Goal: Task Accomplishment & Management: Manage account settings

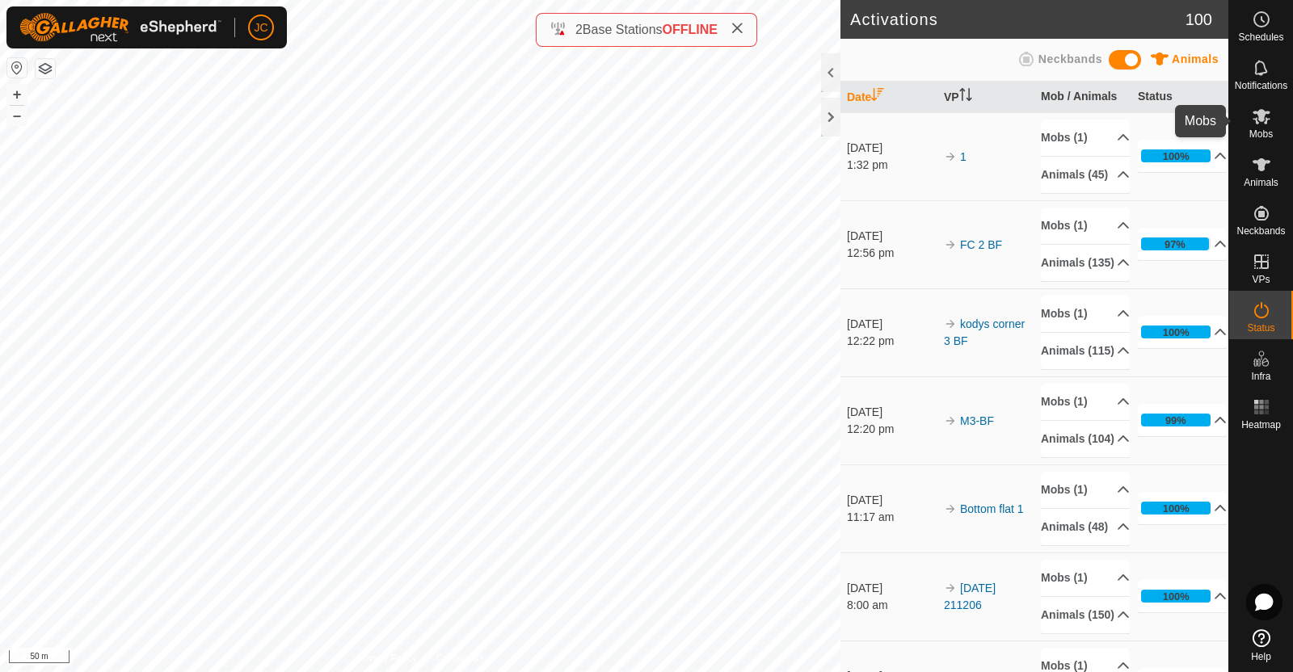
click at [1275, 123] on es-mob-svg-icon at bounding box center [1261, 116] width 29 height 26
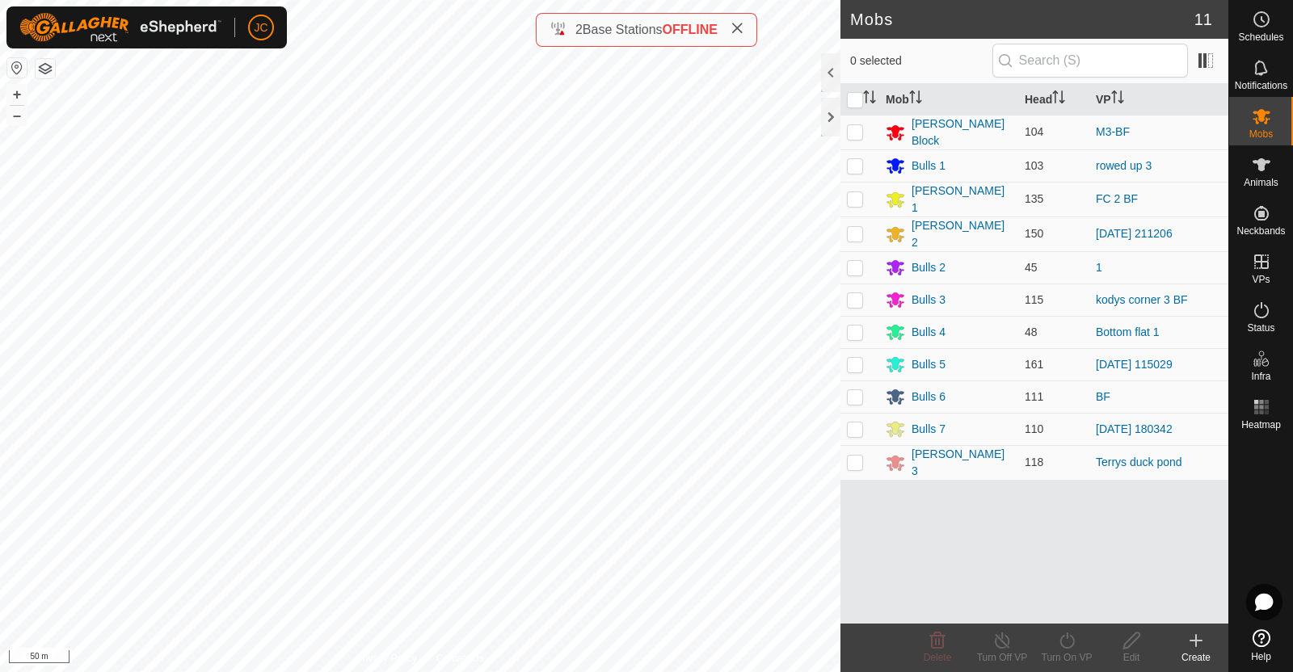
click at [853, 194] on p-checkbox at bounding box center [855, 198] width 16 height 13
checkbox input "true"
click at [1131, 192] on link "FC 2 BF" at bounding box center [1117, 198] width 42 height 13
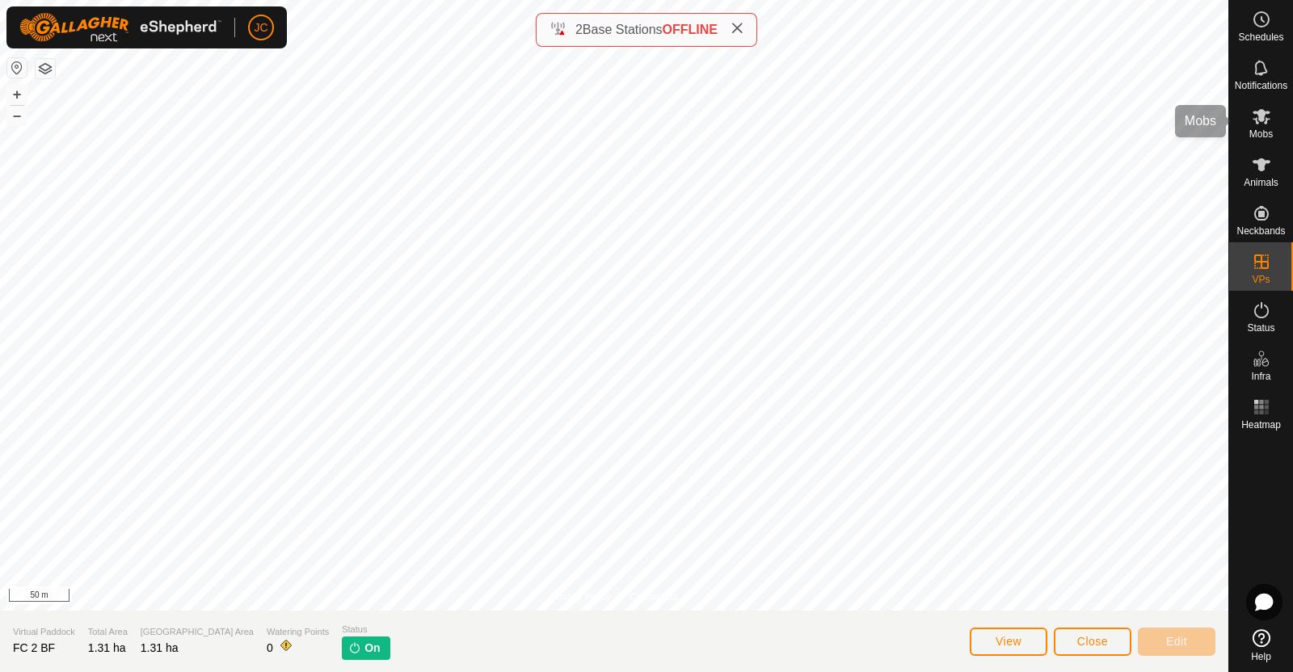
click at [1269, 111] on icon at bounding box center [1261, 116] width 19 height 19
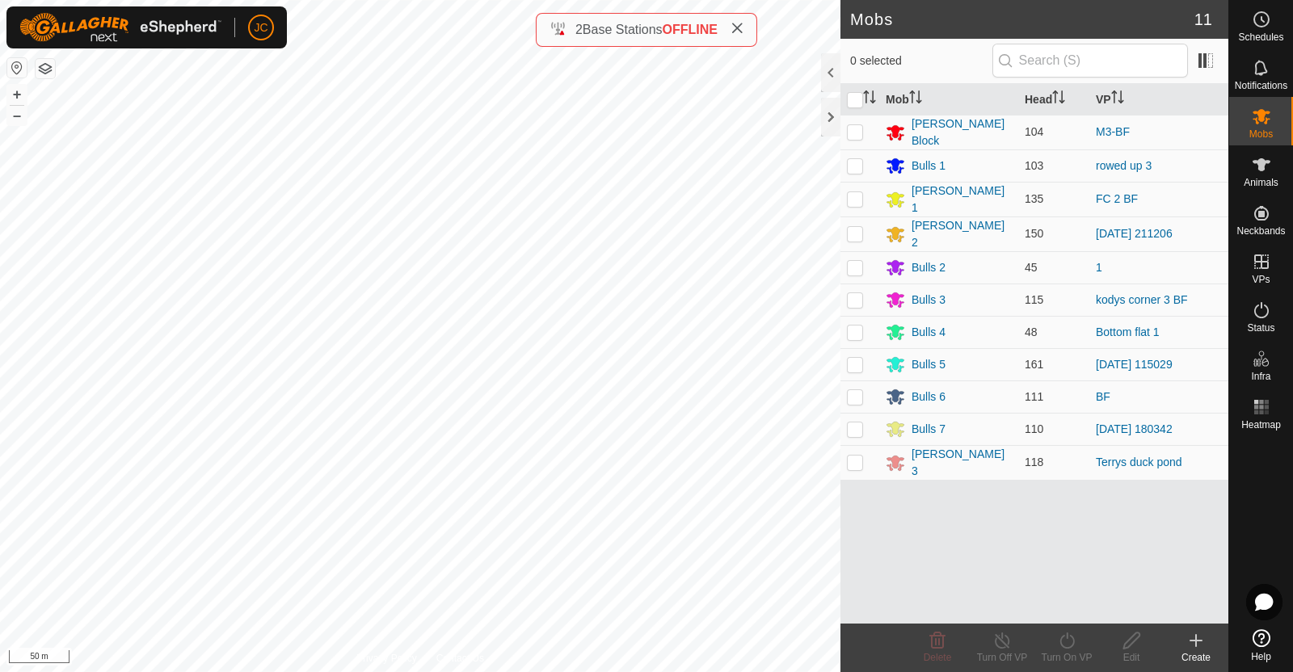
click at [853, 192] on p-checkbox at bounding box center [855, 198] width 16 height 13
checkbox input "true"
click at [1014, 640] on turn-off-svg-icon at bounding box center [1002, 640] width 65 height 19
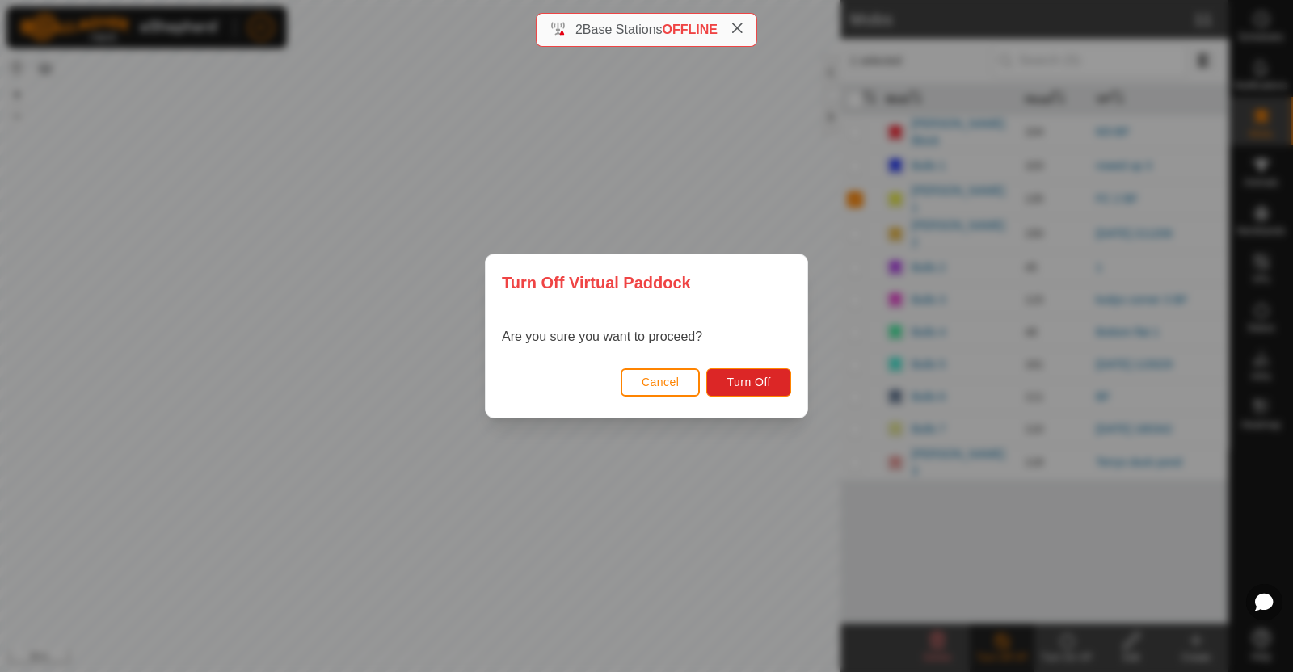
click at [634, 377] on button "Cancel" at bounding box center [661, 383] width 80 height 28
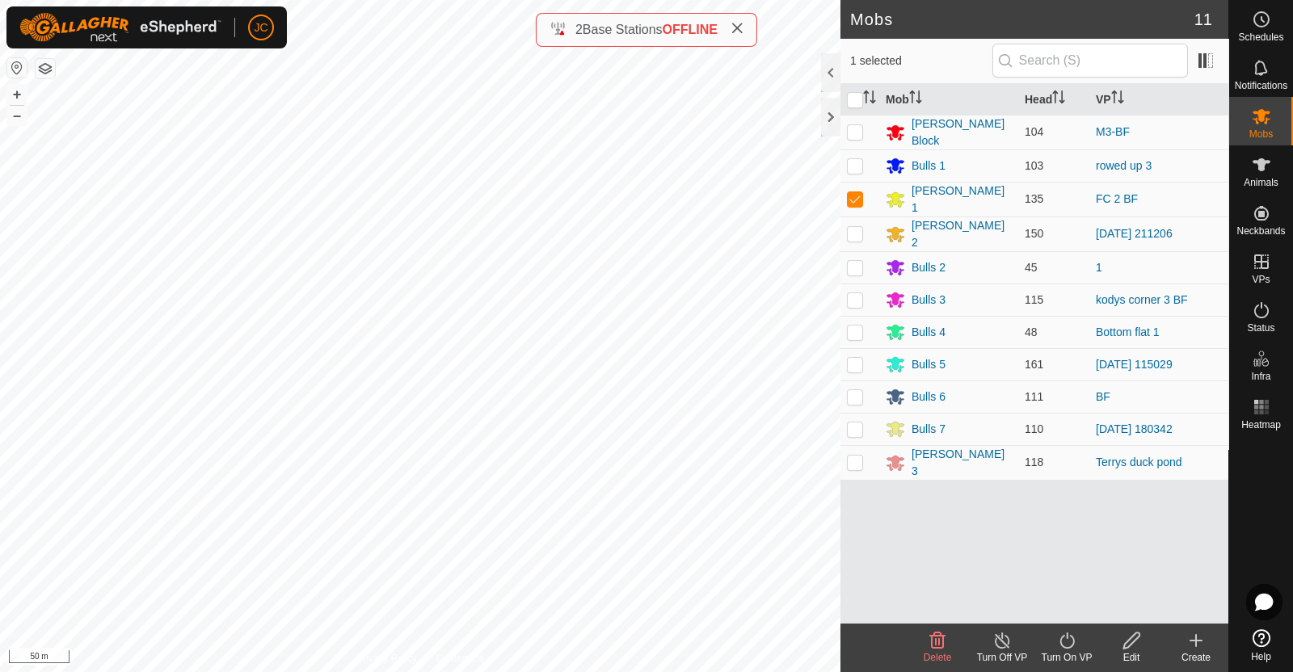
click at [1002, 638] on icon at bounding box center [1002, 641] width 15 height 16
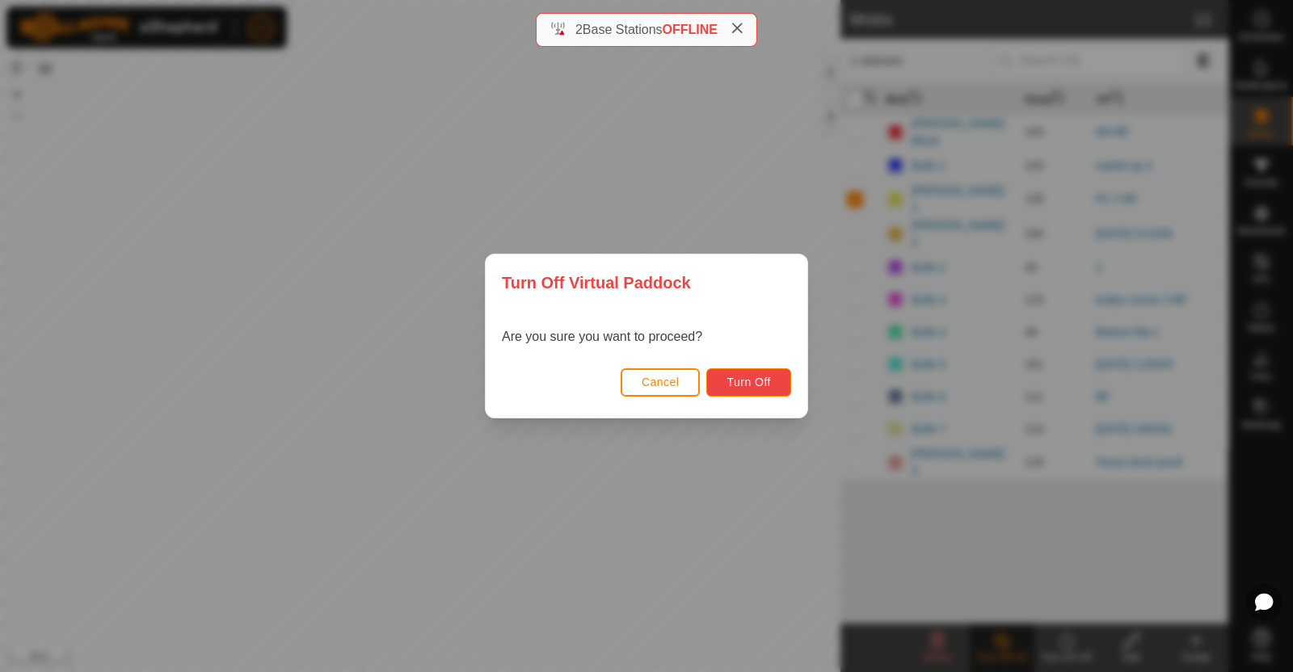
click at [769, 386] on span "Turn Off" at bounding box center [748, 382] width 44 height 13
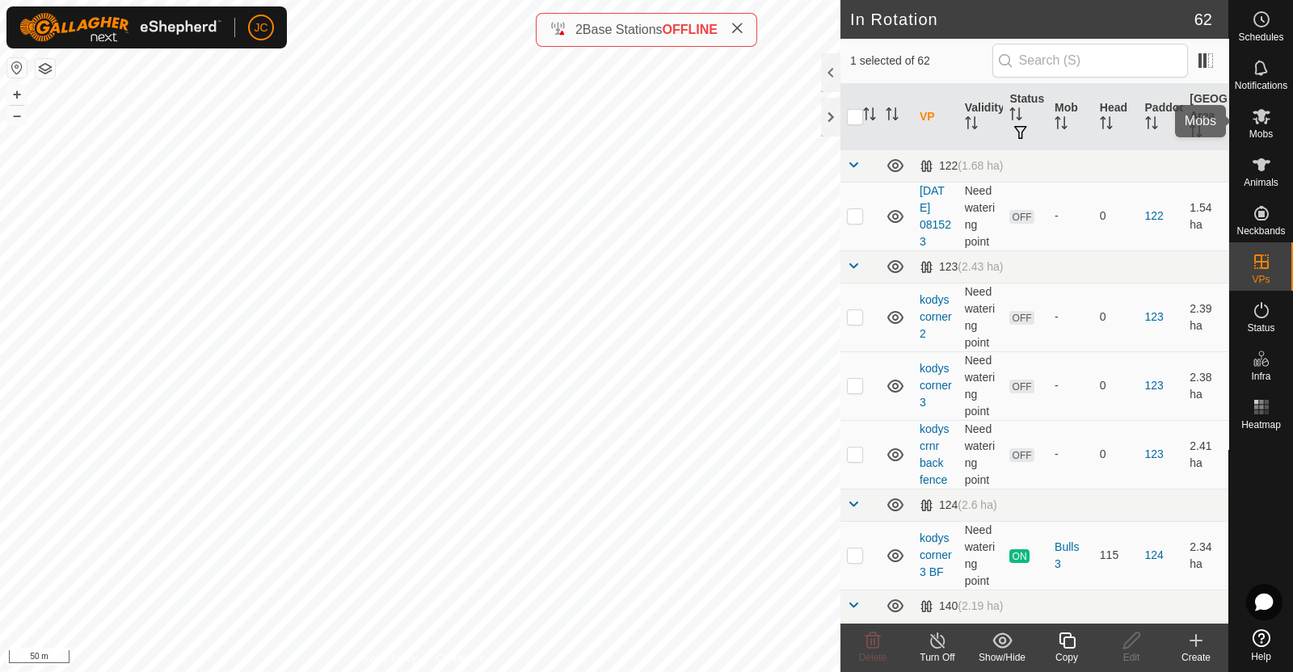
click at [1270, 112] on es-mob-svg-icon at bounding box center [1261, 116] width 29 height 26
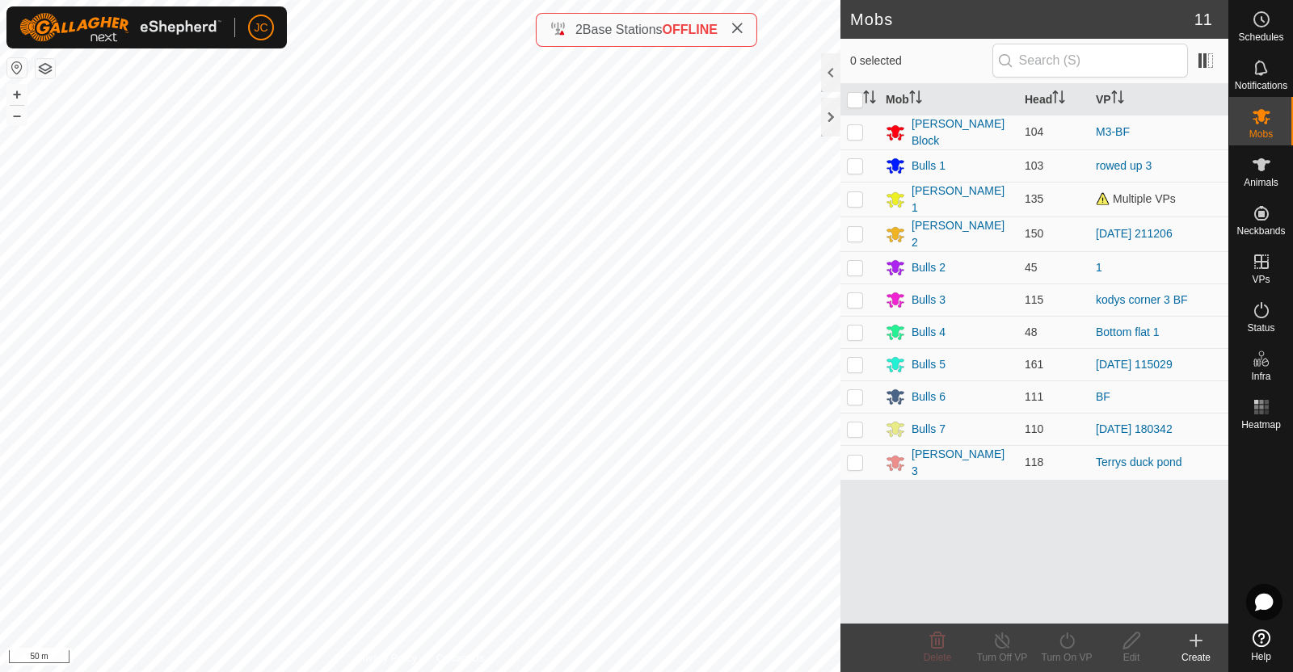
click at [857, 201] on td at bounding box center [859, 199] width 39 height 35
checkbox input "false"
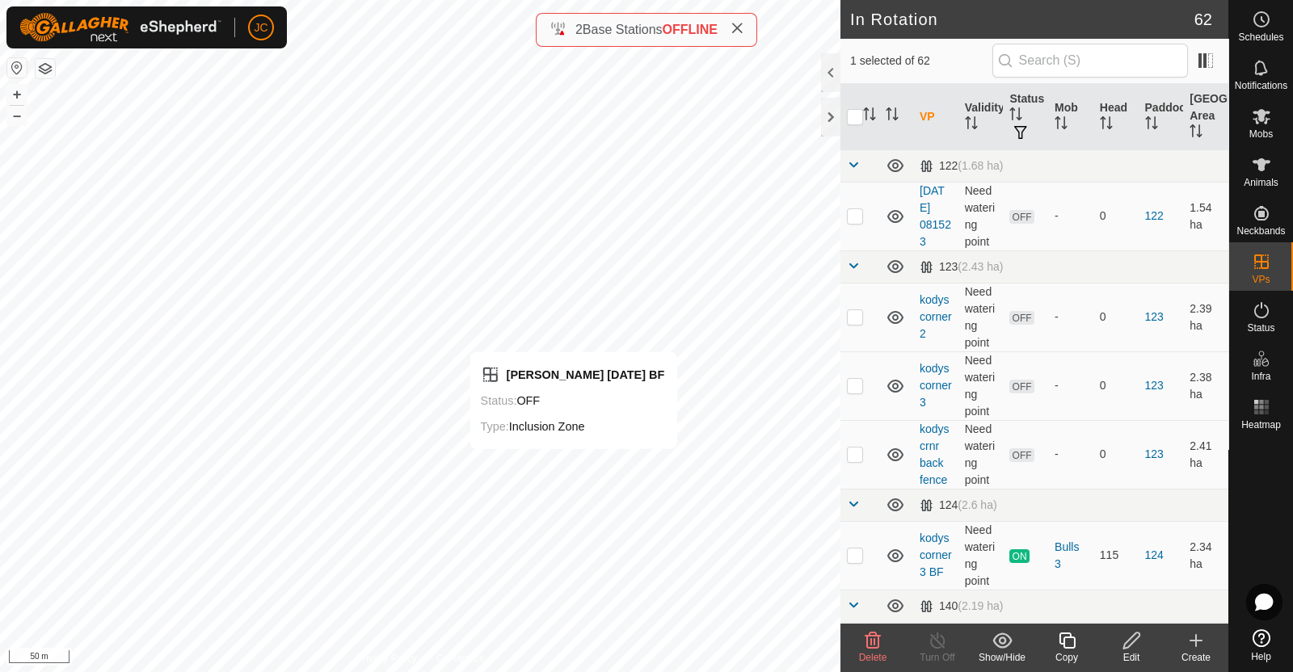
checkbox input "true"
checkbox input "false"
click at [1257, 130] on span "Mobs" at bounding box center [1260, 134] width 23 height 10
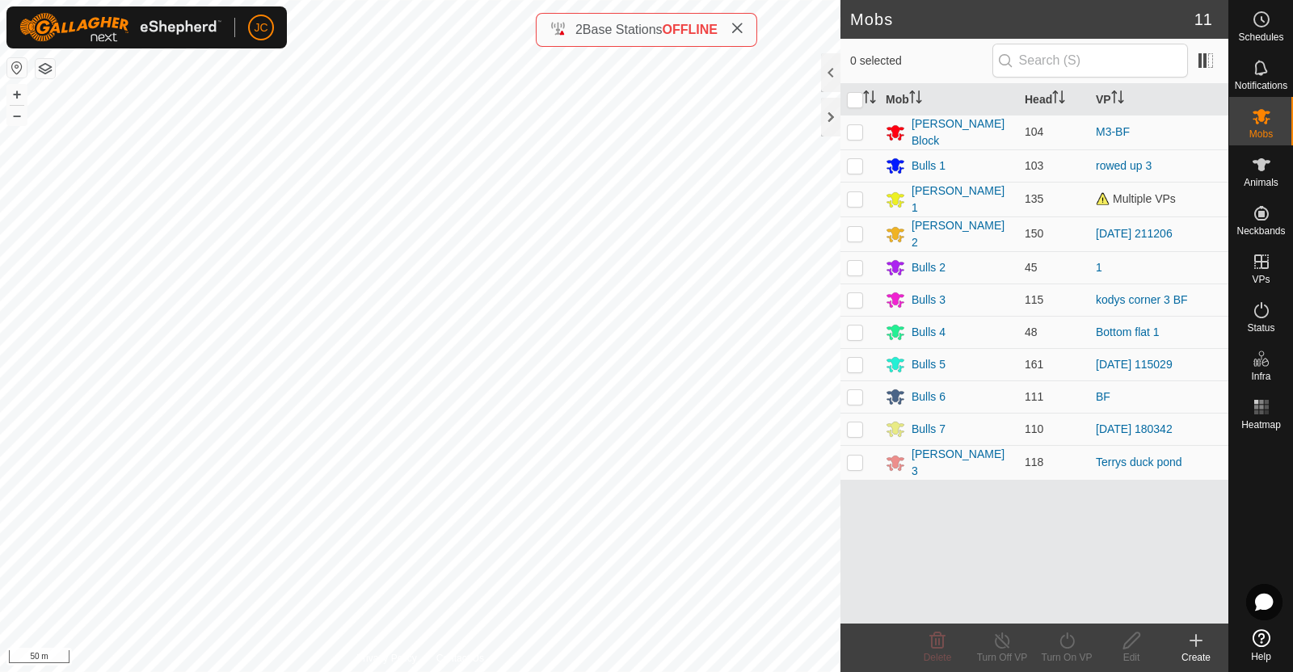
click at [853, 192] on p-checkbox at bounding box center [855, 198] width 16 height 13
checkbox input "true"
click at [999, 644] on icon at bounding box center [1002, 640] width 20 height 19
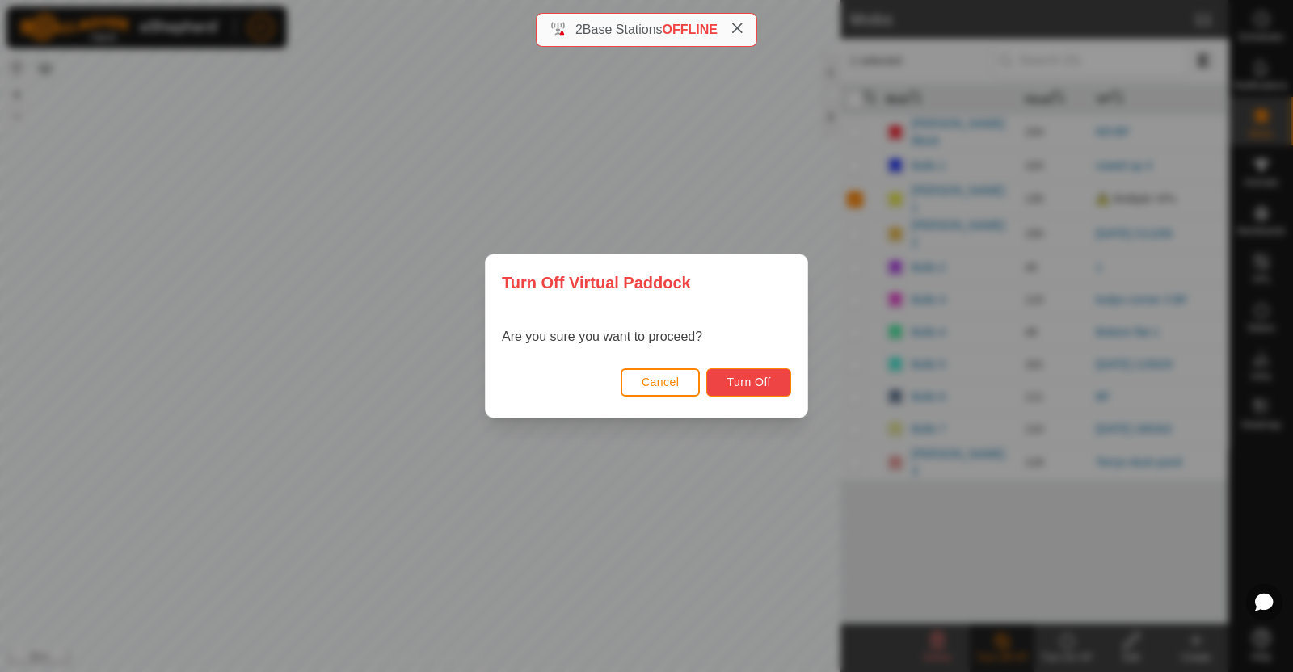
click at [725, 378] on button "Turn Off" at bounding box center [748, 383] width 85 height 28
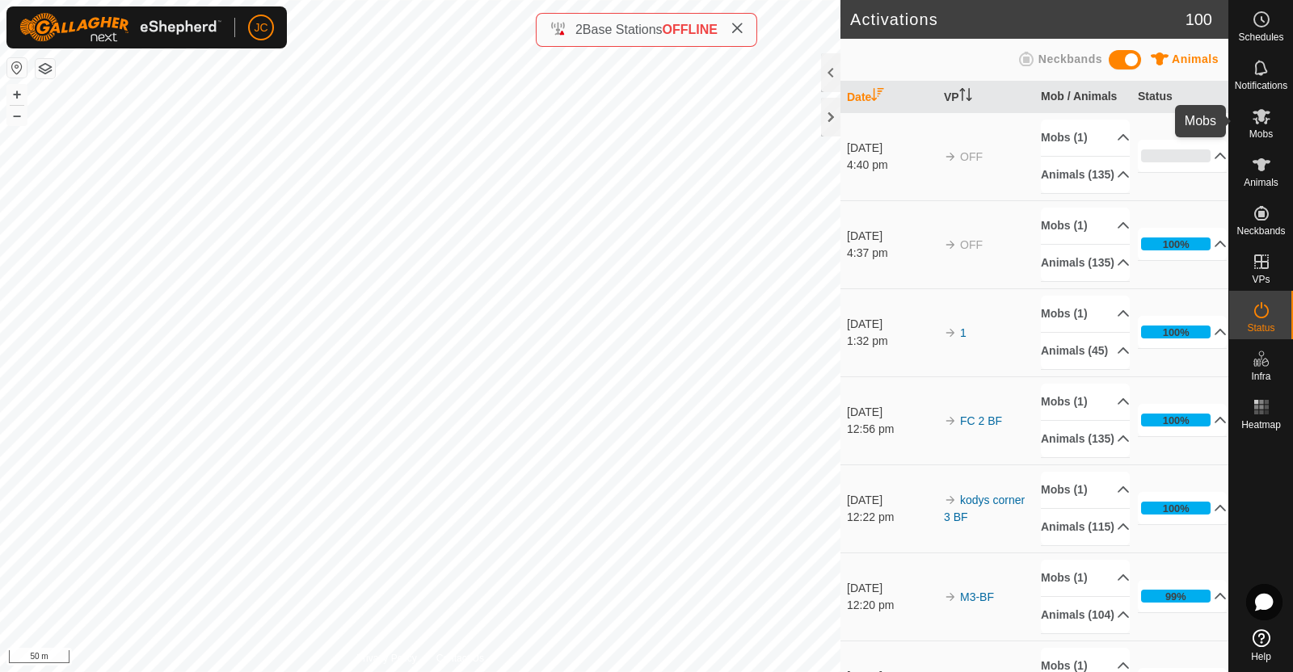
click at [1270, 117] on icon at bounding box center [1261, 116] width 19 height 19
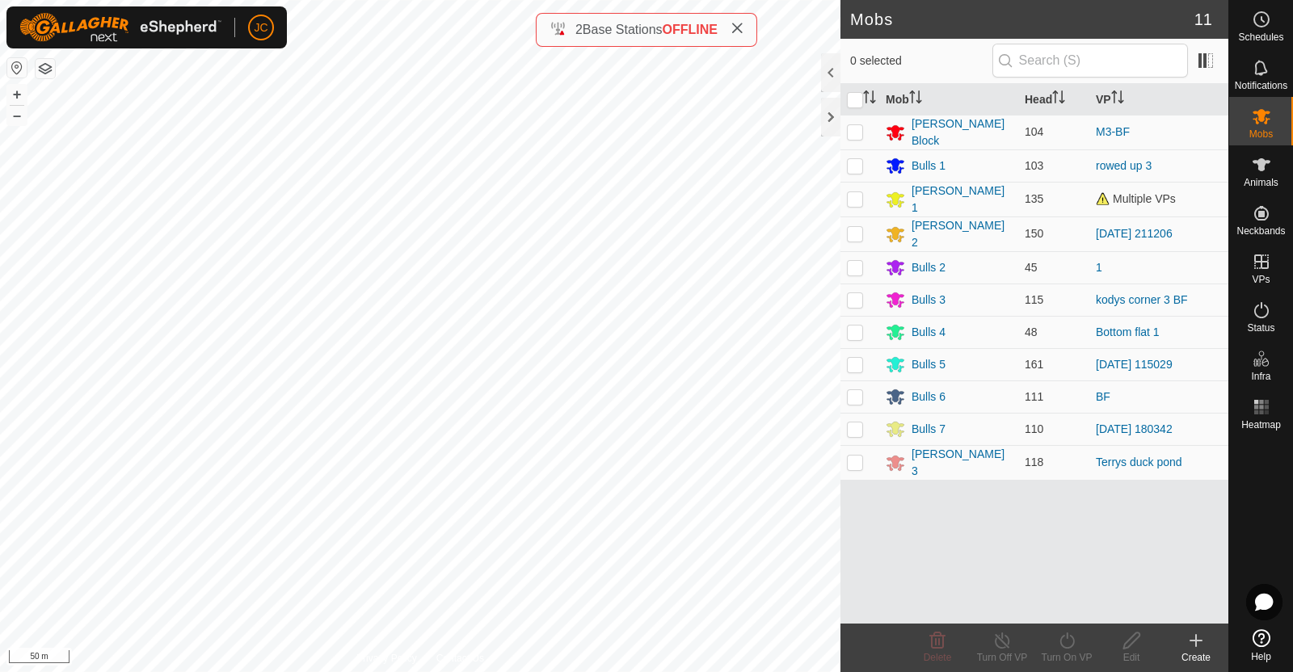
click at [853, 200] on p-checkbox at bounding box center [855, 198] width 16 height 13
checkbox input "true"
click at [931, 193] on div "[PERSON_NAME] 1" at bounding box center [962, 200] width 100 height 34
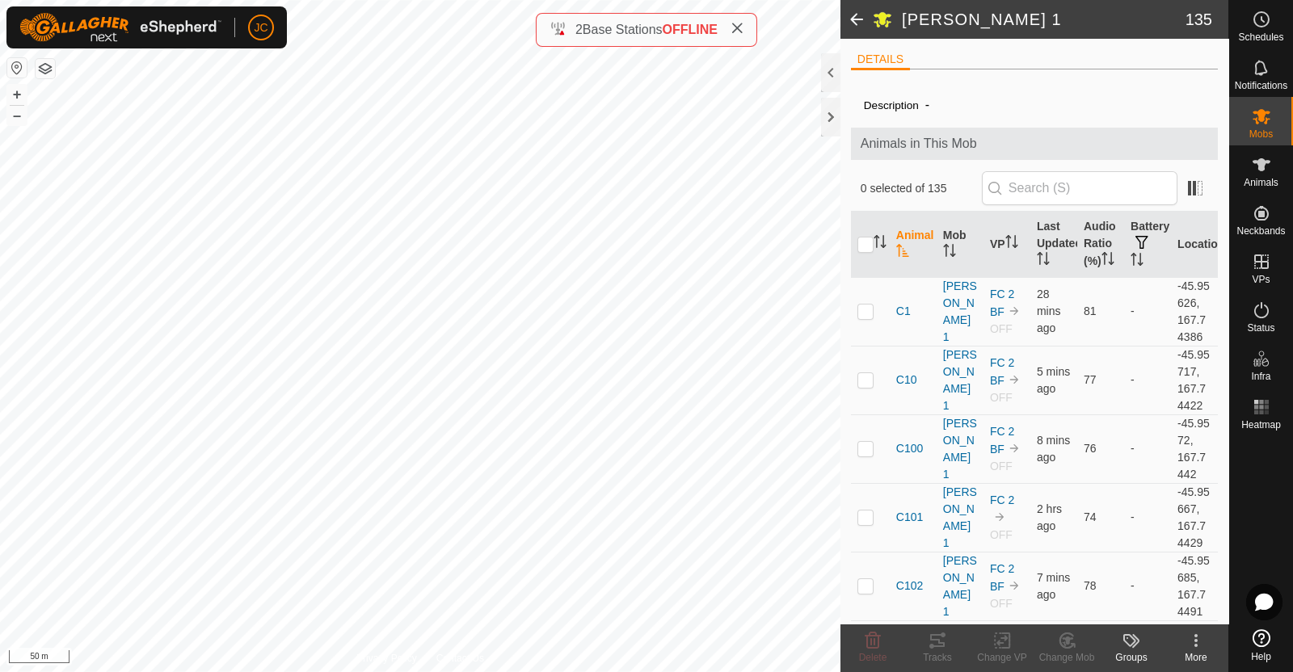
click at [995, 301] on link "FC 2 BF" at bounding box center [1002, 303] width 24 height 31
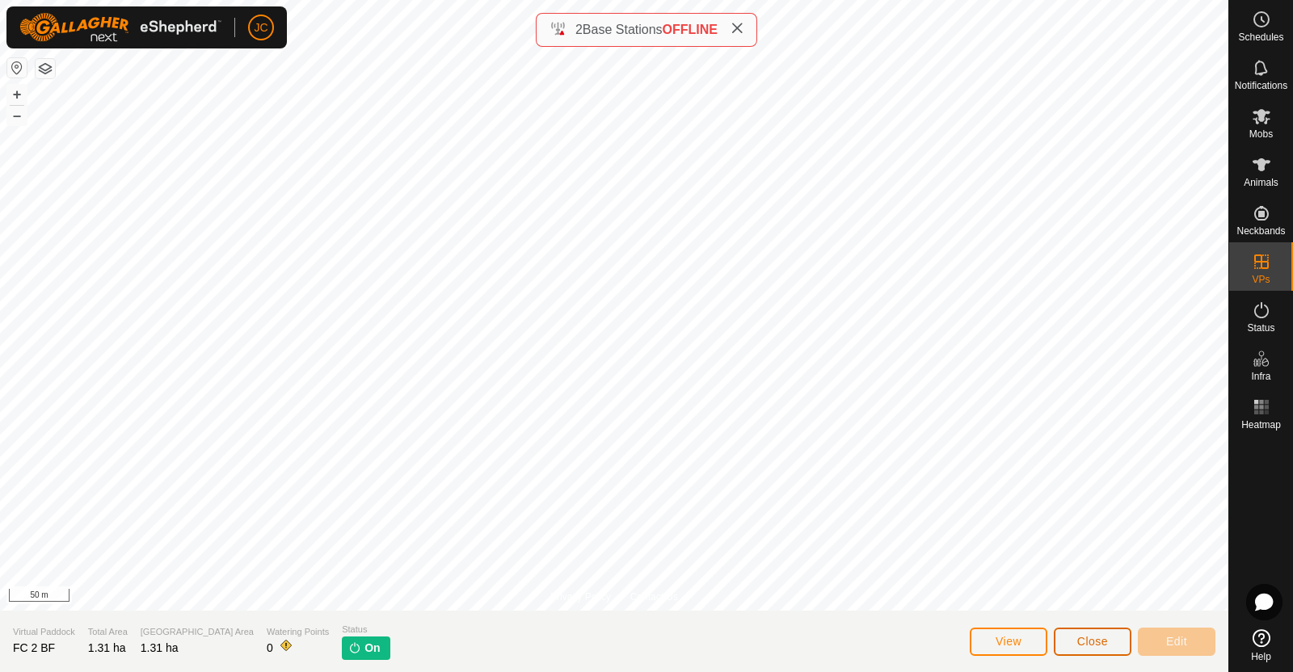
click at [1086, 640] on span "Close" at bounding box center [1092, 641] width 31 height 13
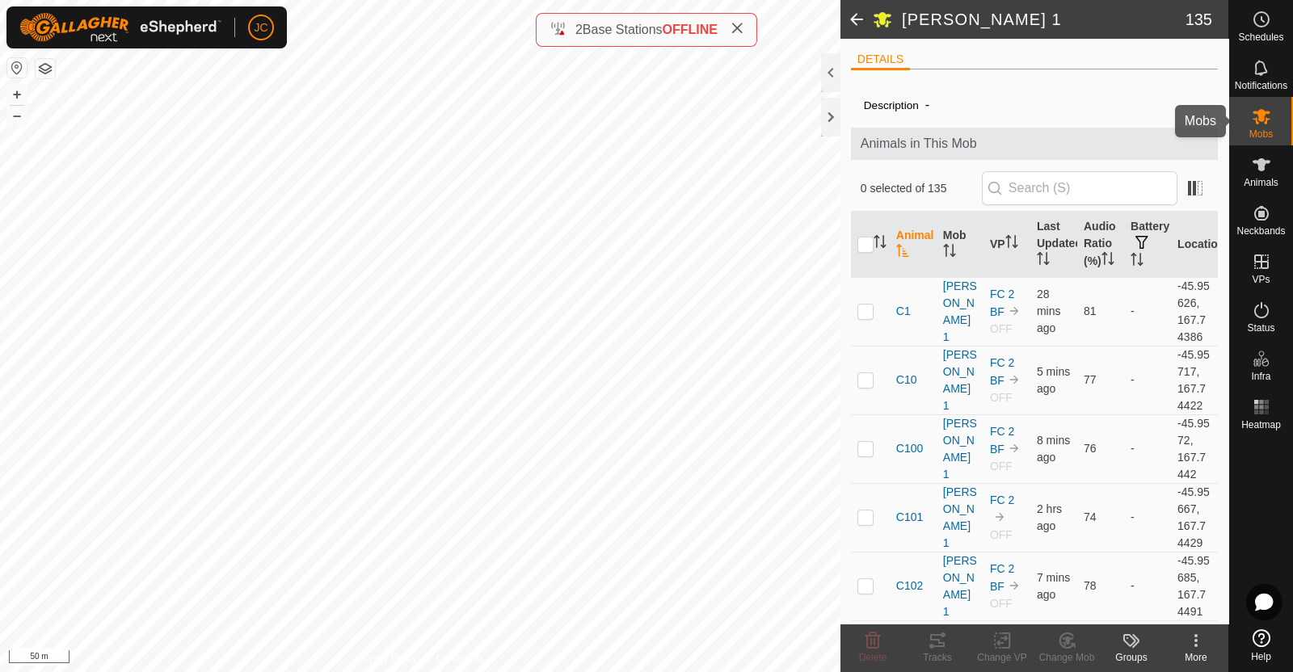
click at [1266, 129] on span "Mobs" at bounding box center [1260, 134] width 23 height 10
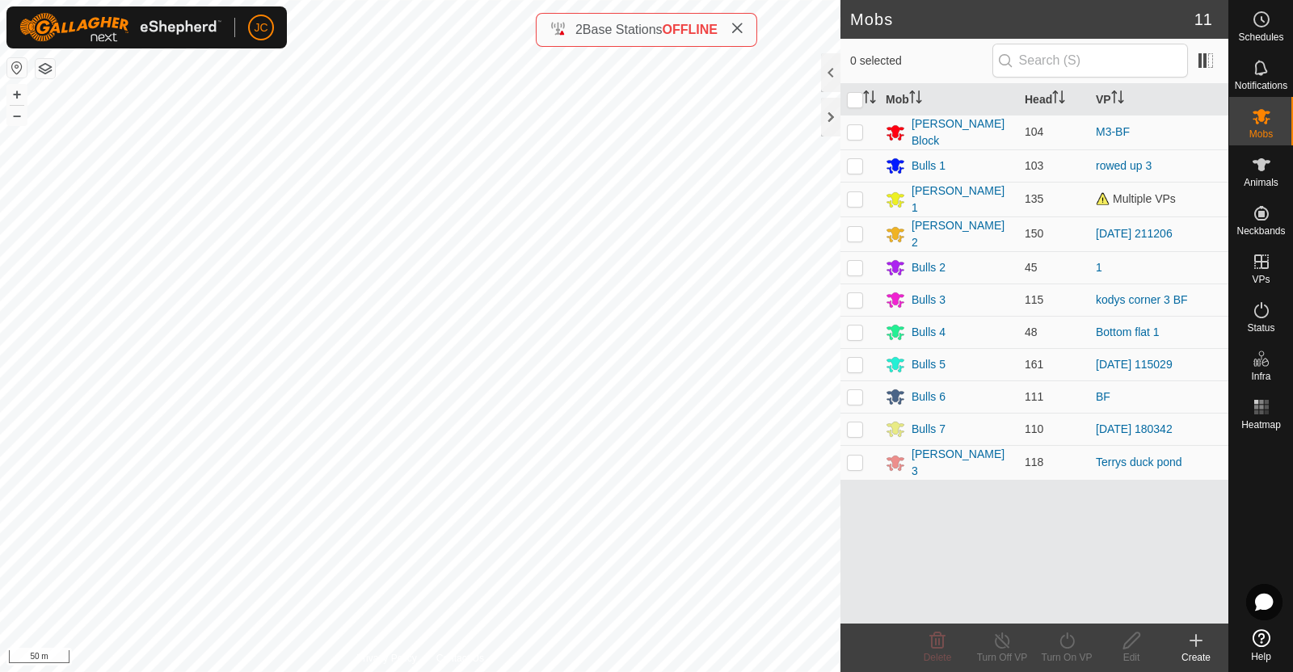
click at [1131, 192] on span "Multiple VPs" at bounding box center [1136, 198] width 80 height 13
click at [1212, 183] on td "Multiple VPs" at bounding box center [1158, 199] width 139 height 35
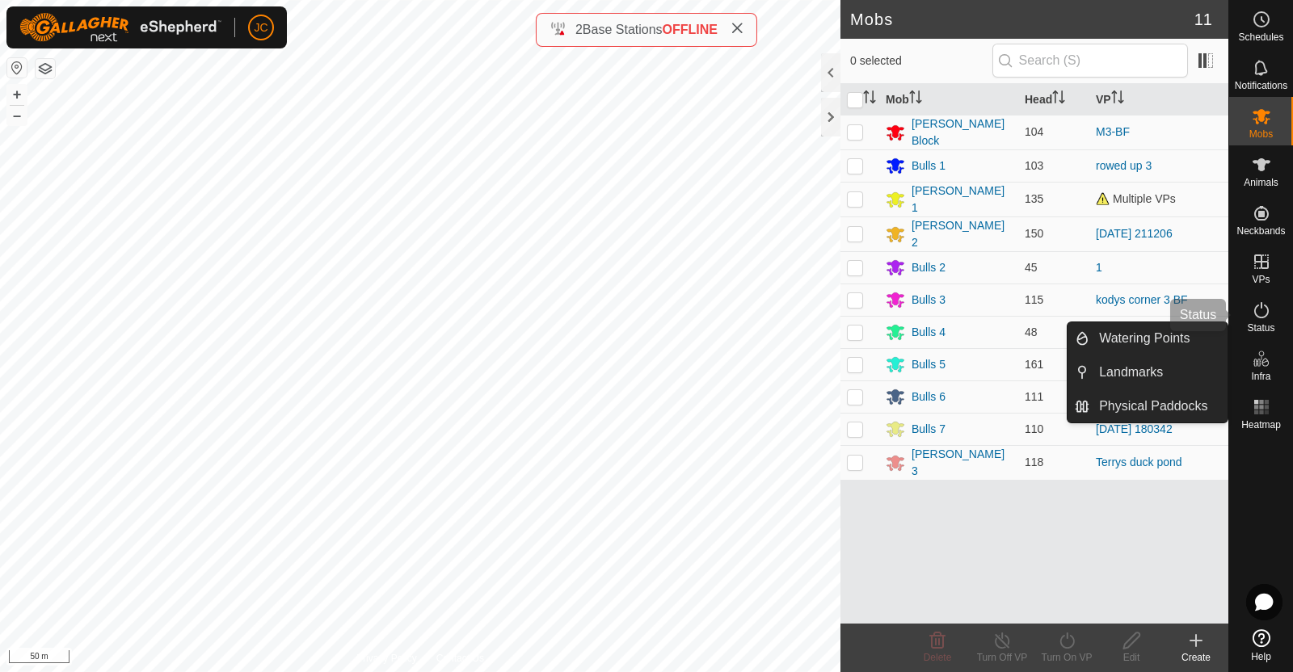
drag, startPoint x: 1267, startPoint y: 317, endPoint x: 1255, endPoint y: 310, distance: 13.7
click at [1266, 317] on icon at bounding box center [1261, 310] width 19 height 19
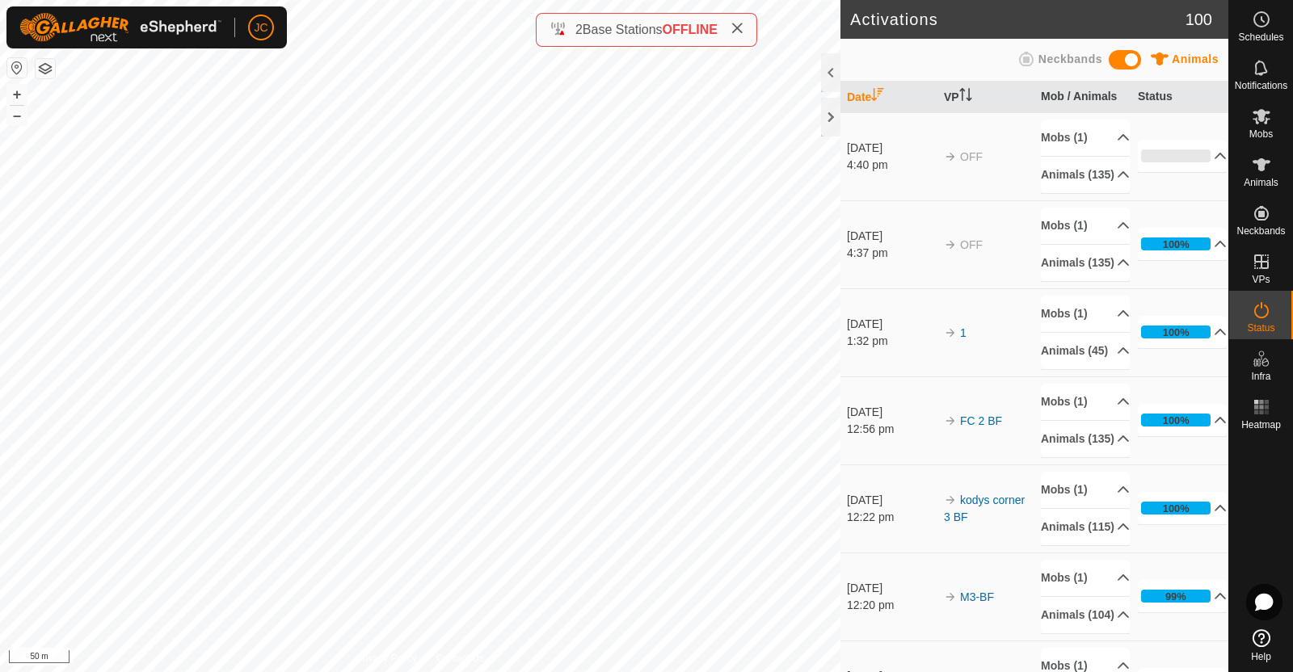
click at [1257, 310] on icon at bounding box center [1261, 310] width 19 height 19
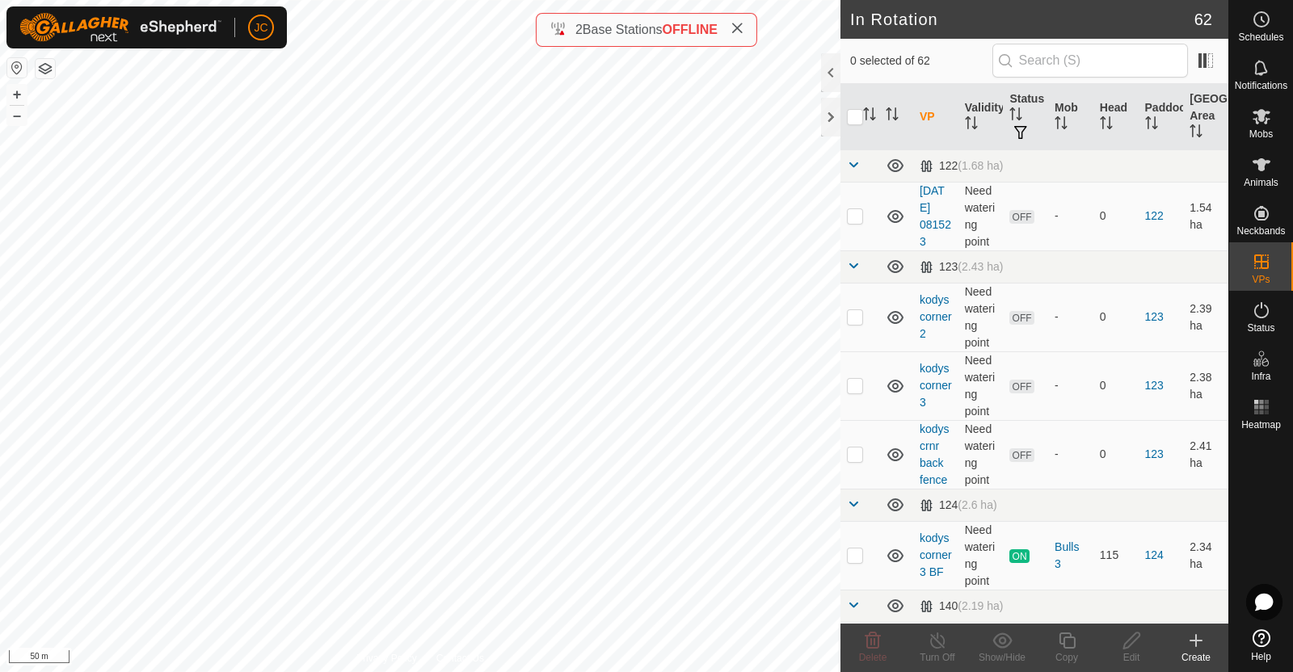
checkbox input "true"
click at [1273, 108] on es-mob-svg-icon at bounding box center [1261, 116] width 29 height 26
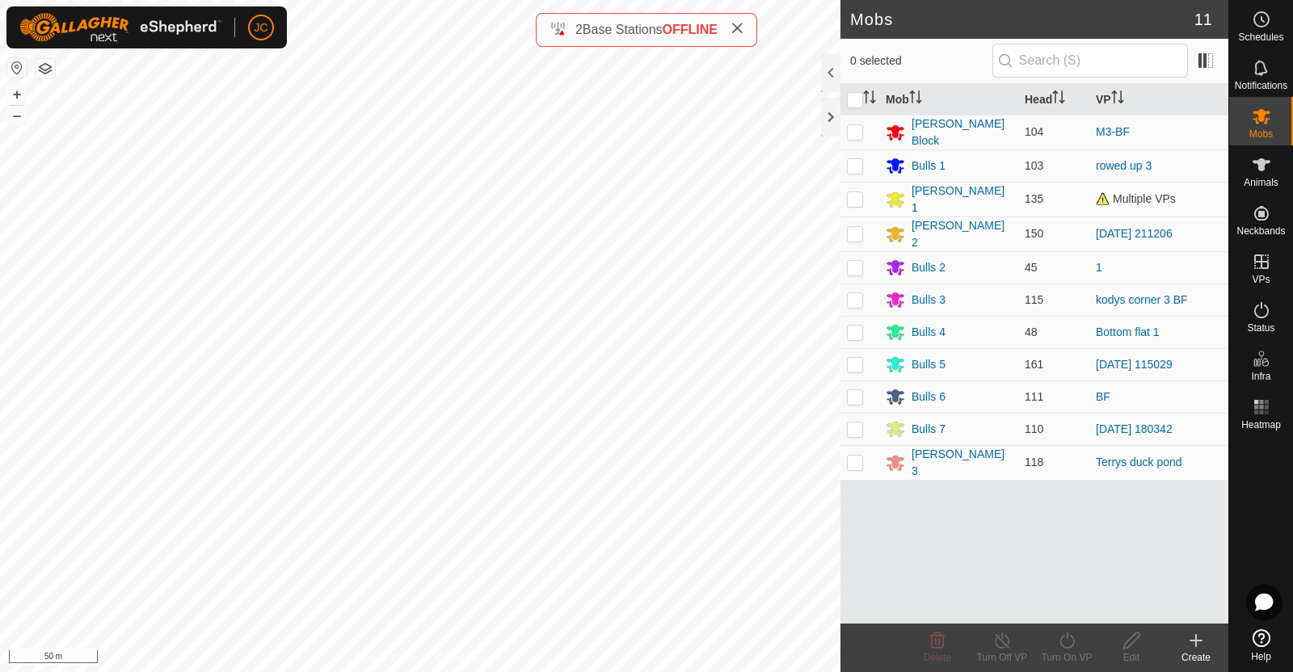
click at [1104, 196] on span "Multiple VPs" at bounding box center [1136, 198] width 80 height 13
click at [933, 192] on div "[PERSON_NAME] 1" at bounding box center [962, 200] width 100 height 34
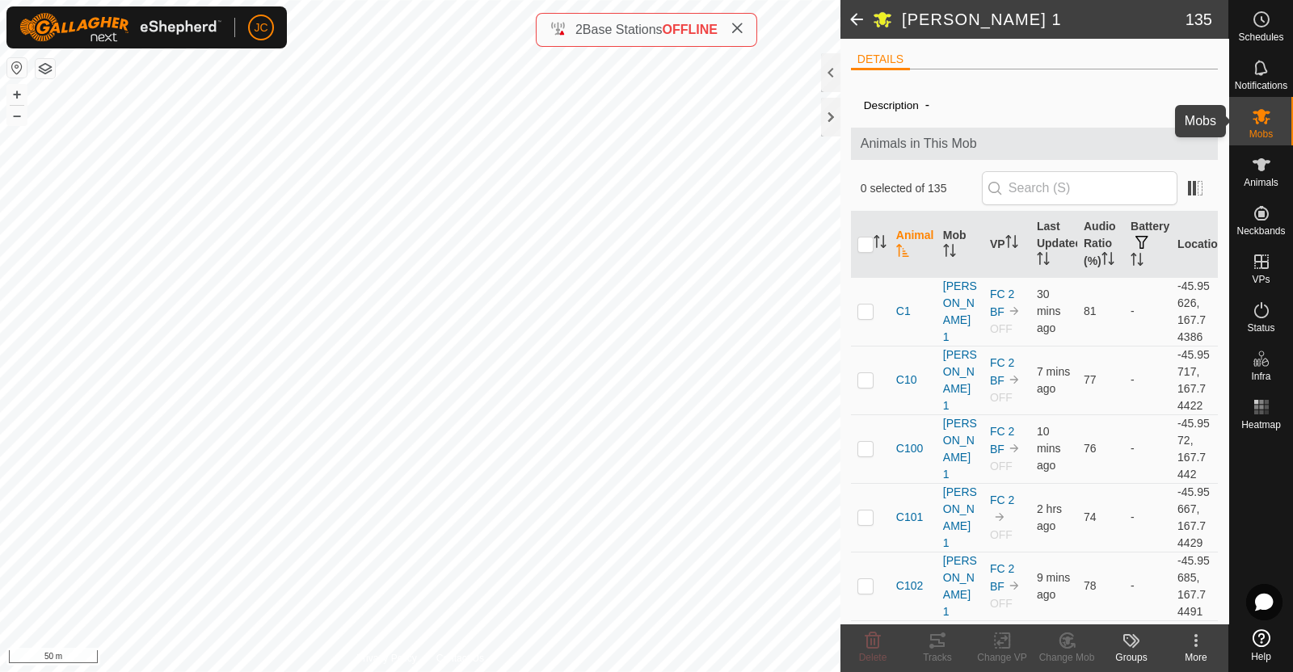
click at [1265, 116] on icon at bounding box center [1261, 116] width 19 height 19
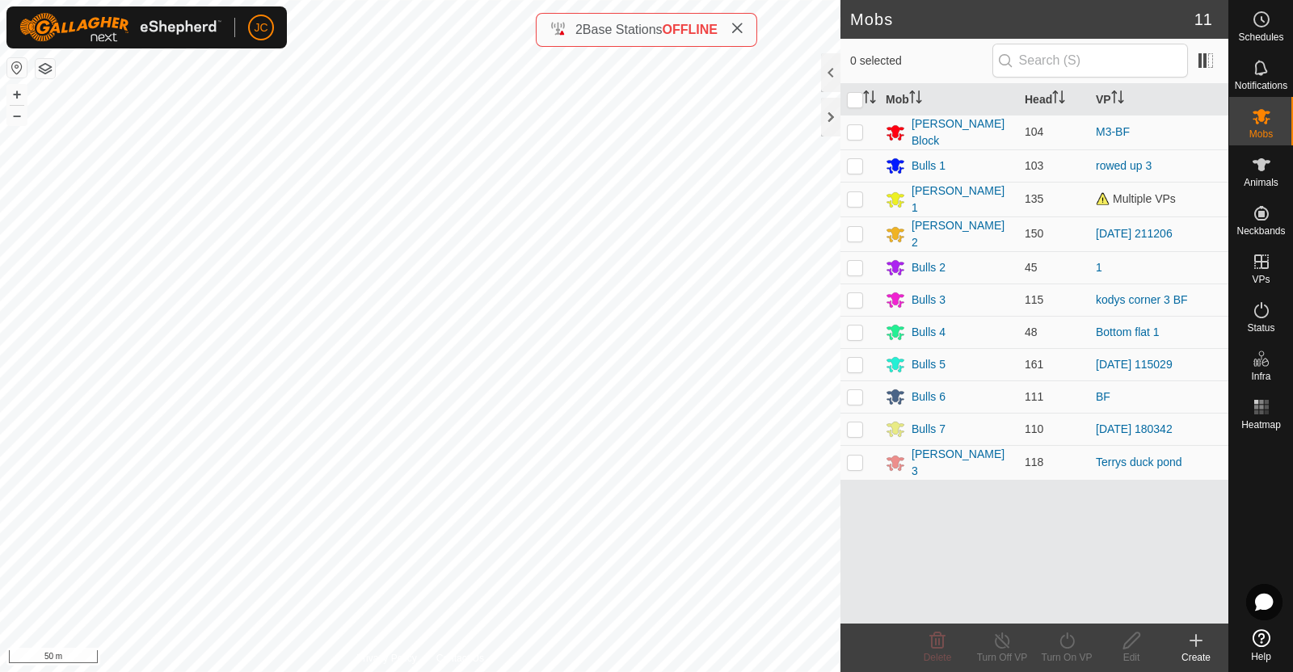
click at [852, 197] on p-checkbox at bounding box center [855, 198] width 16 height 13
checkbox input "true"
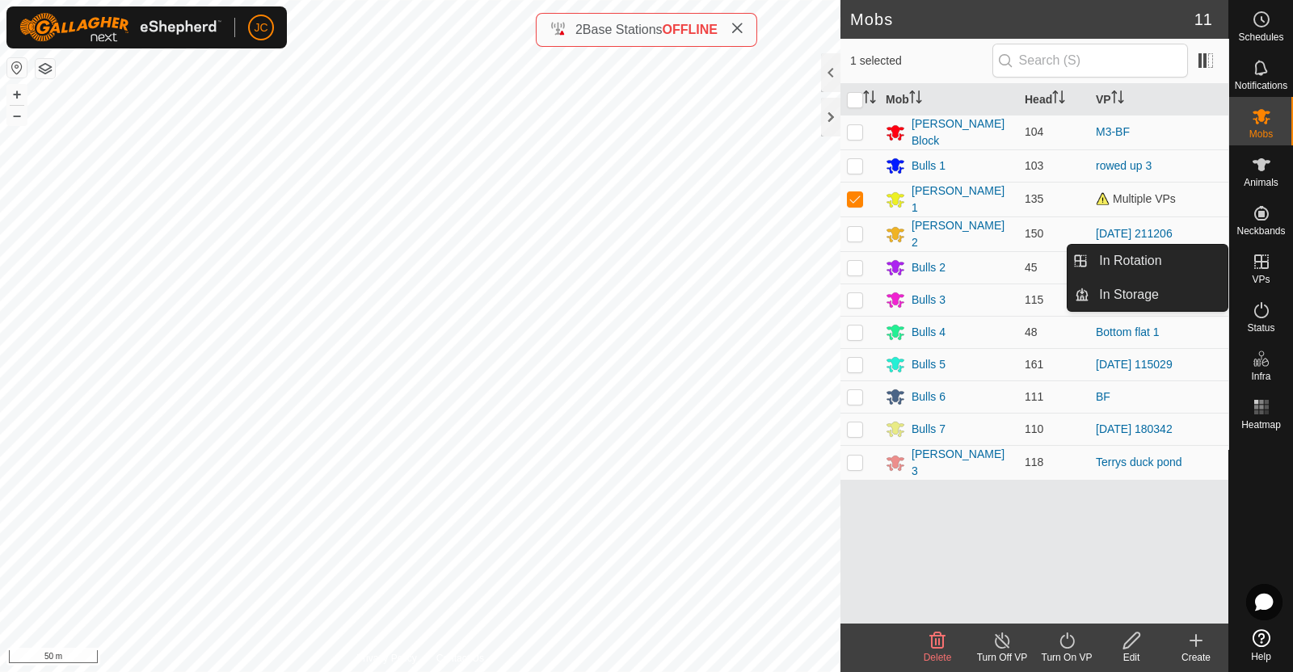
click at [1253, 271] on icon at bounding box center [1261, 261] width 19 height 19
click at [1207, 266] on link "In Rotation" at bounding box center [1158, 261] width 138 height 32
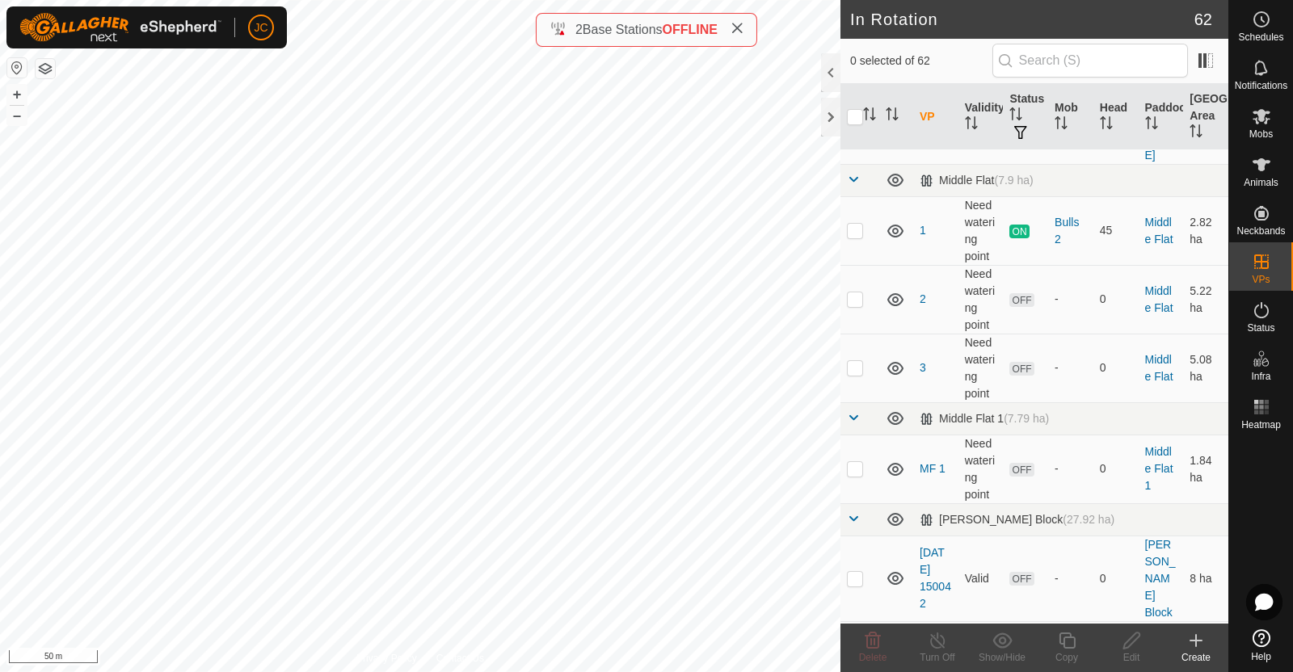
scroll to position [2858, 0]
checkbox input "true"
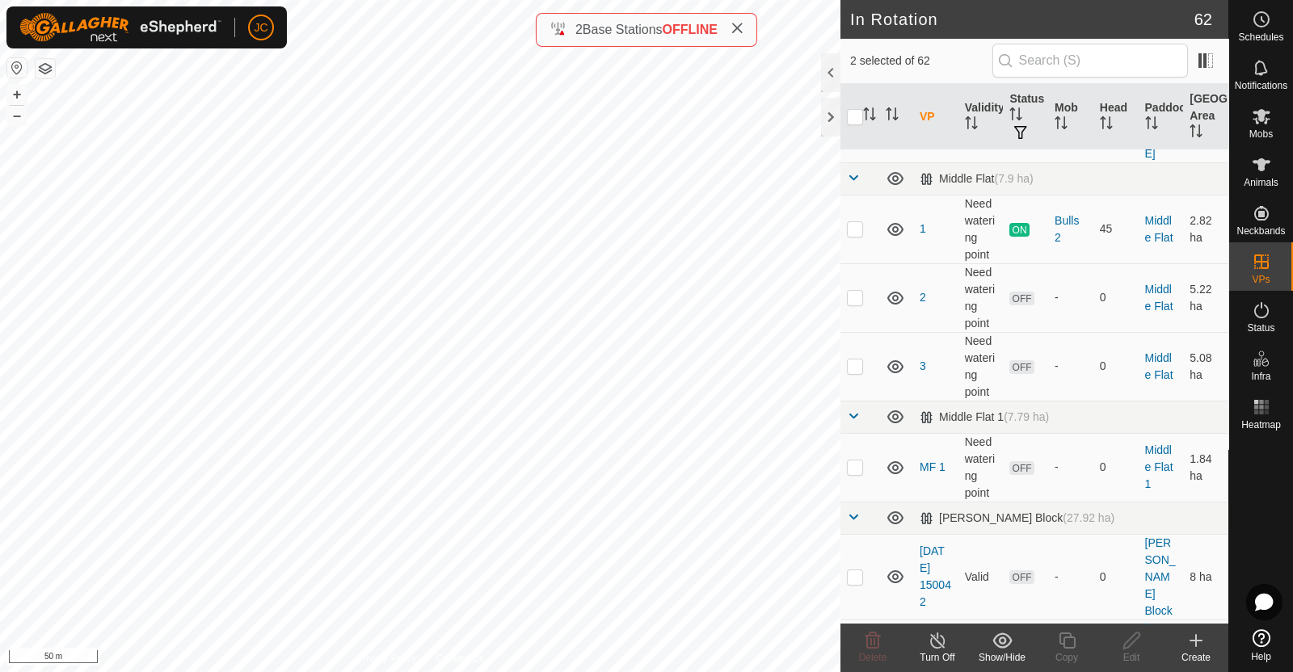
checkbox input "false"
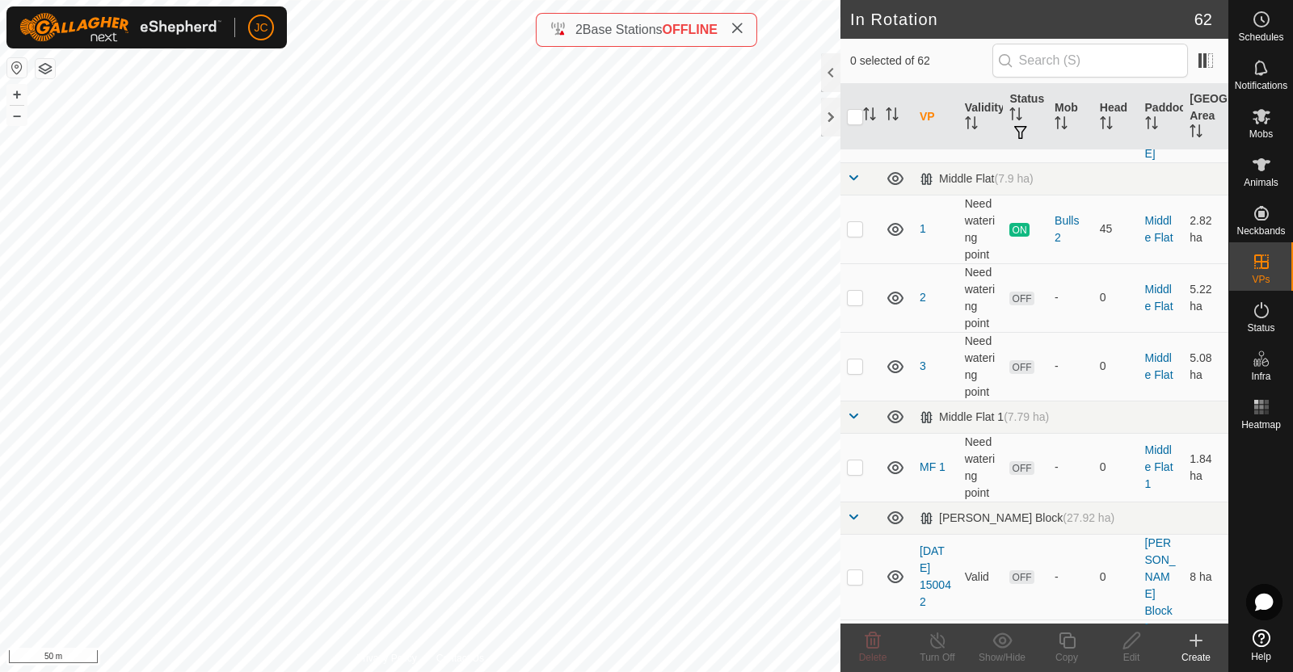
checkbox input "false"
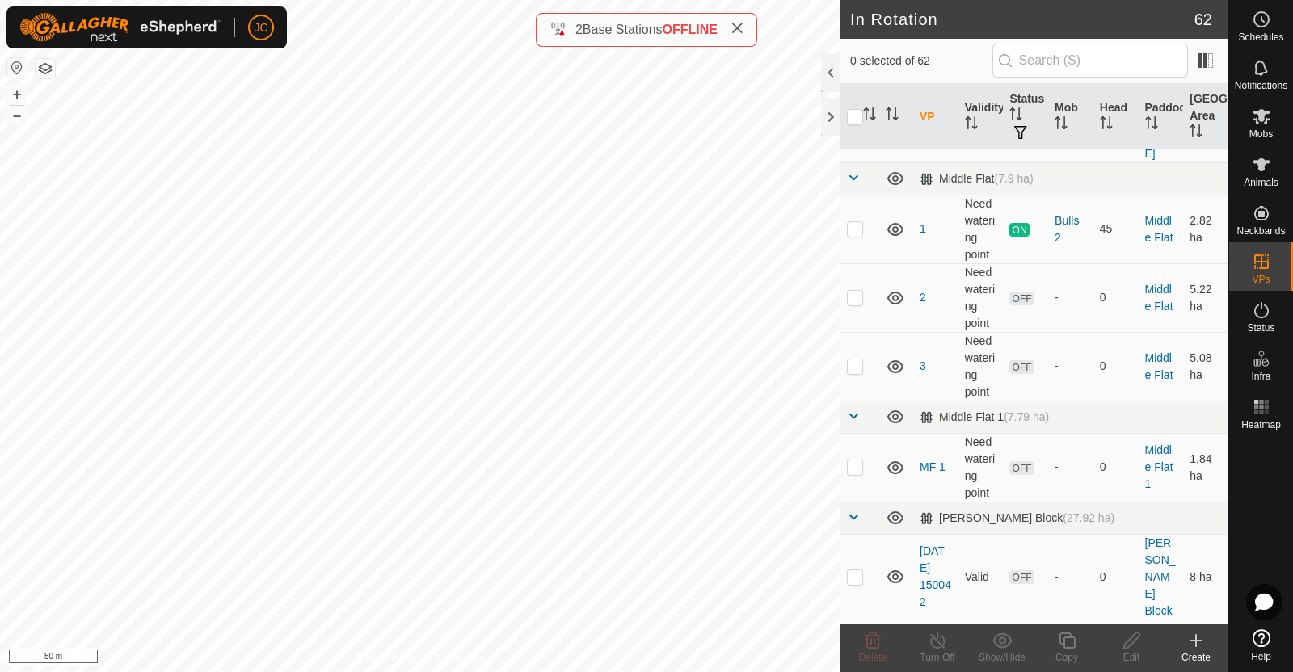
checkbox input "false"
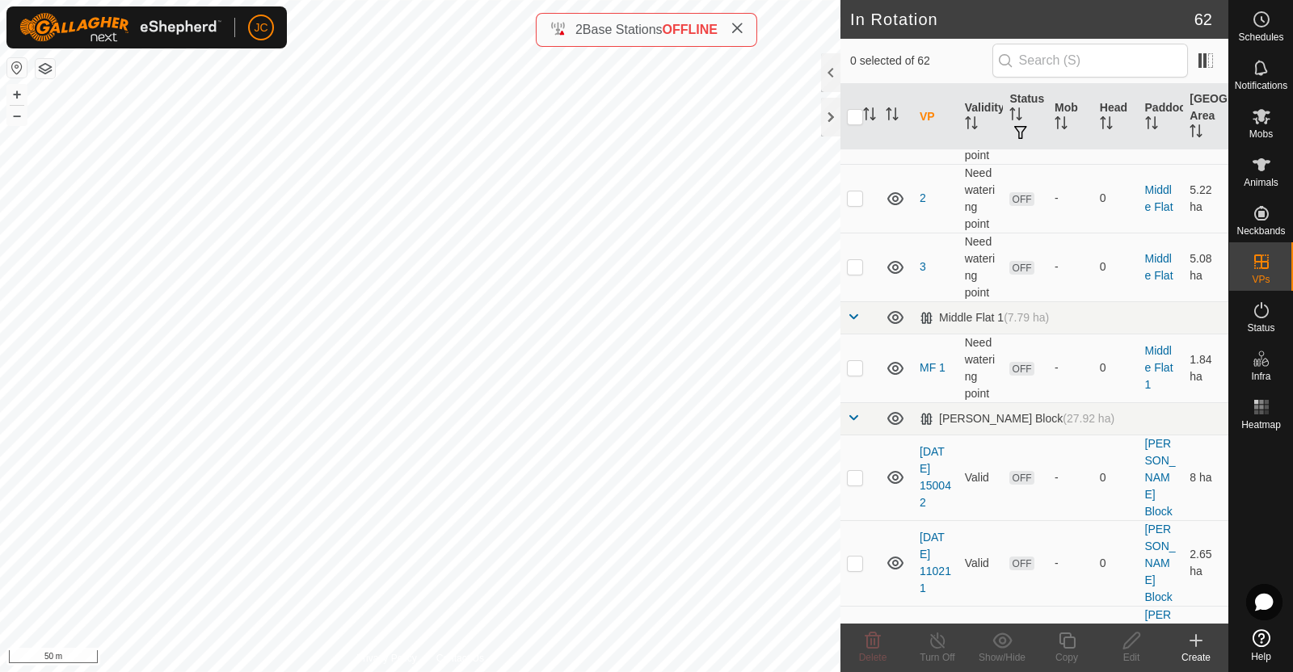
scroll to position [2969, 0]
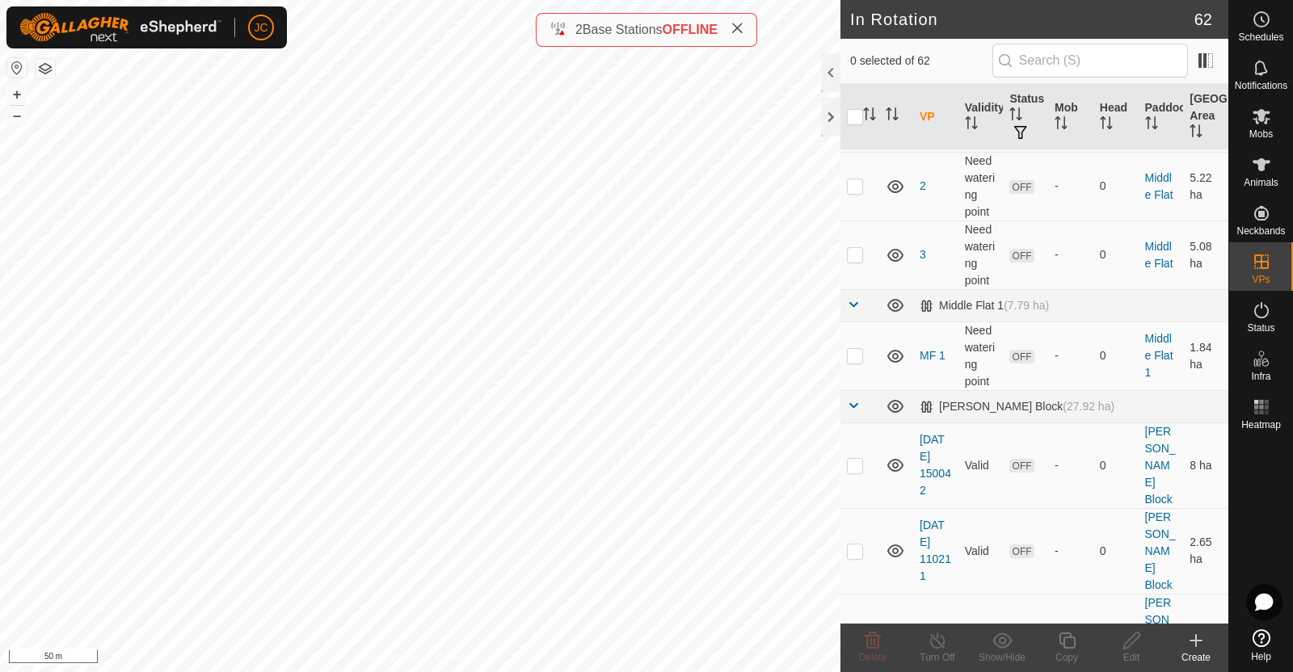
checkbox input "false"
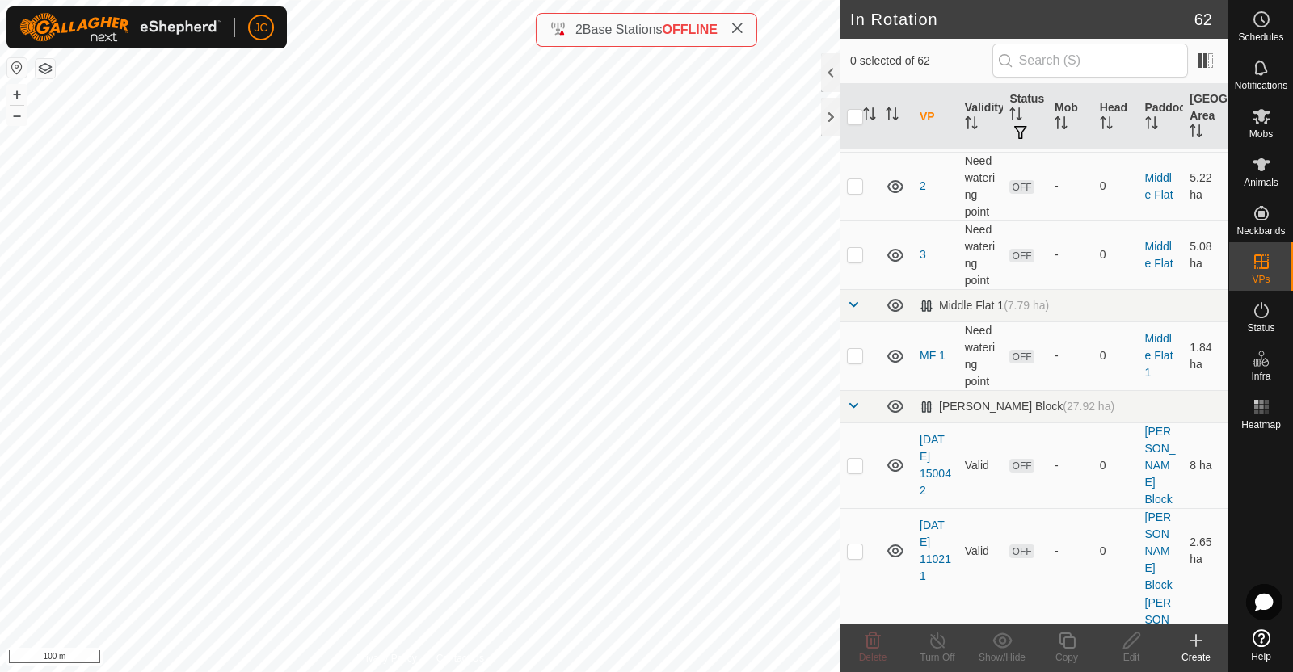
click at [999, 644] on icon at bounding box center [1002, 640] width 20 height 19
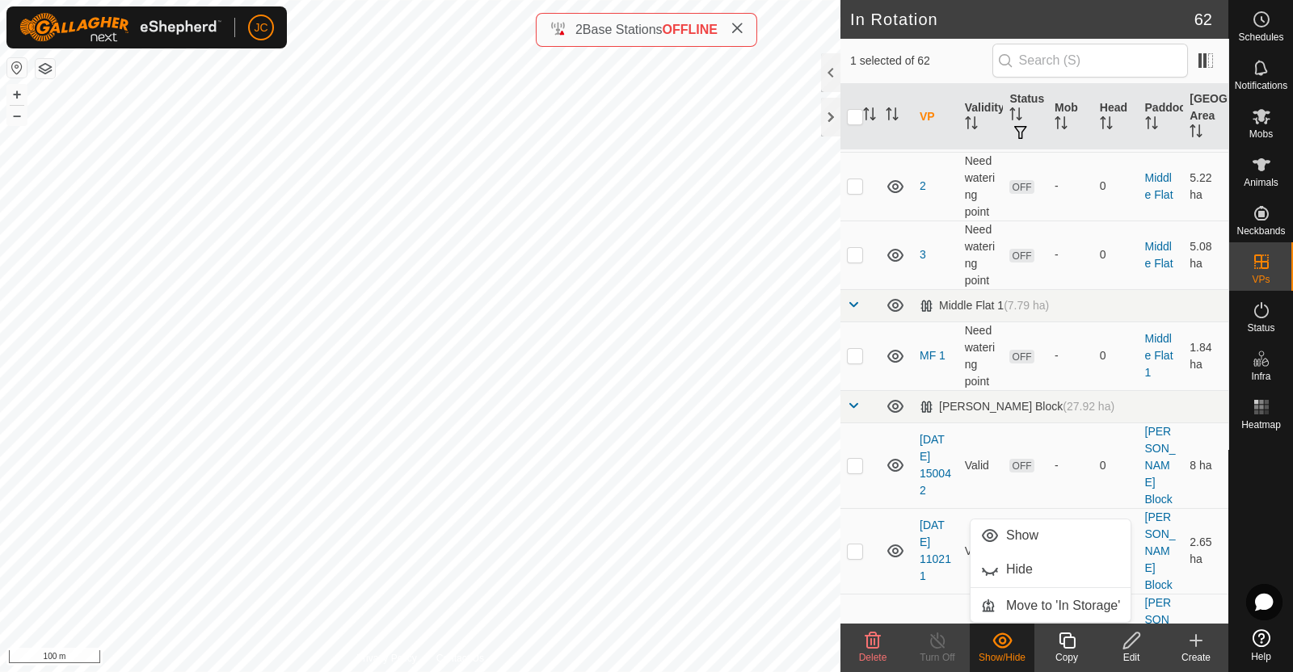
click at [1019, 530] on link "Show" at bounding box center [1051, 536] width 160 height 32
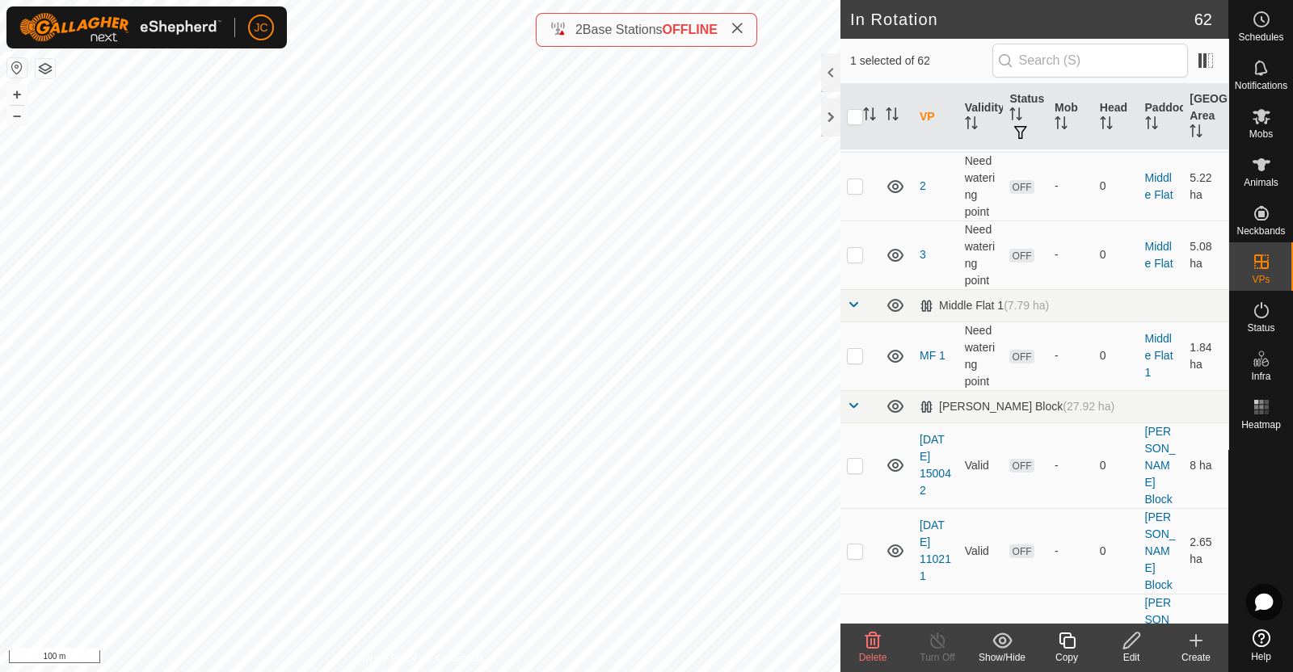
checkbox input "false"
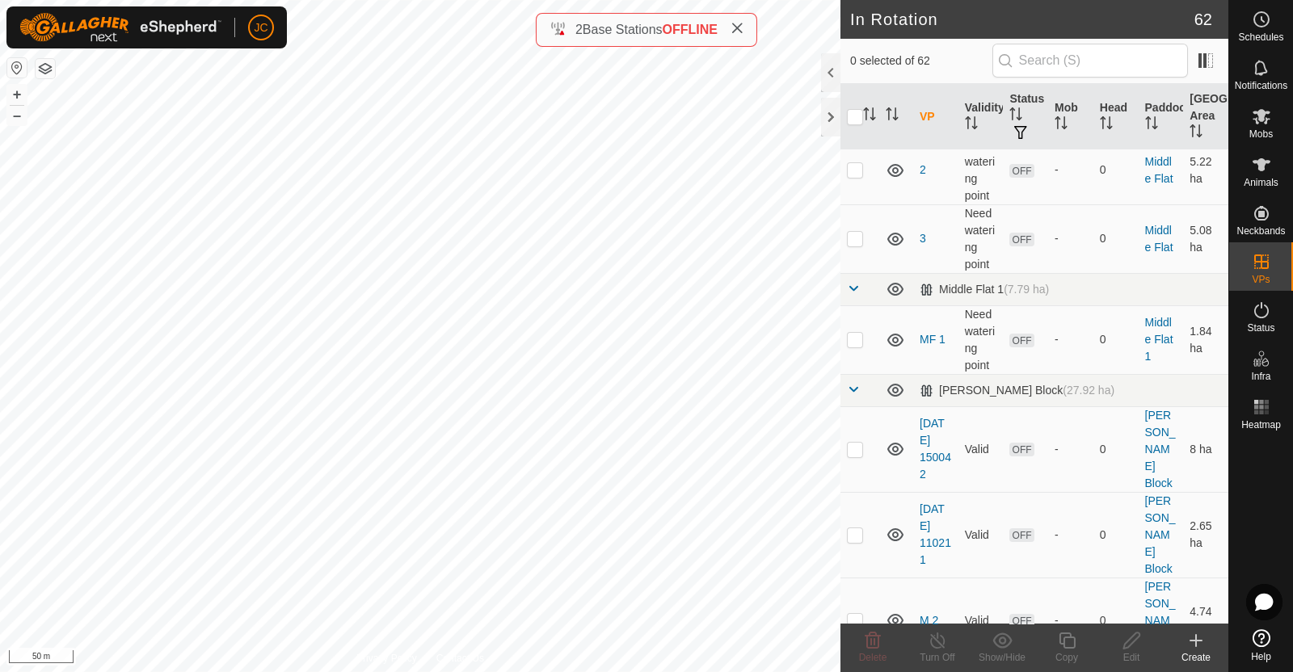
scroll to position [2987, 0]
checkbox input "false"
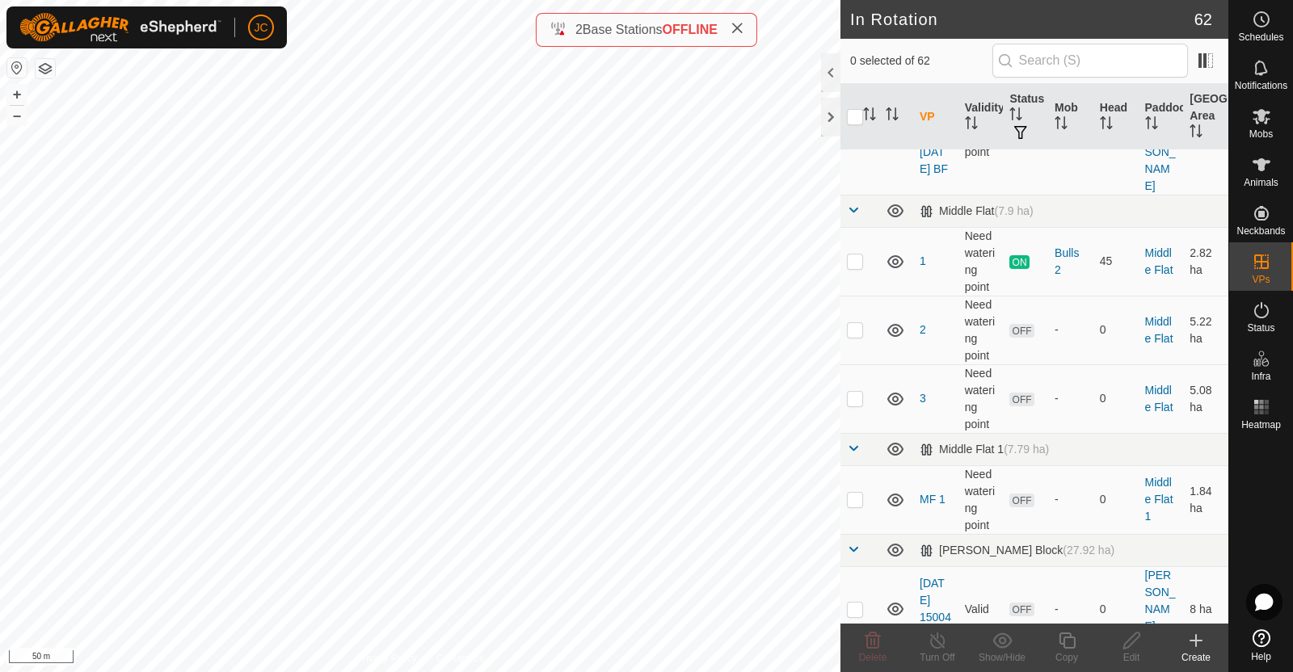
scroll to position [2824, 0]
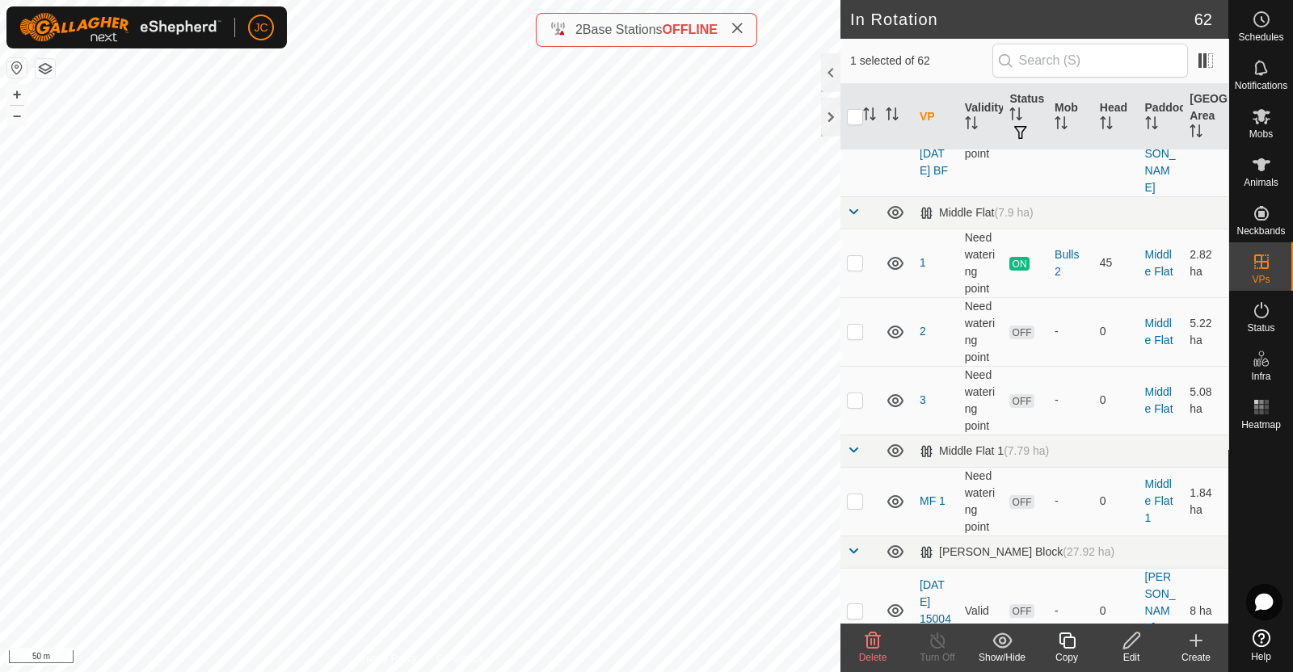
checkbox input "false"
click at [1265, 116] on icon at bounding box center [1261, 116] width 19 height 19
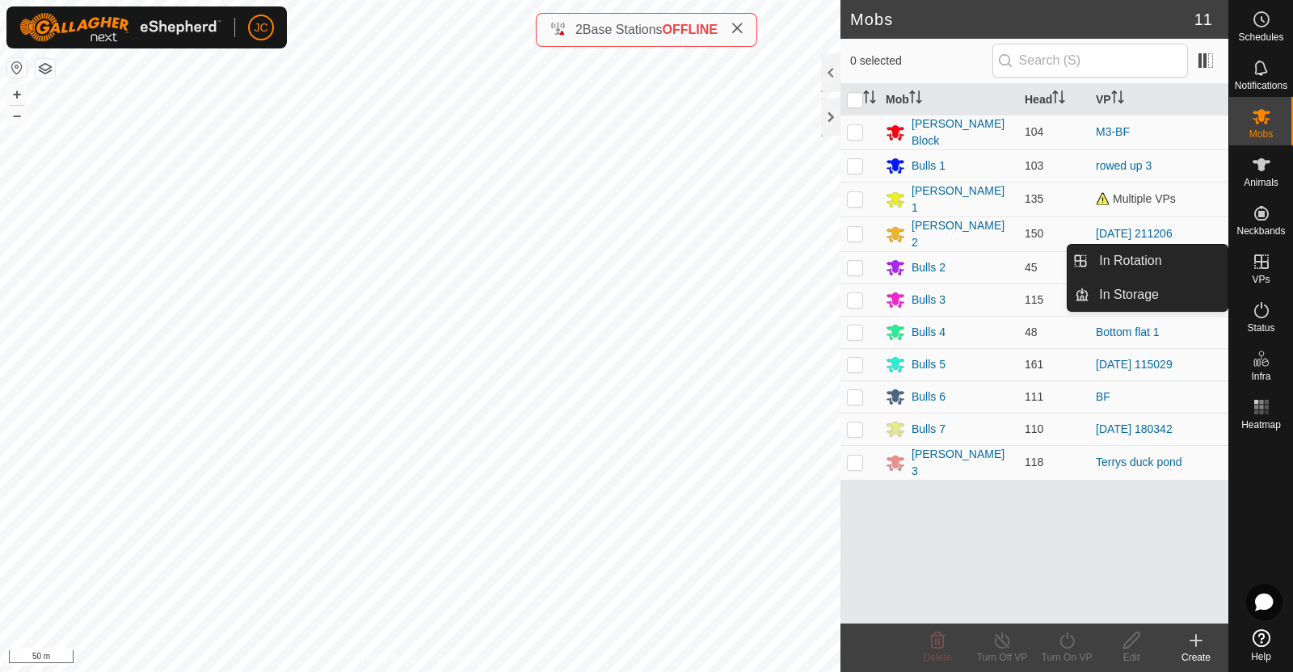
click at [1261, 275] on span "VPs" at bounding box center [1261, 280] width 18 height 10
click at [1191, 267] on link "In Rotation" at bounding box center [1158, 261] width 138 height 32
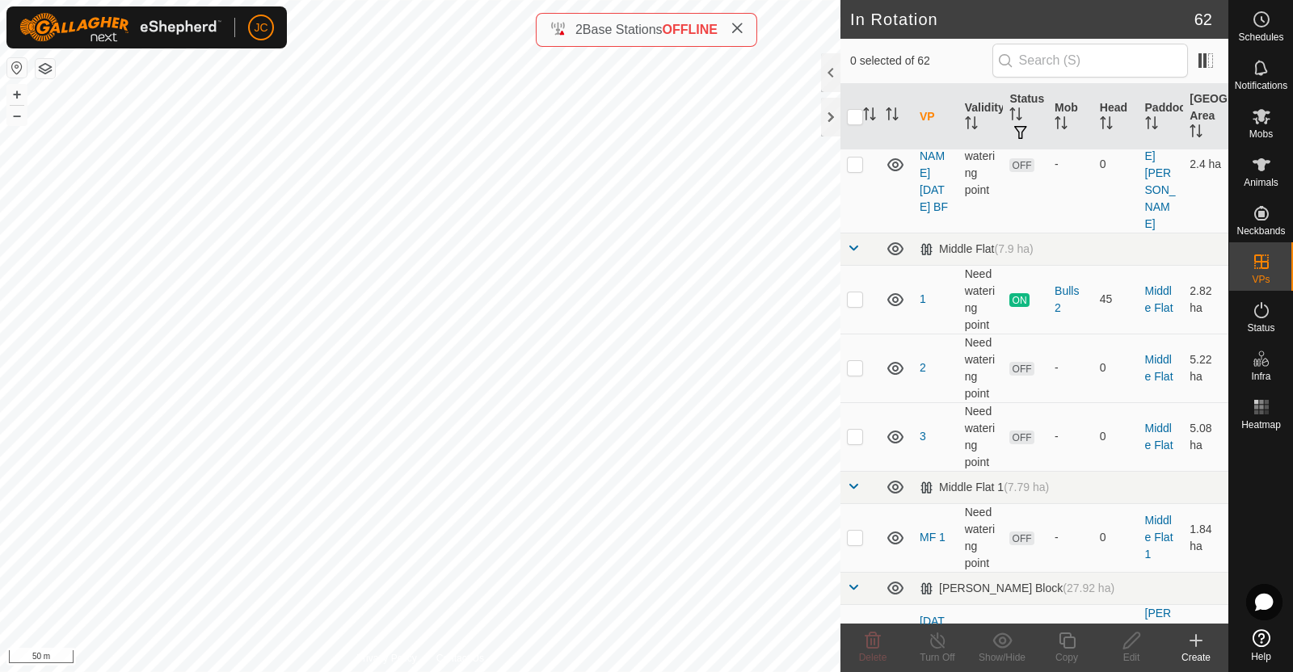
scroll to position [2814, 0]
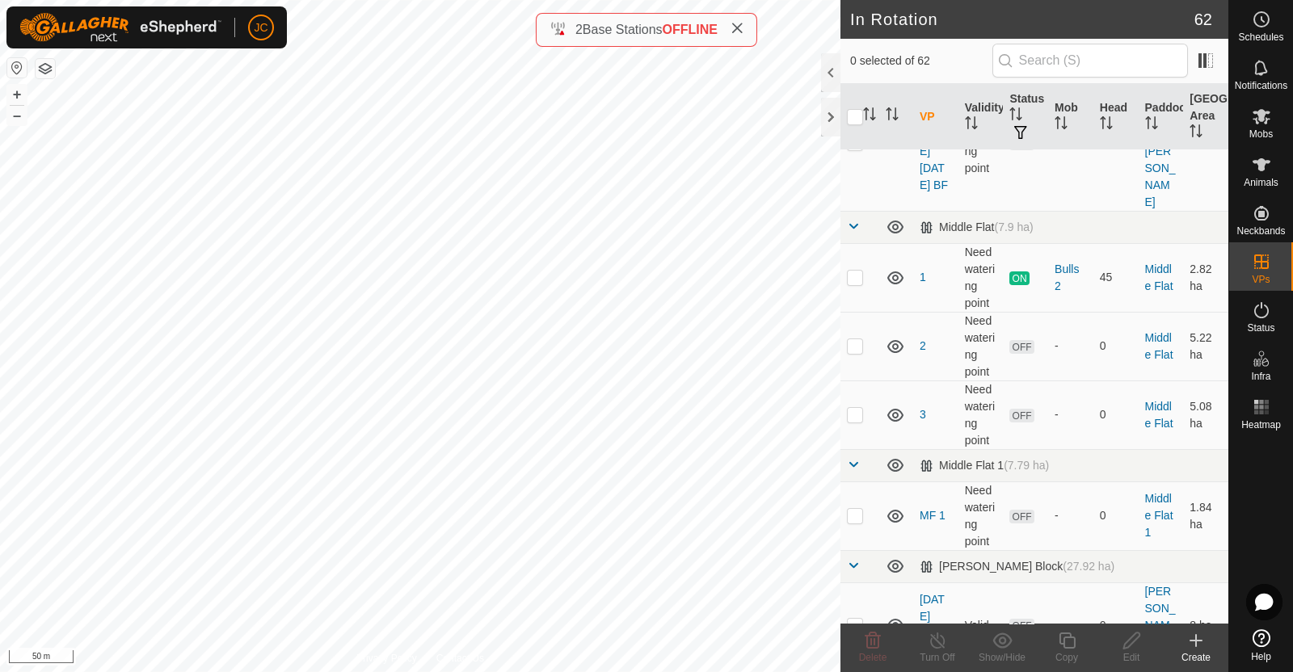
scroll to position [2807, 0]
click at [897, 621] on icon at bounding box center [895, 627] width 16 height 13
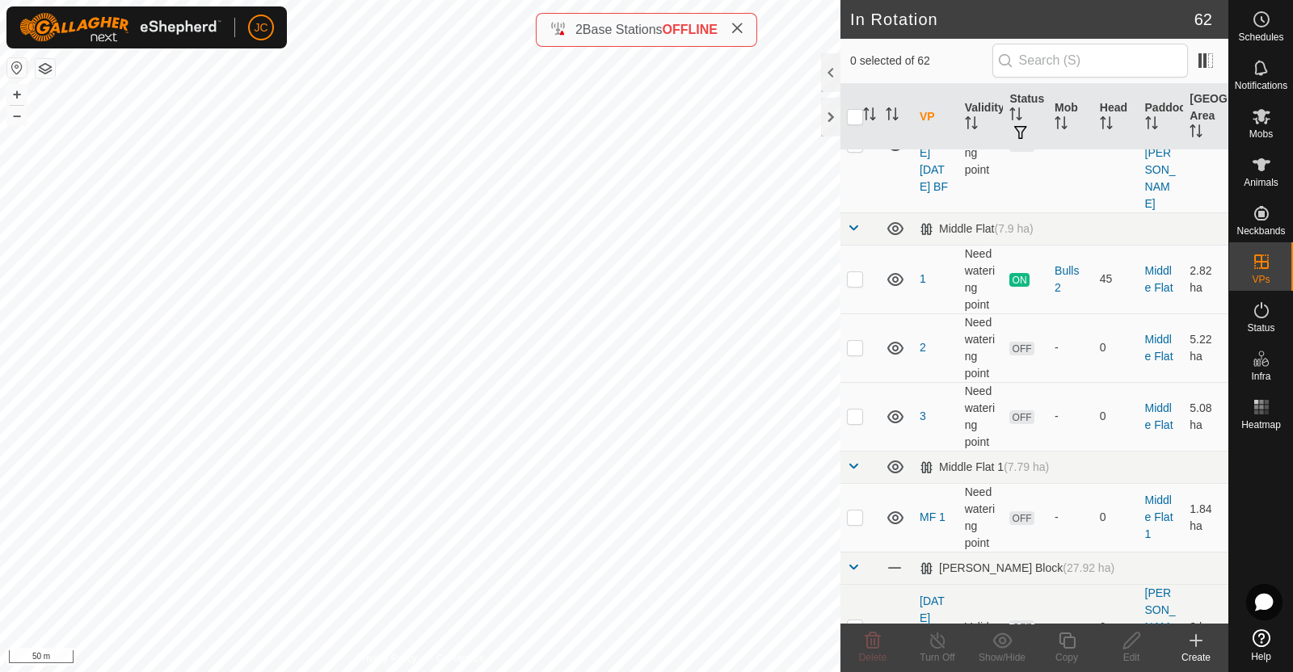
click at [903, 617] on icon at bounding box center [895, 626] width 19 height 19
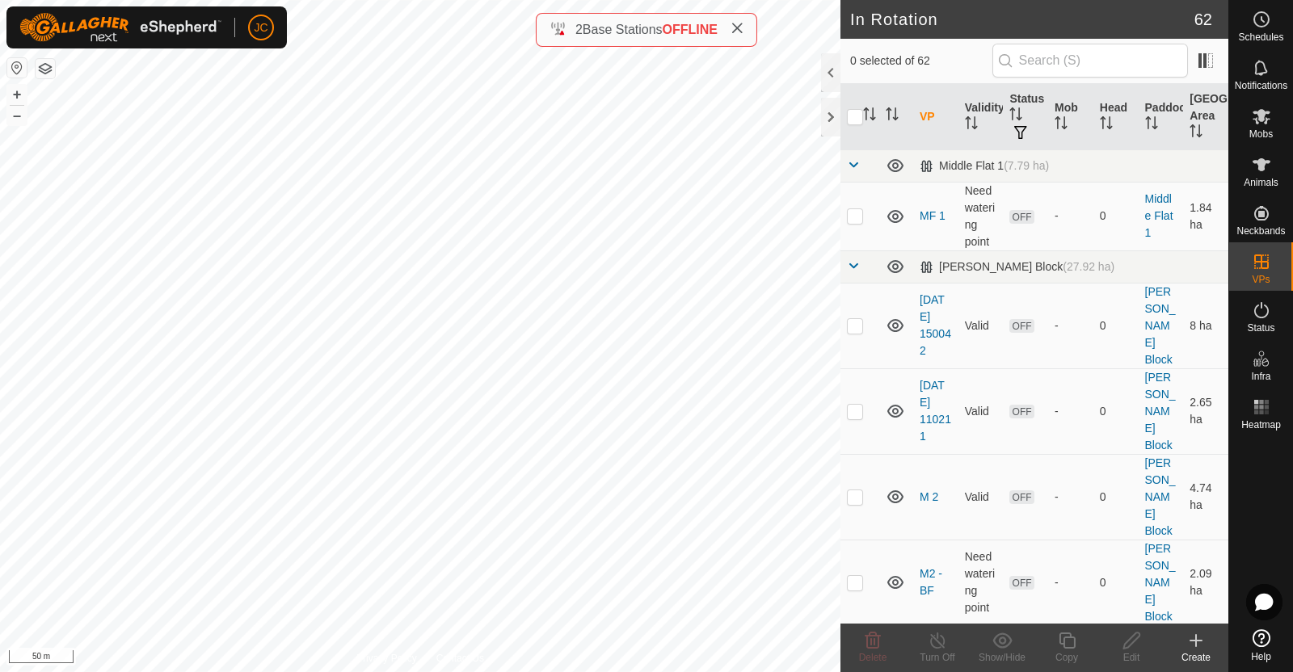
scroll to position [2935, 0]
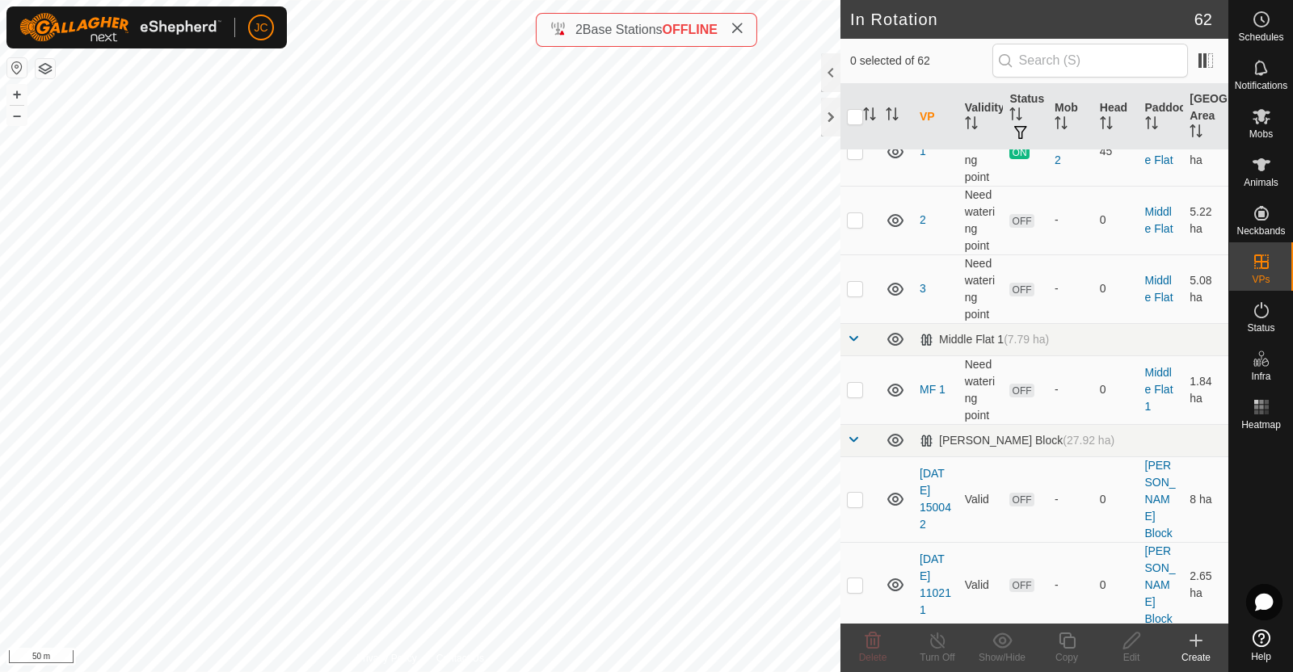
click at [1006, 647] on icon at bounding box center [1002, 640] width 20 height 19
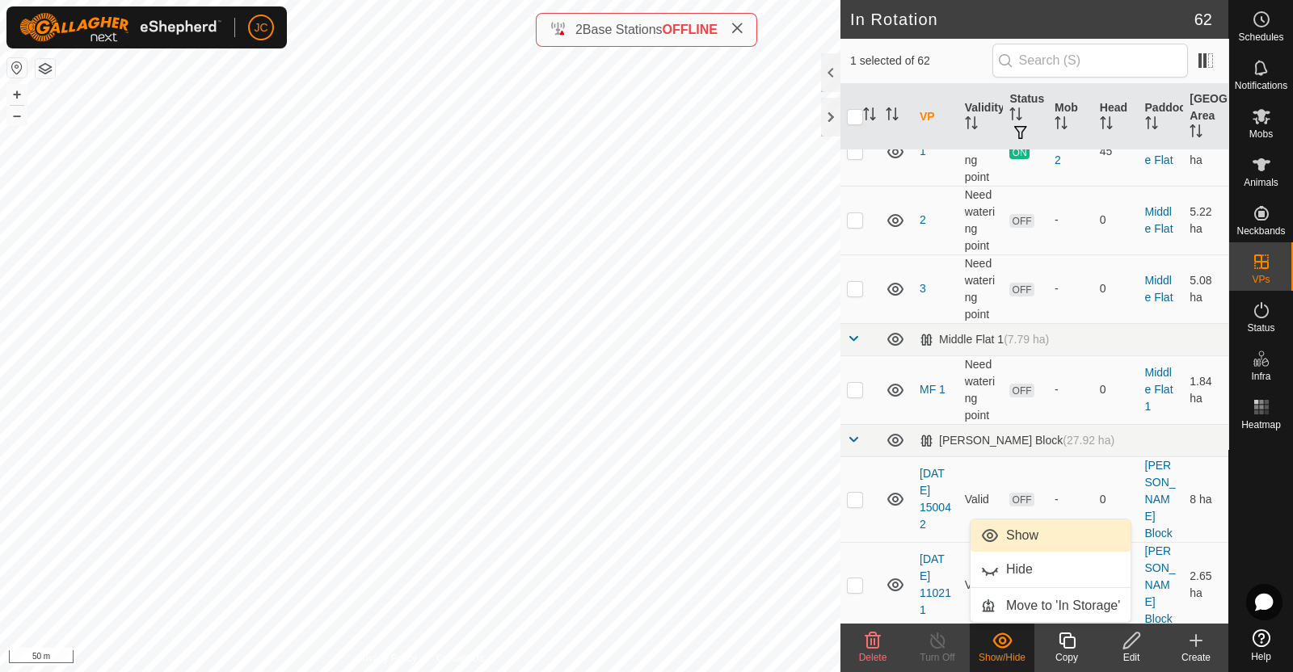
click at [1024, 537] on link "Show" at bounding box center [1051, 536] width 160 height 32
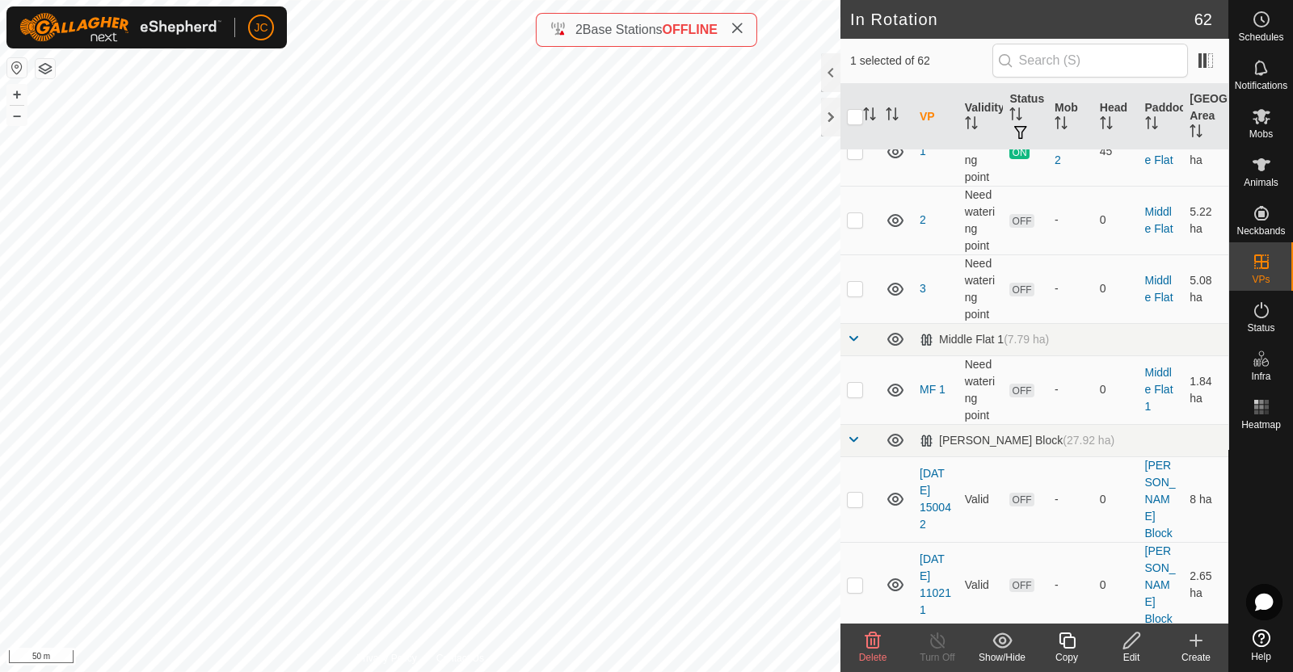
checkbox input "false"
click at [1255, 115] on icon at bounding box center [1261, 116] width 19 height 19
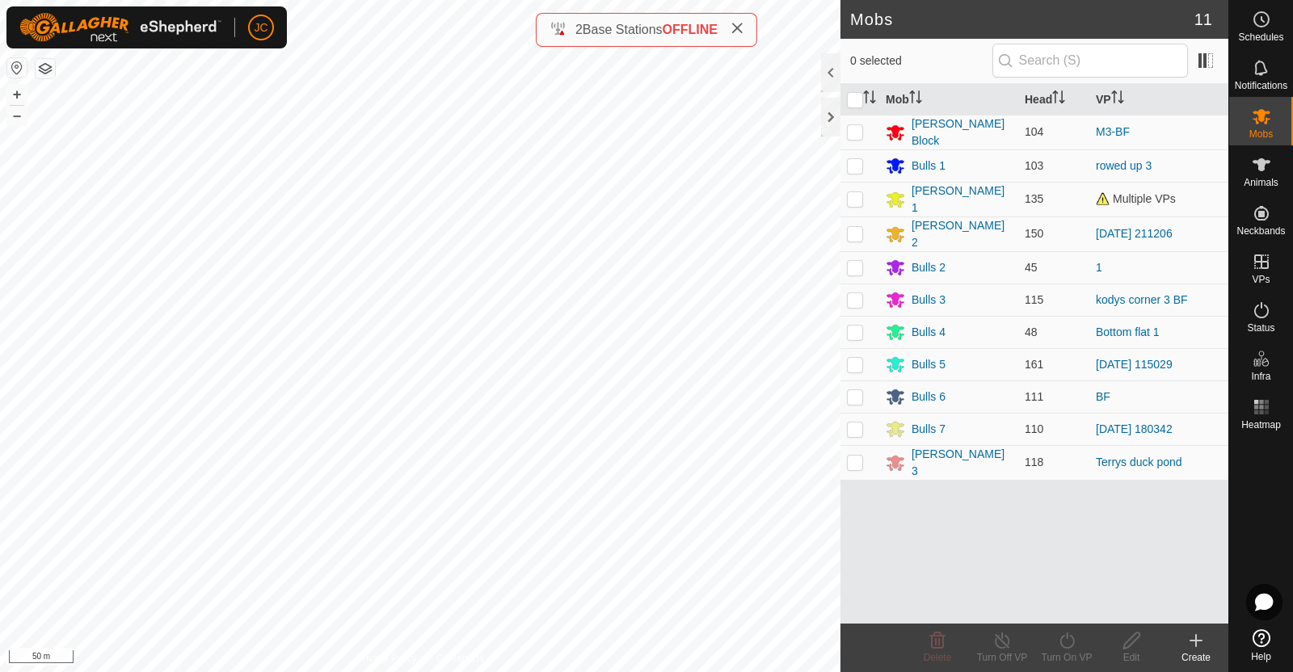
click at [859, 131] on p-checkbox at bounding box center [855, 131] width 16 height 13
checkbox input "true"
click at [1079, 648] on turn-on-svg-icon at bounding box center [1066, 640] width 65 height 19
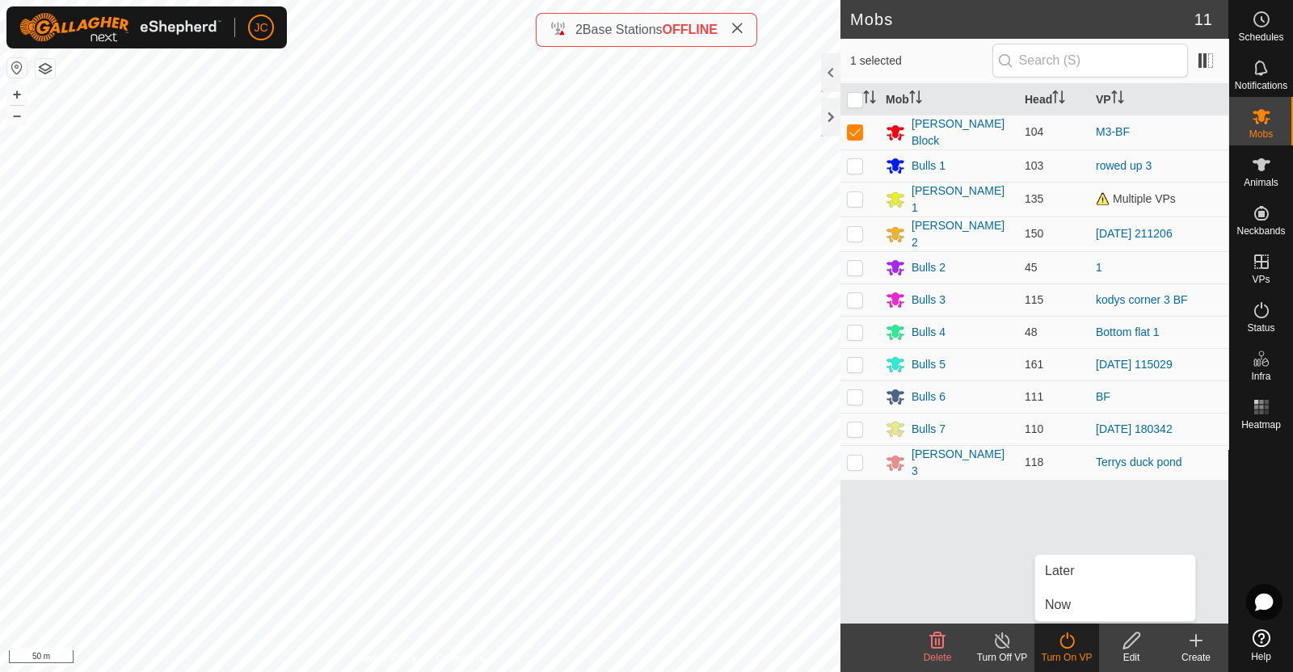
click at [1073, 605] on link "Now" at bounding box center [1115, 605] width 160 height 32
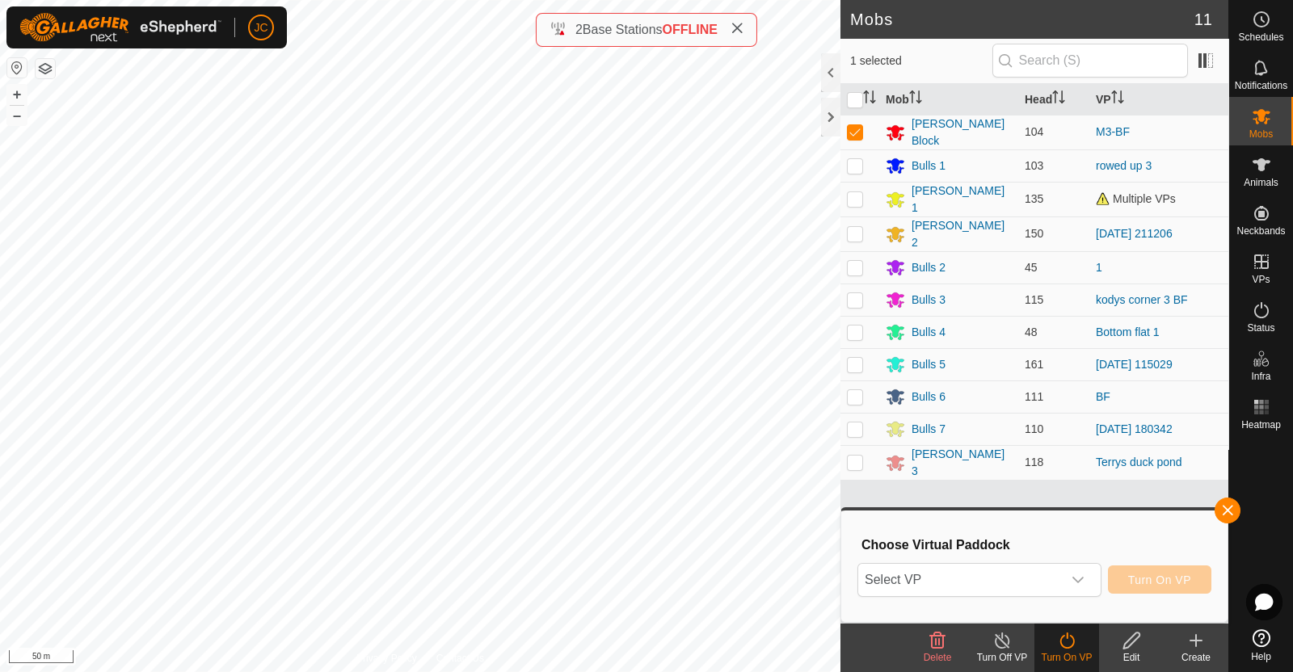
click at [1038, 574] on span "Select VP" at bounding box center [960, 580] width 204 height 32
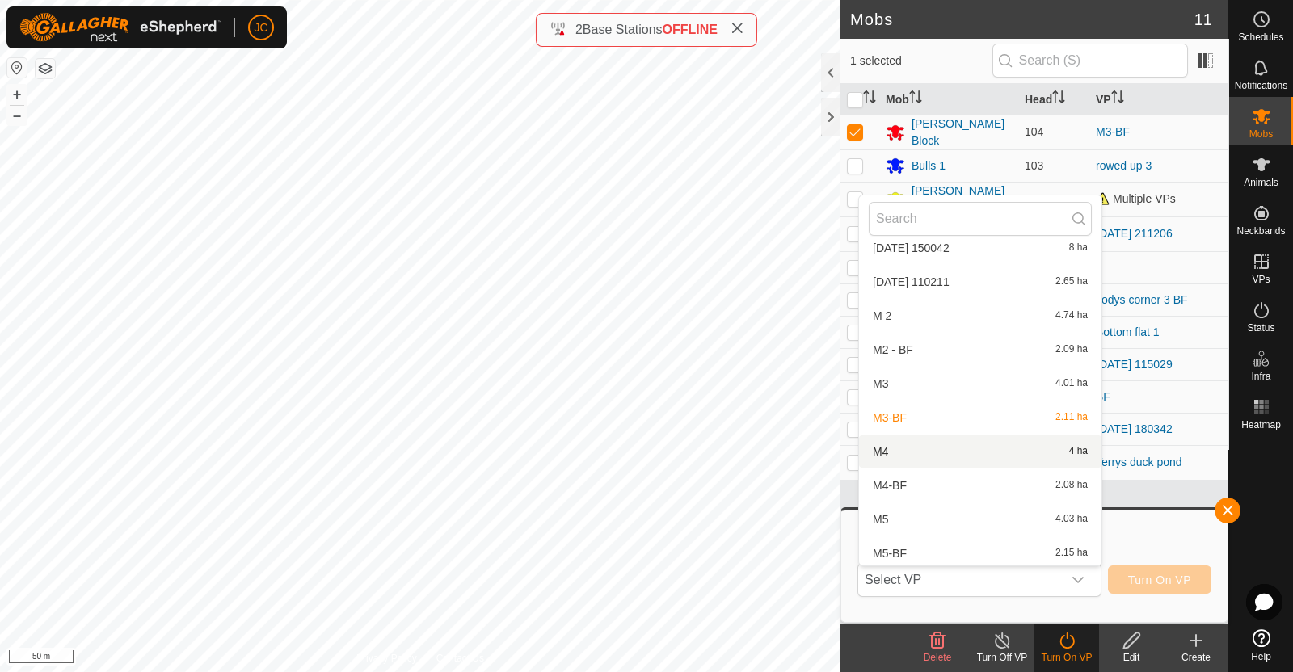
scroll to position [1828, 0]
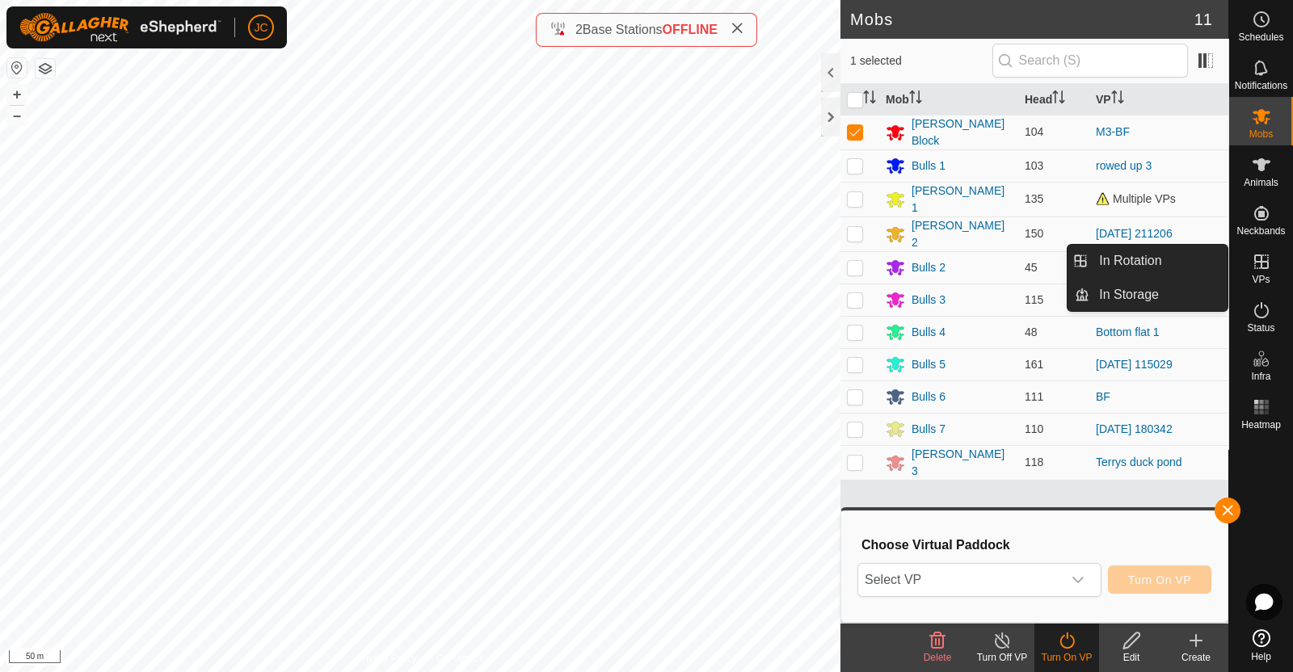
click at [1260, 260] on icon at bounding box center [1261, 261] width 19 height 19
click at [1188, 264] on link "In Rotation" at bounding box center [1158, 261] width 138 height 32
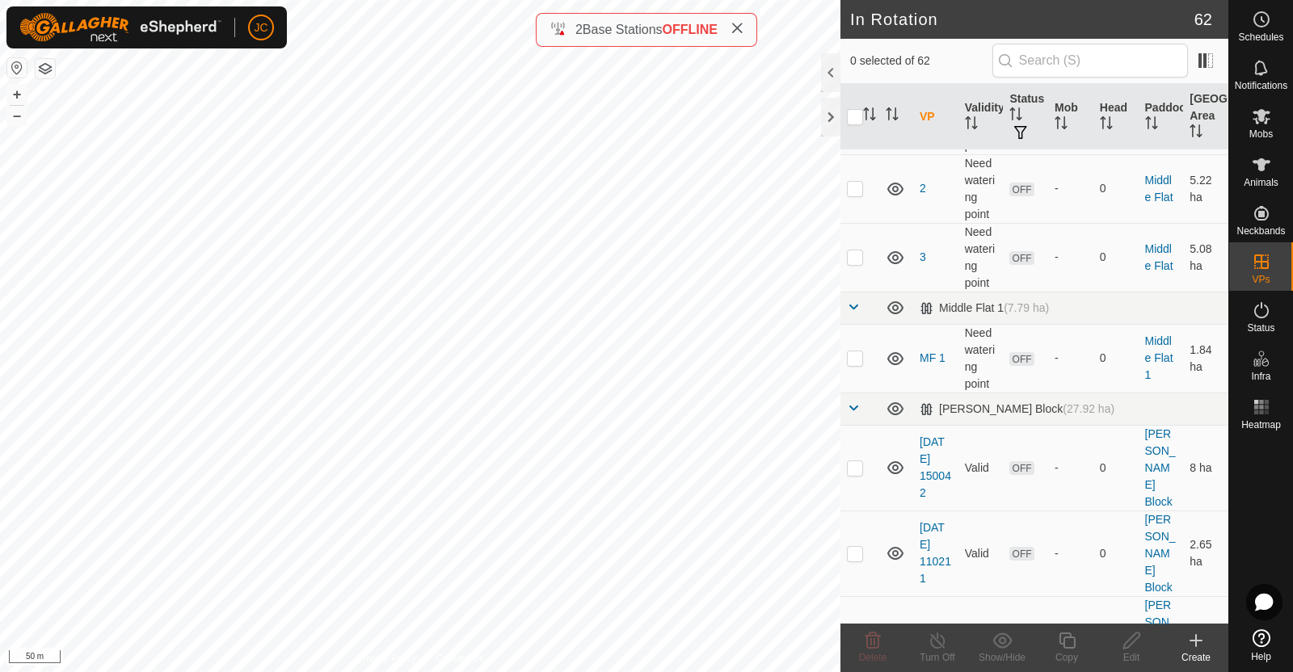
scroll to position [2963, 0]
checkbox input "true"
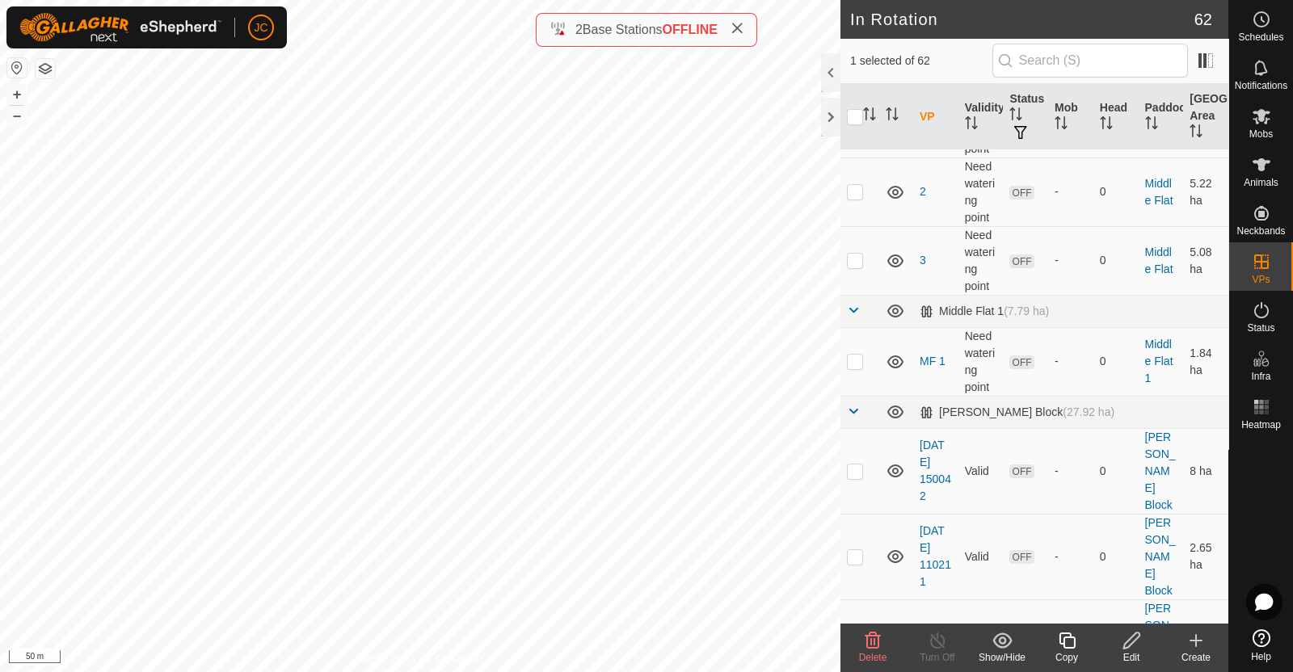
checkbox input "true"
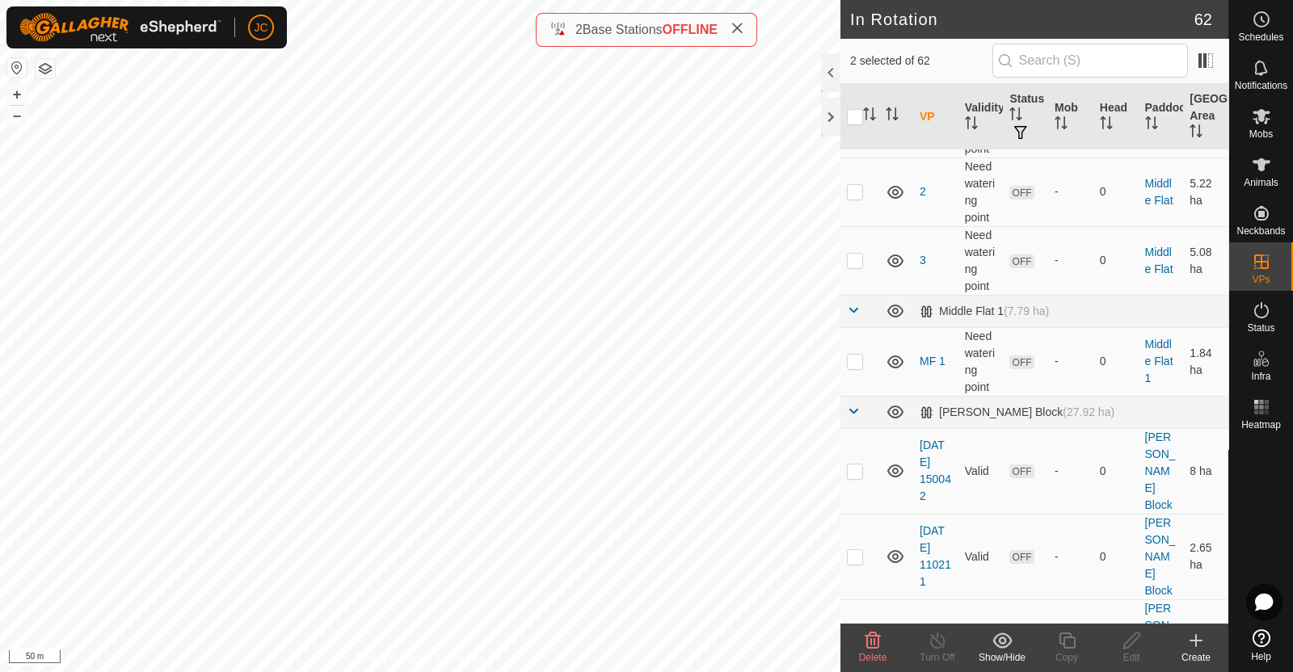
checkbox input "false"
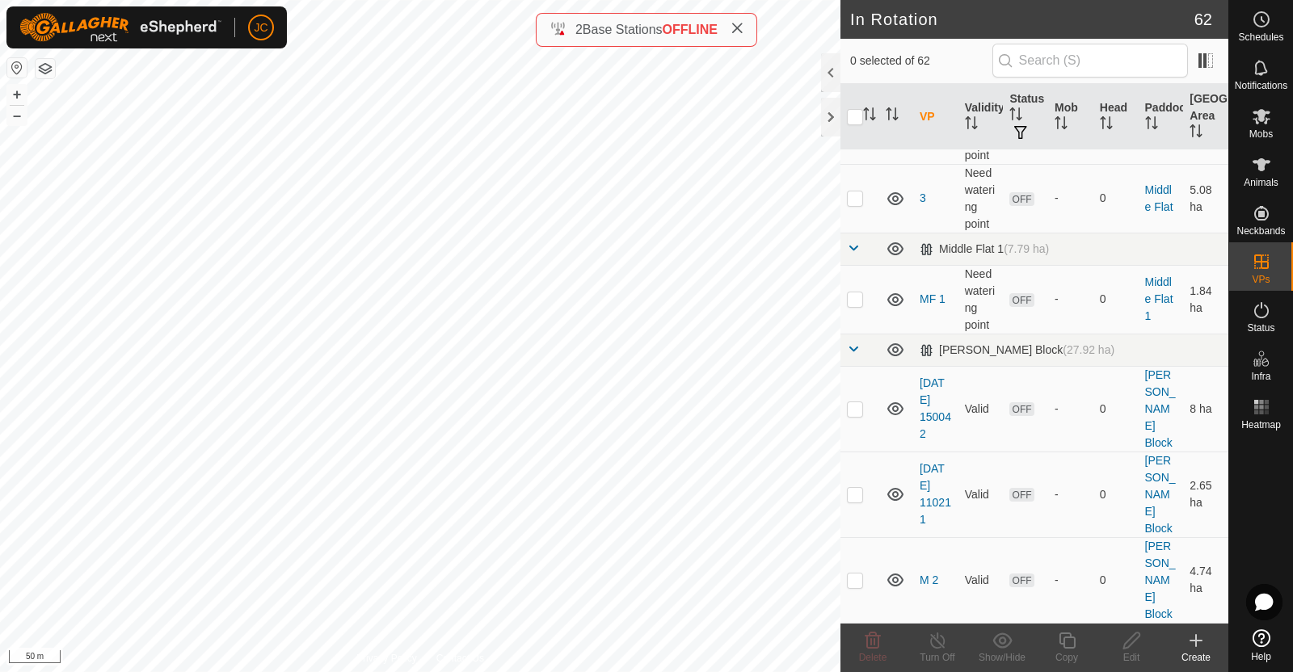
scroll to position [3040, 0]
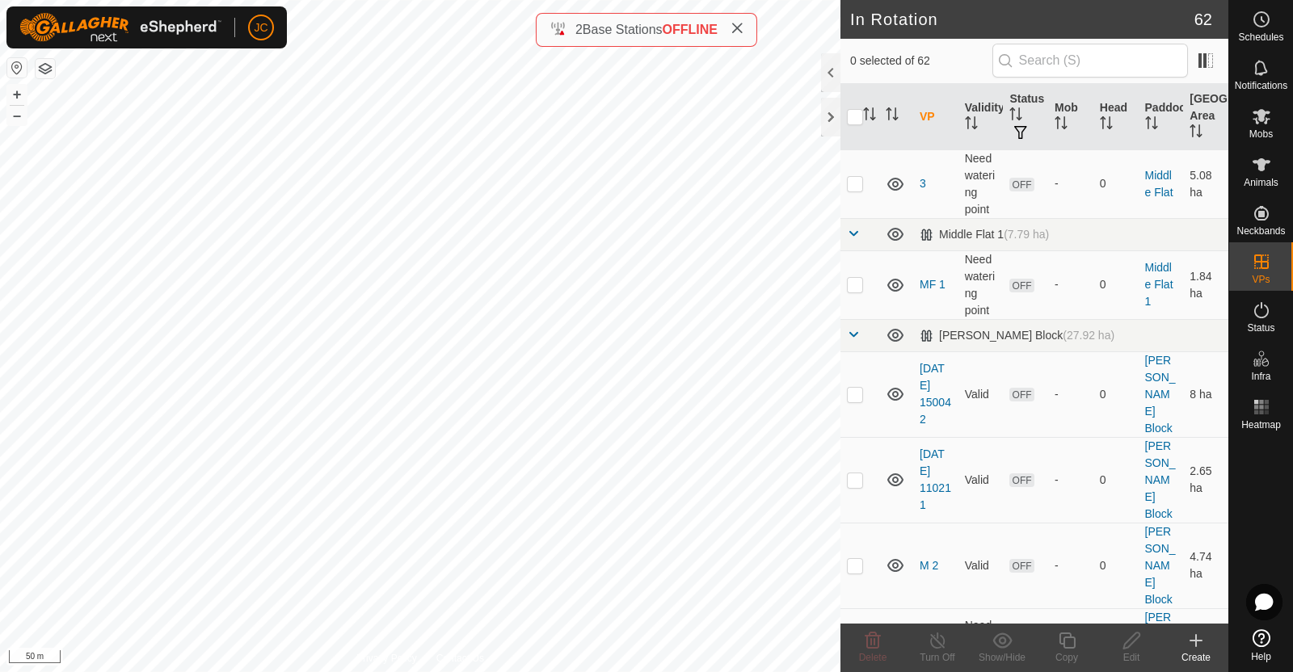
checkbox input "false"
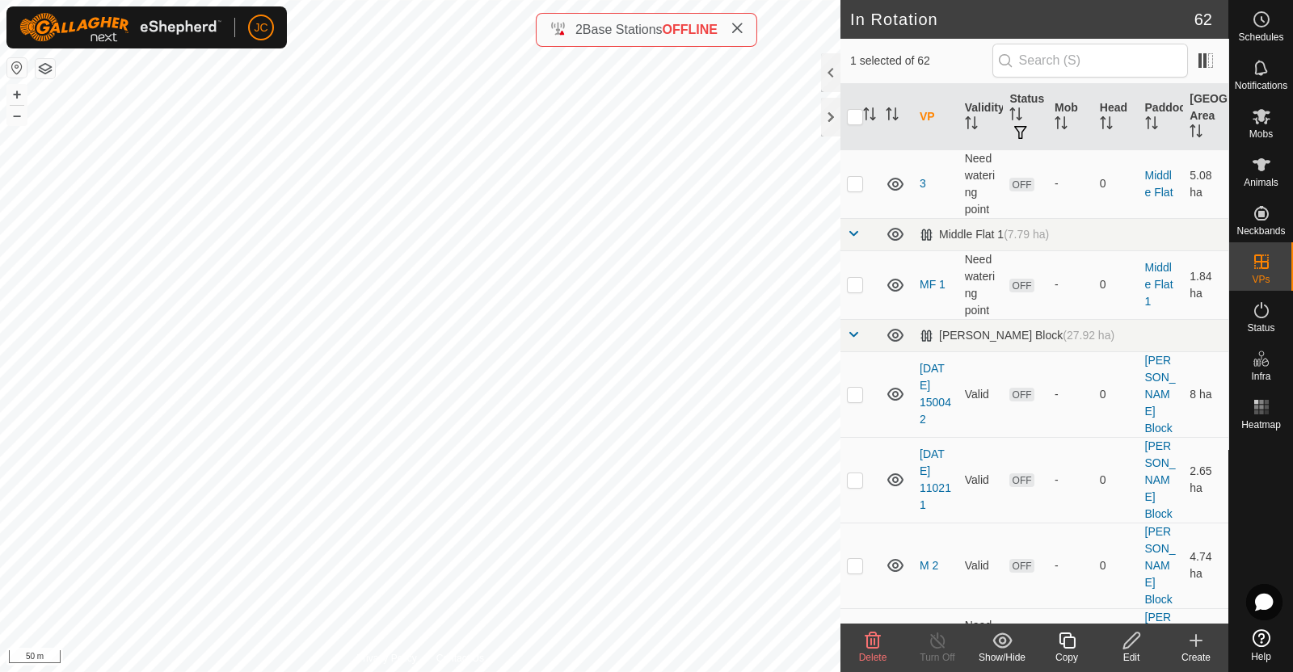
checkbox input "false"
click at [1206, 640] on create-svg-icon at bounding box center [1196, 640] width 65 height 19
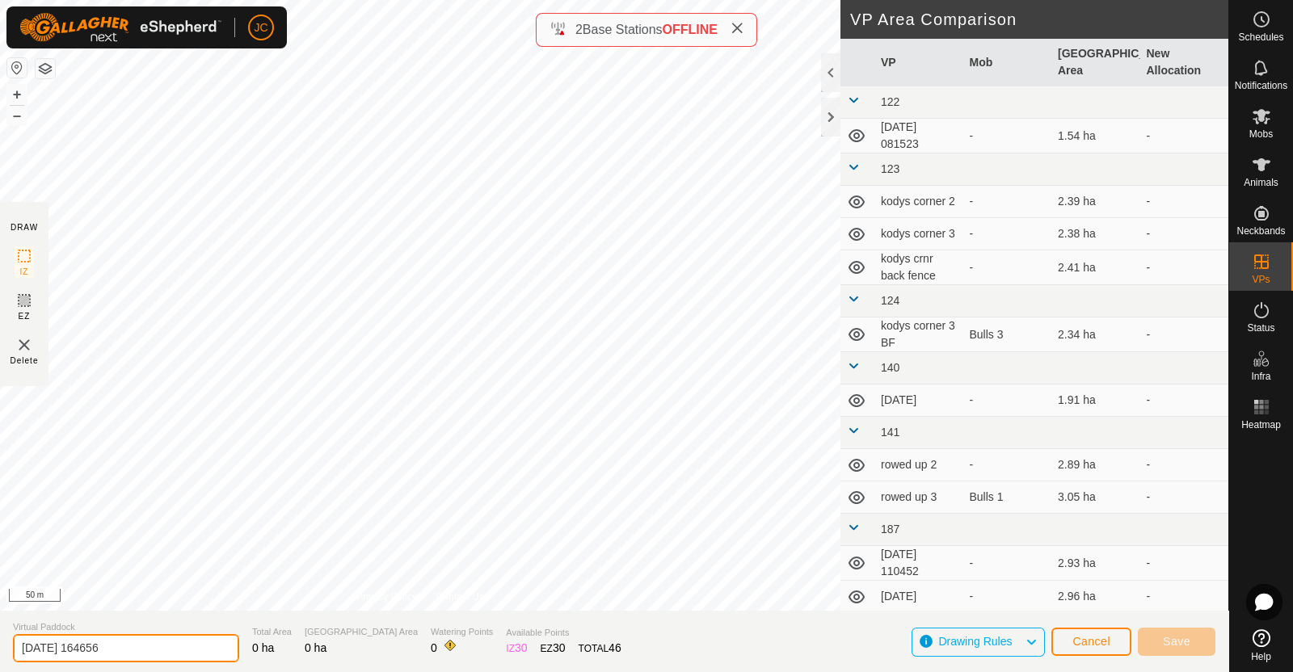
drag, startPoint x: 158, startPoint y: 648, endPoint x: 0, endPoint y: 624, distance: 159.4
click at [0, 624] on section "Virtual Paddock 2025-08-21 164656 Total Area 0 ha Grazing Area 0 ha Watering Po…" at bounding box center [614, 641] width 1228 height 61
type input "M6"
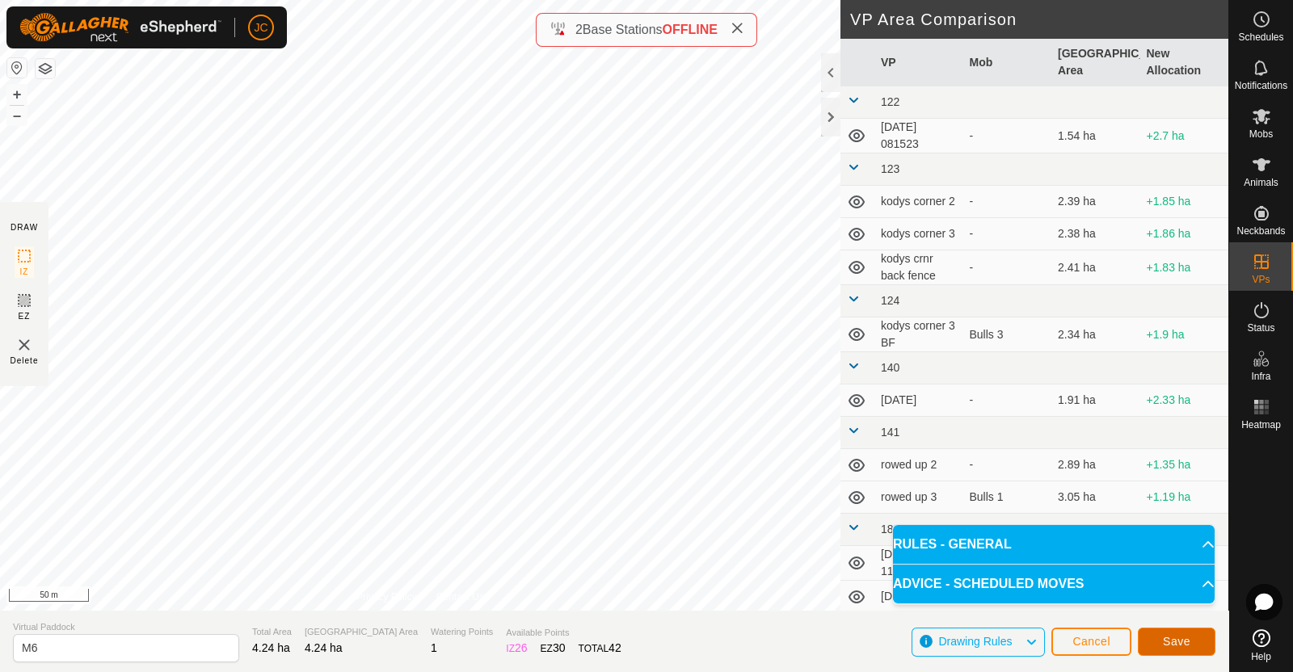
click at [1161, 640] on button "Save" at bounding box center [1177, 642] width 78 height 28
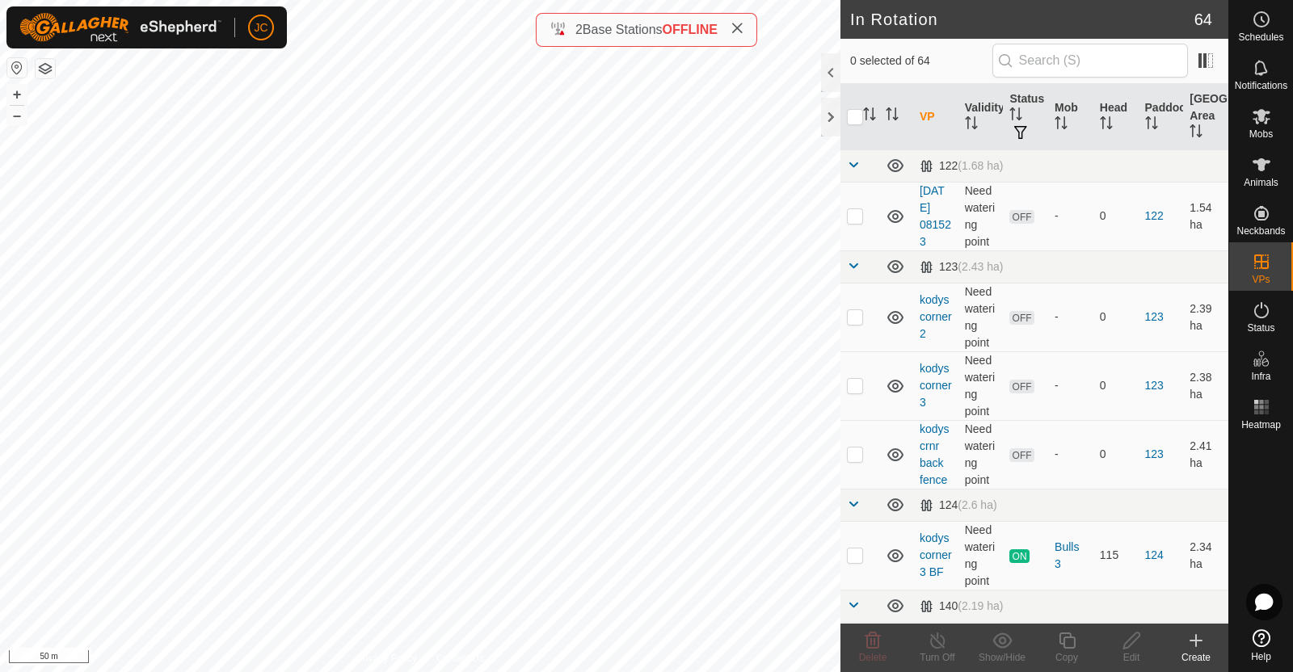
click at [1200, 652] on div "Create" at bounding box center [1196, 658] width 65 height 15
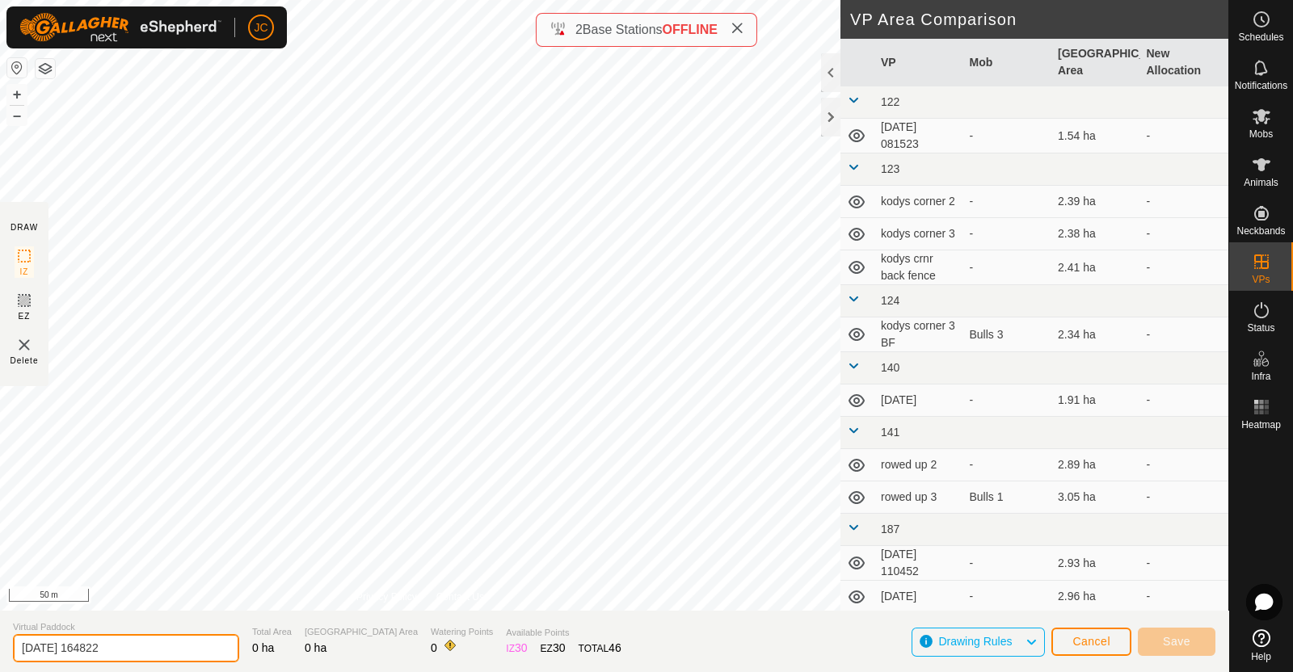
drag, startPoint x: 187, startPoint y: 645, endPoint x: 0, endPoint y: 620, distance: 188.3
click at [0, 620] on section "Virtual Paddock 2025-08-21 164822 Total Area 0 ha Grazing Area 0 ha Watering Po…" at bounding box center [614, 641] width 1228 height 61
type input "M6 -BF"
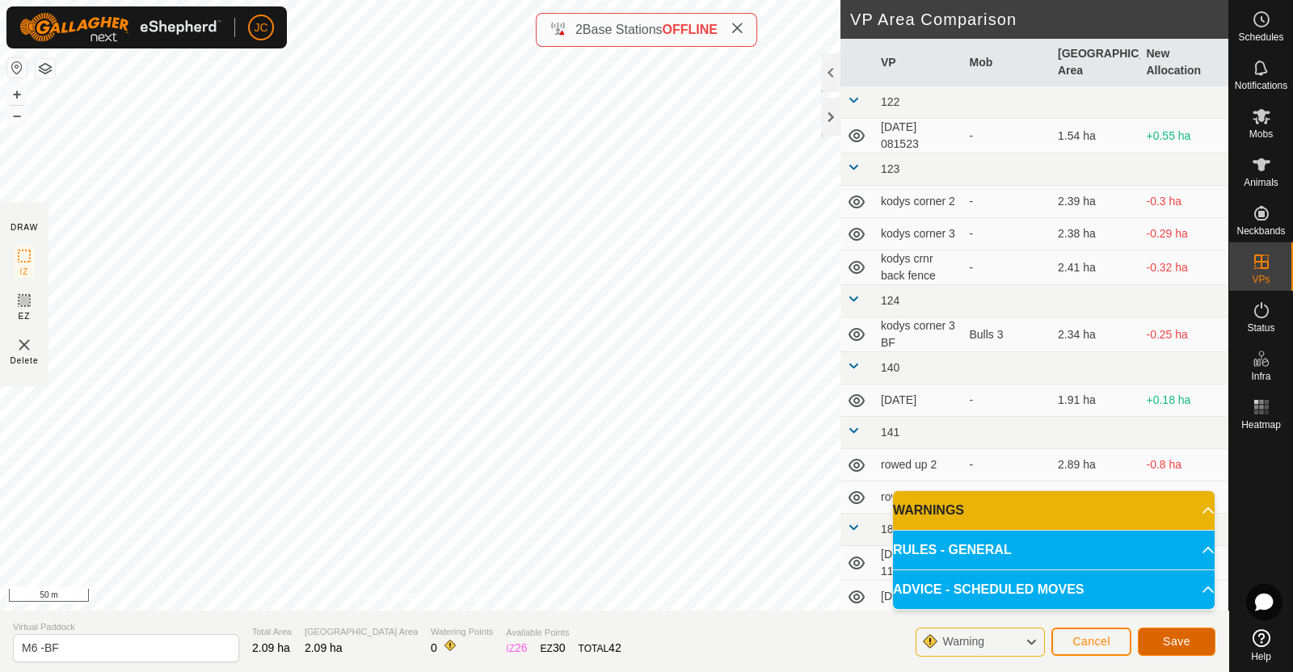
click at [1172, 642] on span "Save" at bounding box center [1176, 641] width 27 height 13
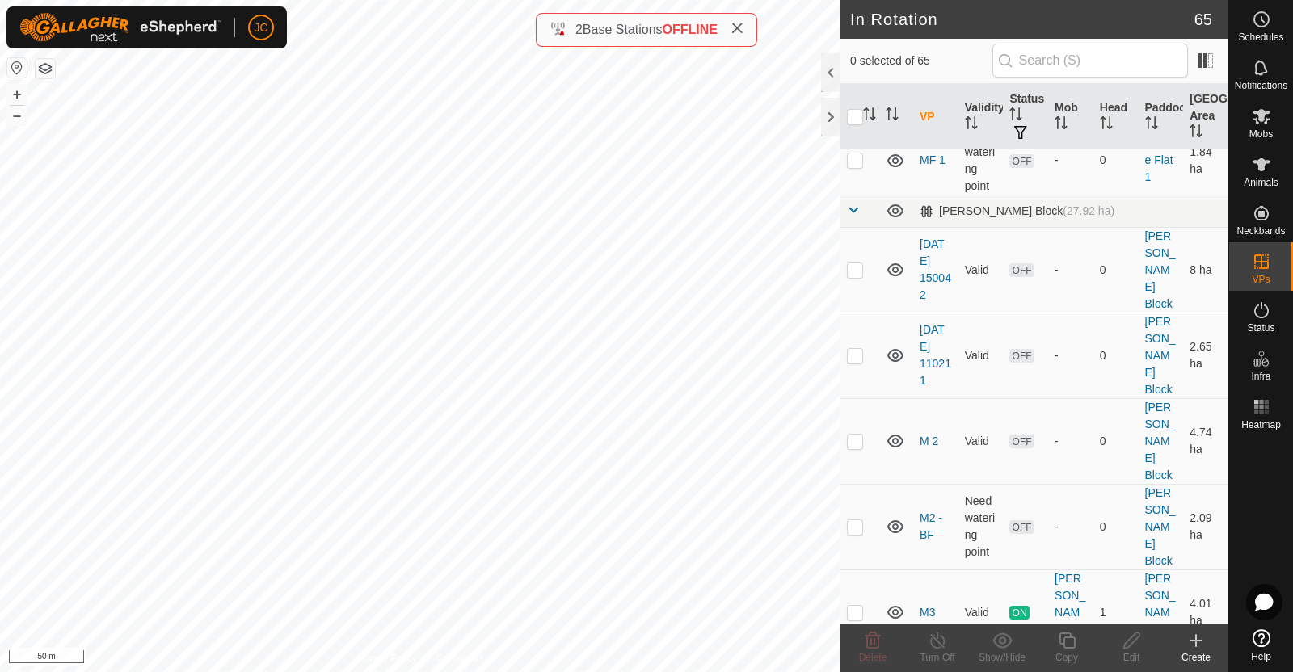
scroll to position [3169, 0]
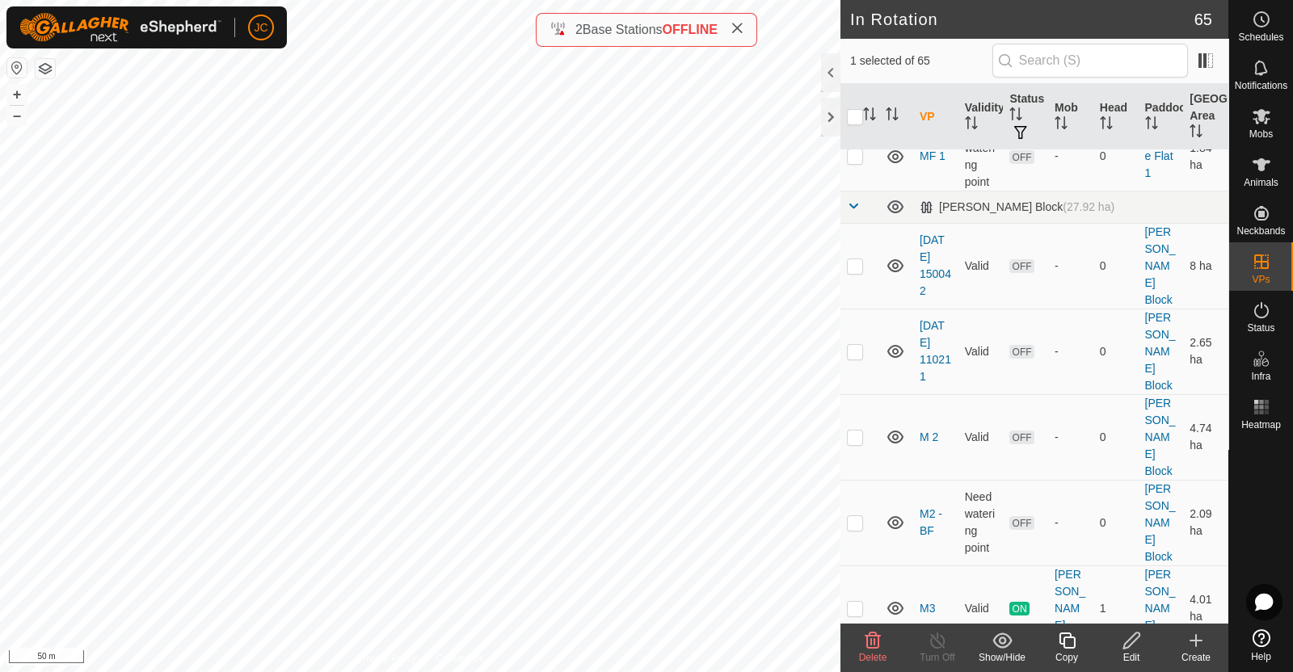
checkbox input "false"
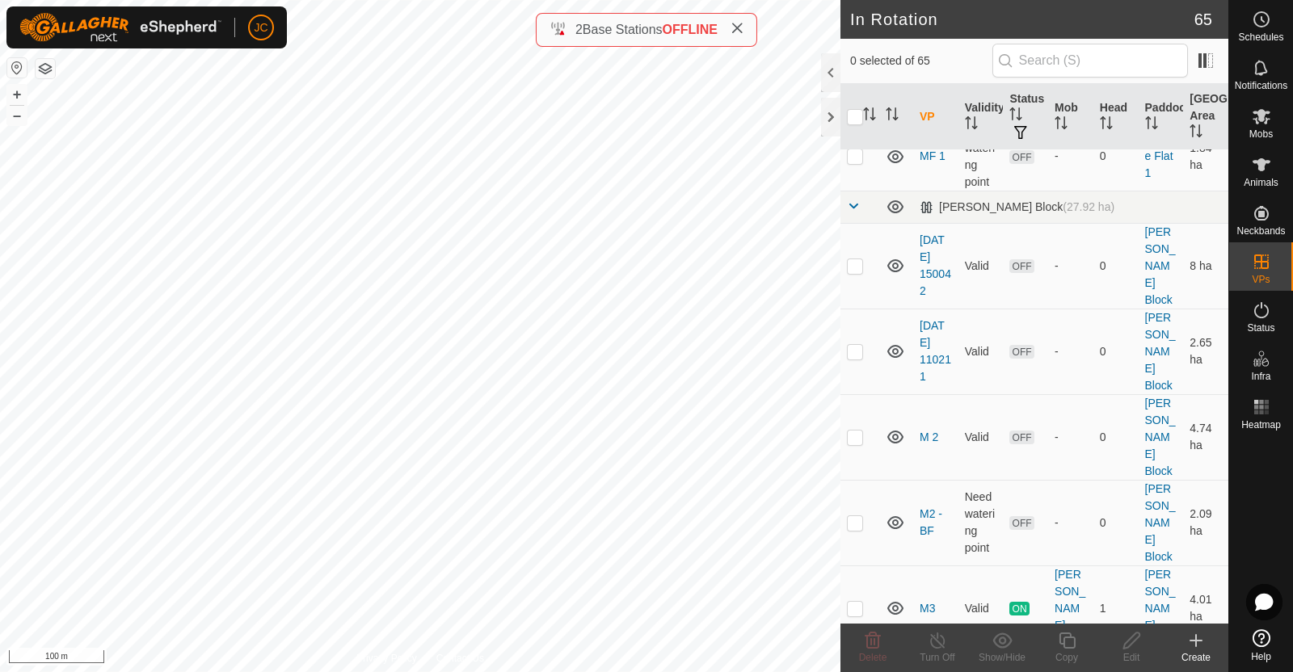
click at [1199, 648] on icon at bounding box center [1195, 640] width 19 height 19
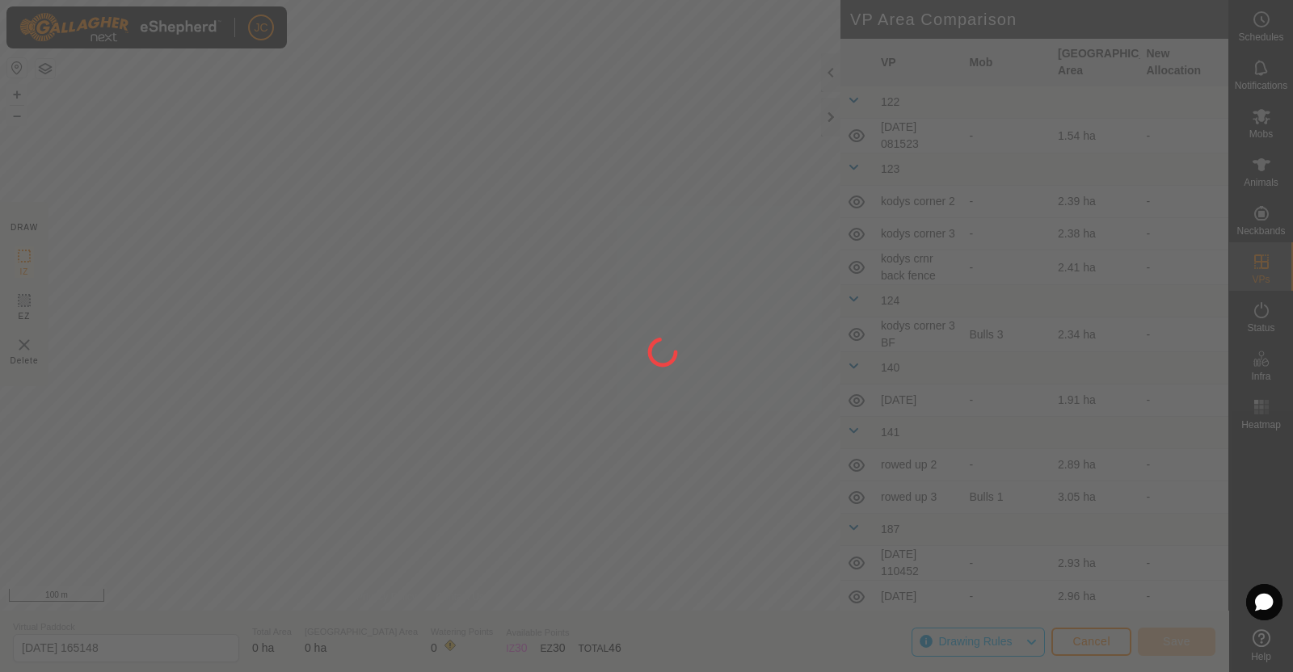
drag, startPoint x: 741, startPoint y: 294, endPoint x: 524, endPoint y: 464, distance: 275.1
click at [524, 464] on div at bounding box center [646, 336] width 1293 height 672
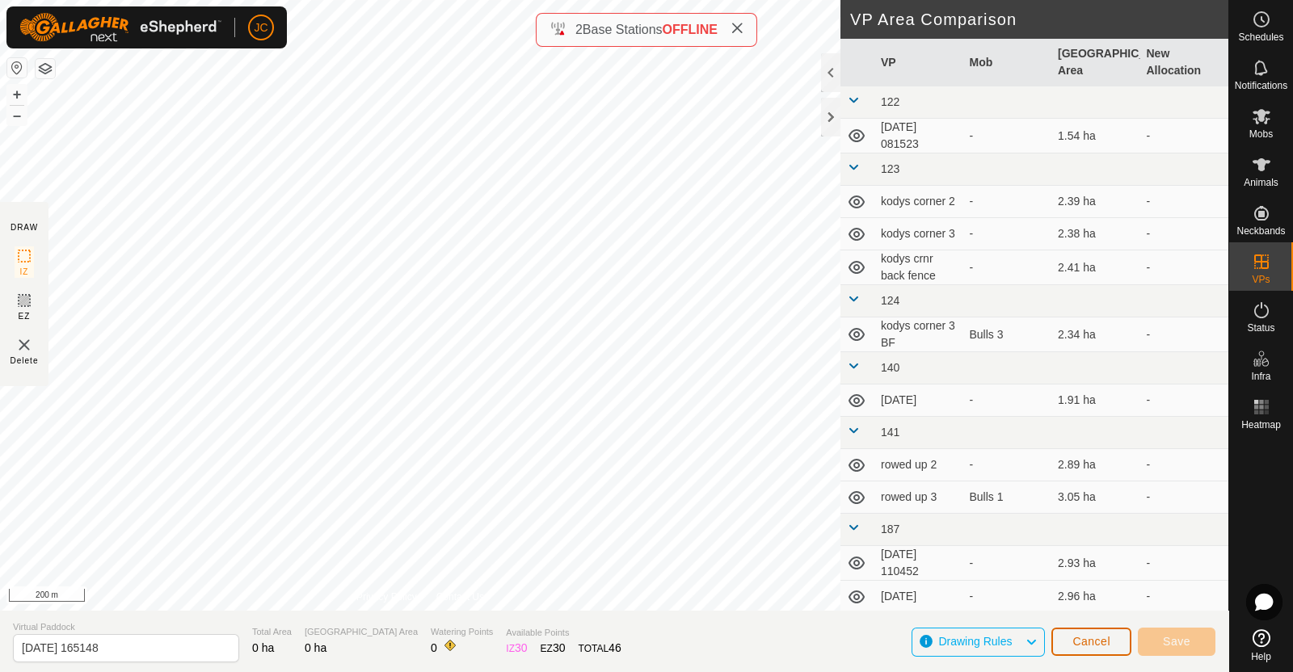
click at [1085, 638] on span "Cancel" at bounding box center [1091, 641] width 38 height 13
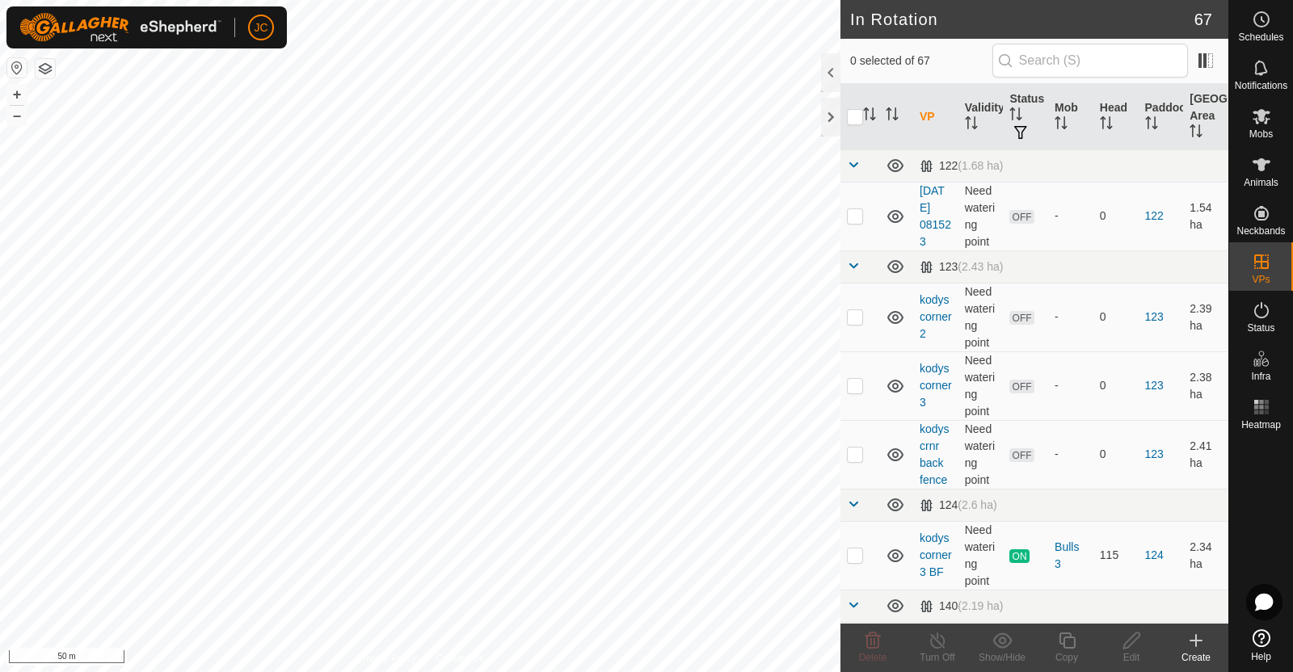
click at [15, 69] on button "button" at bounding box center [16, 67] width 19 height 19
click at [256, 32] on span "JC" at bounding box center [261, 27] width 14 height 17
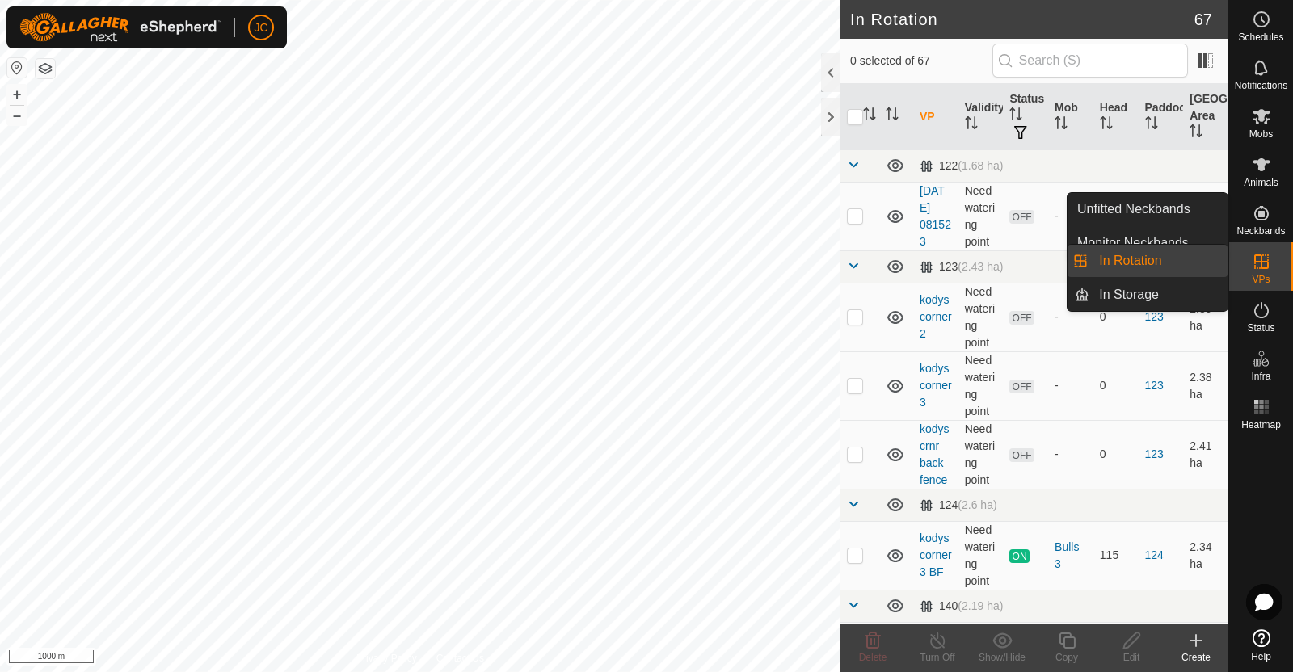
click at [1265, 259] on icon at bounding box center [1261, 261] width 19 height 19
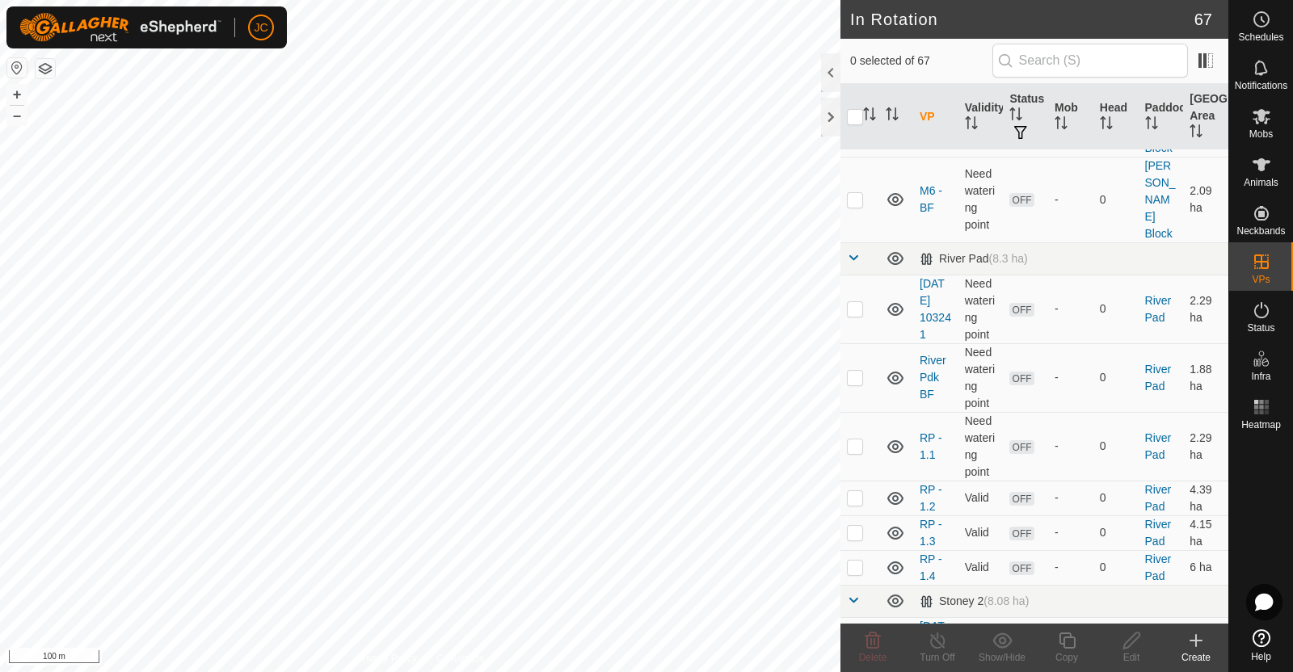
scroll to position [4402, 0]
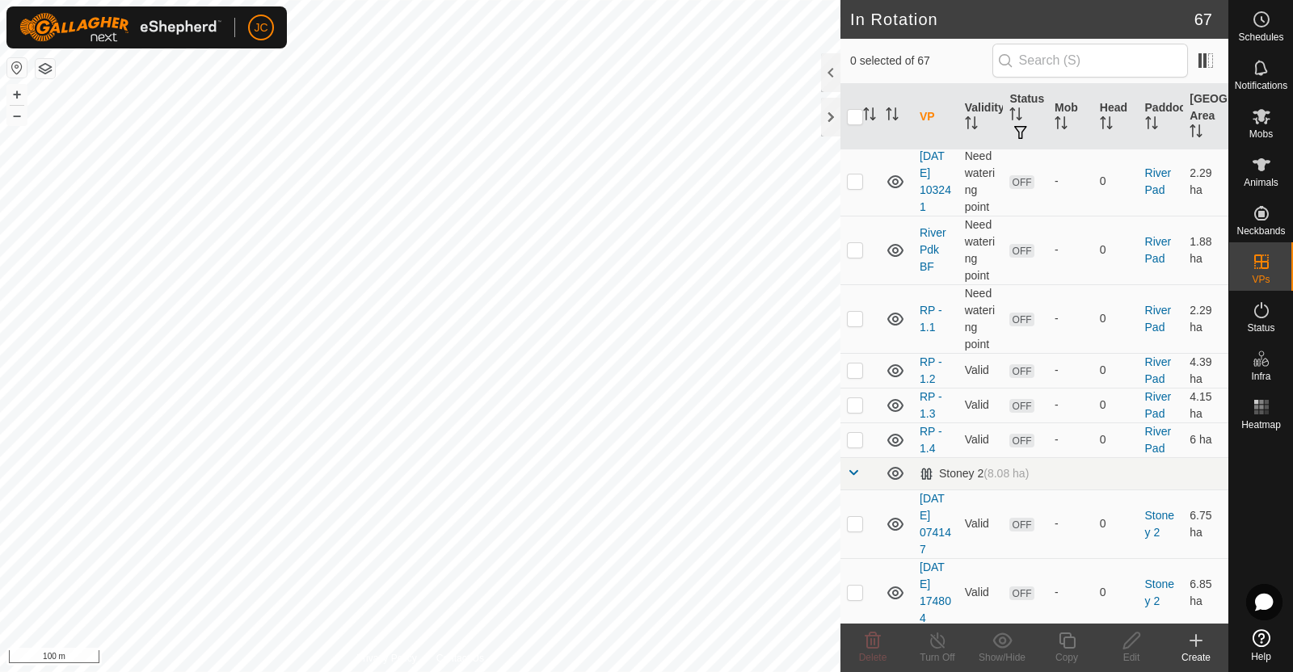
checkbox input "false"
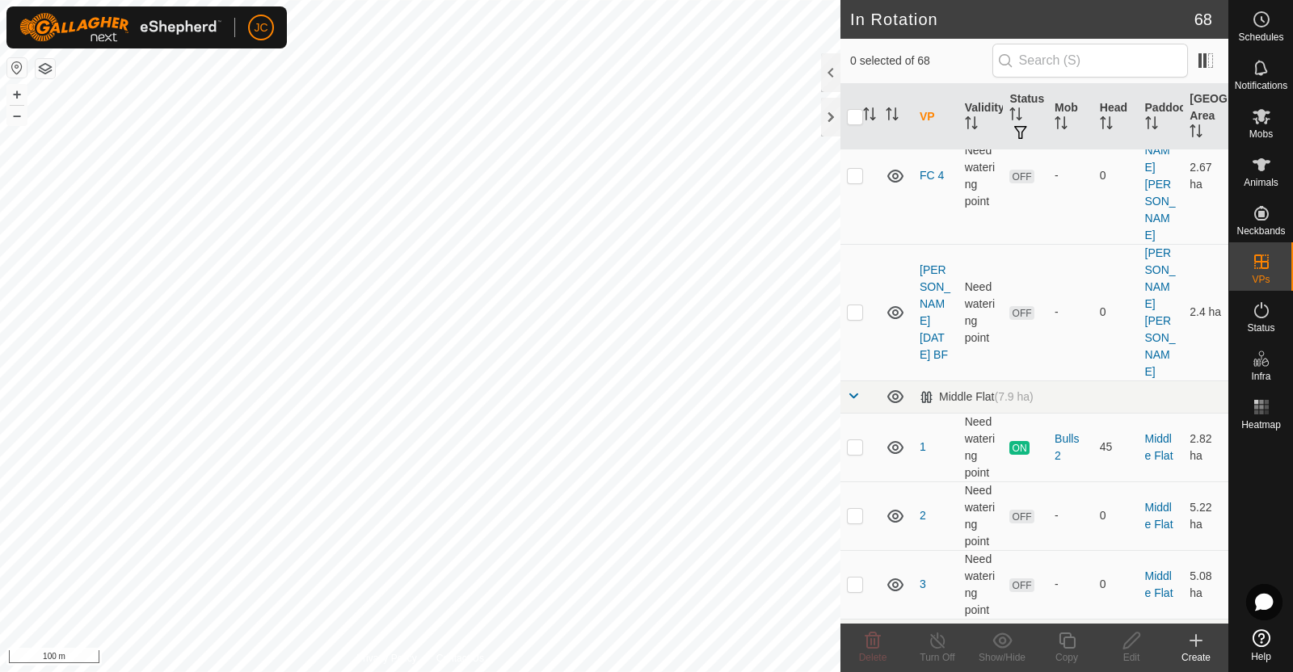
scroll to position [2902, 0]
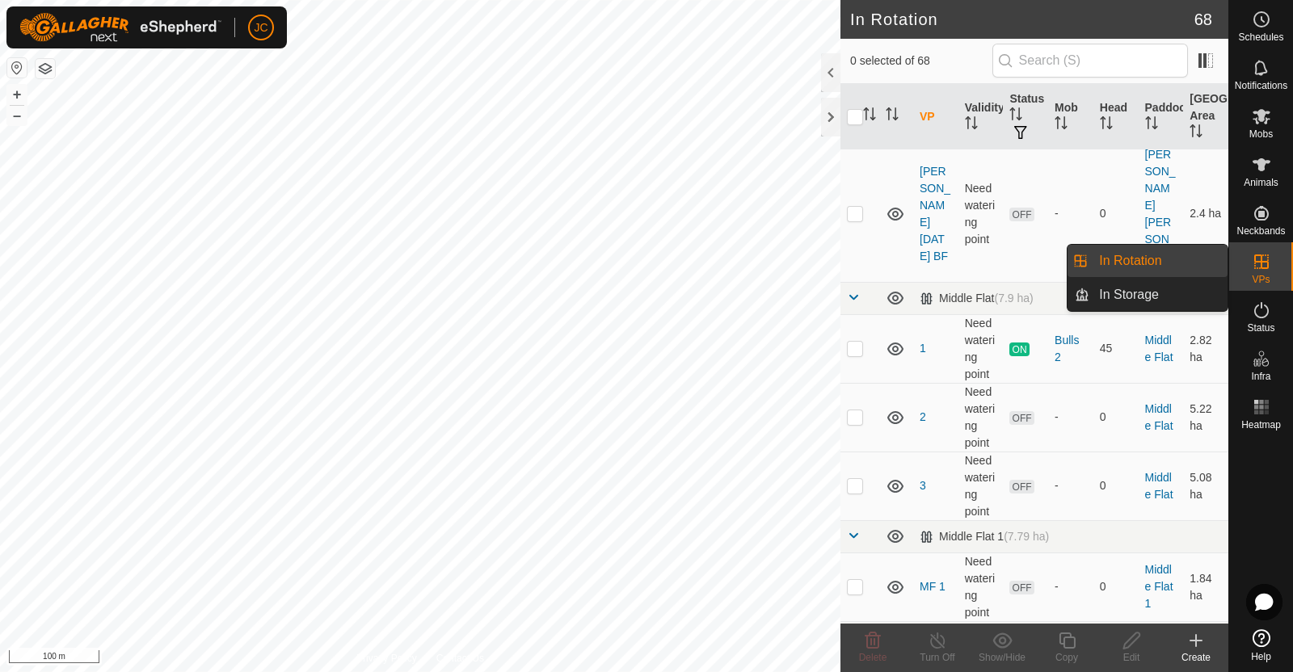
click at [1173, 252] on link "In Rotation" at bounding box center [1158, 261] width 138 height 32
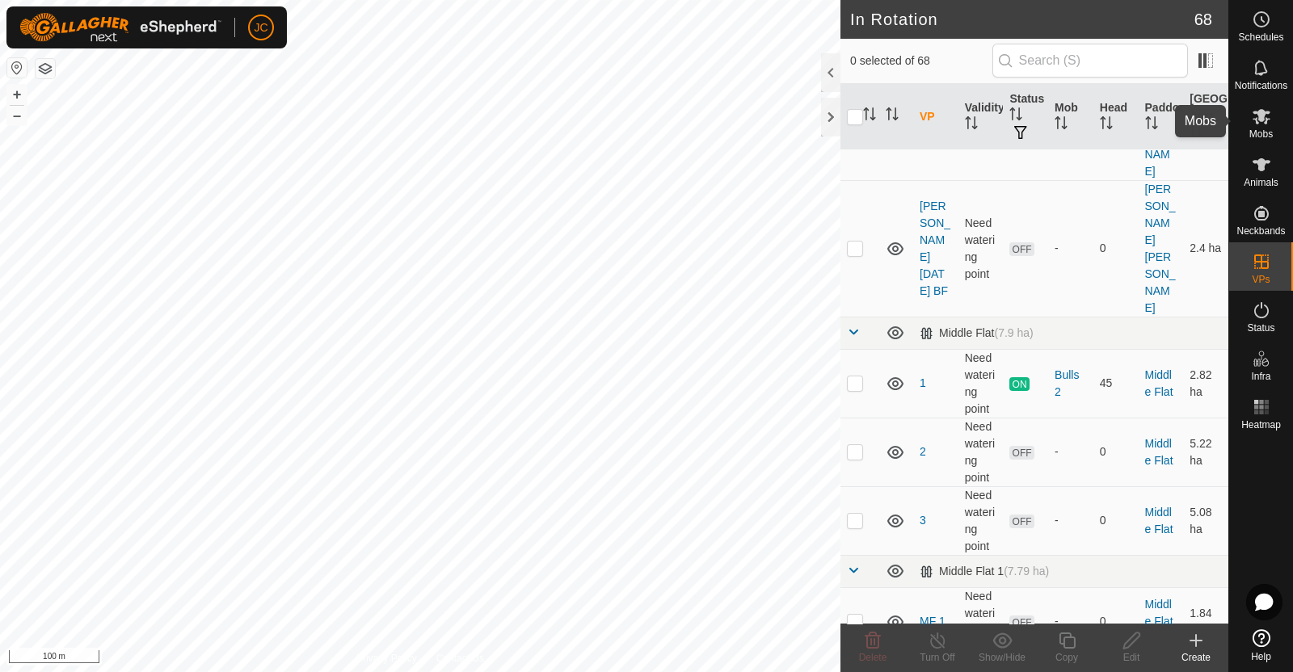
click at [1274, 120] on es-mob-svg-icon at bounding box center [1261, 116] width 29 height 26
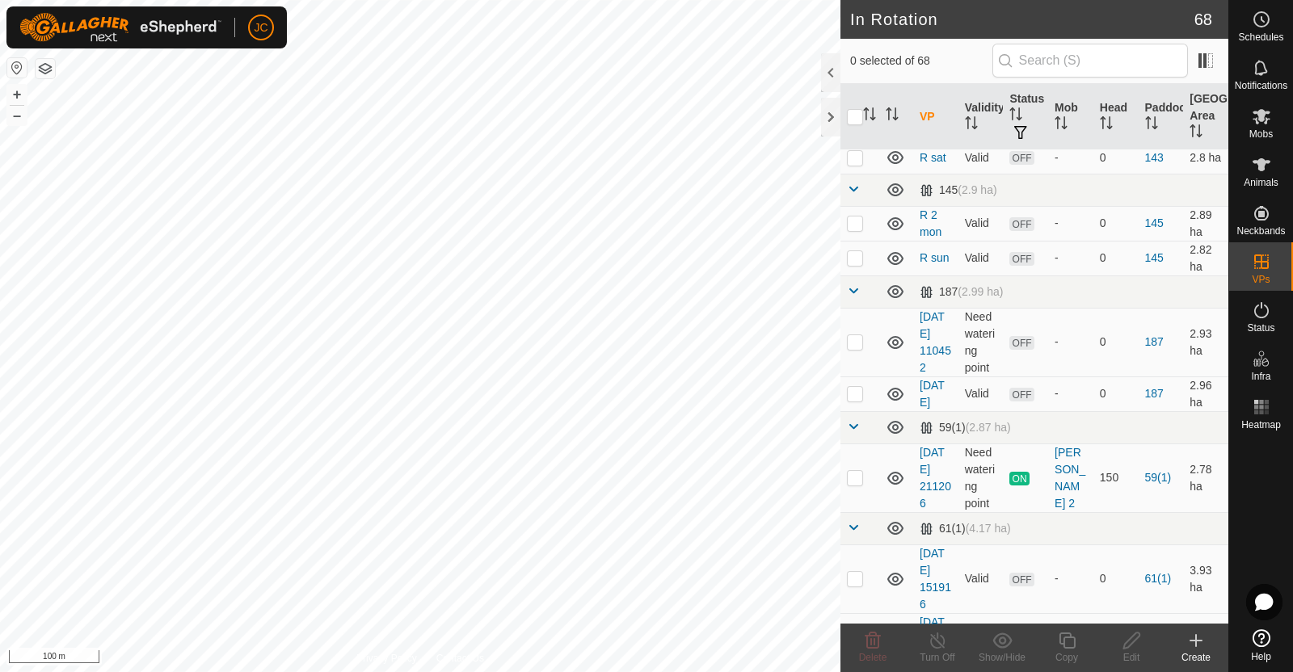
scroll to position [686, 0]
click at [850, 225] on p-checkbox at bounding box center [855, 219] width 16 height 13
checkbox input "true"
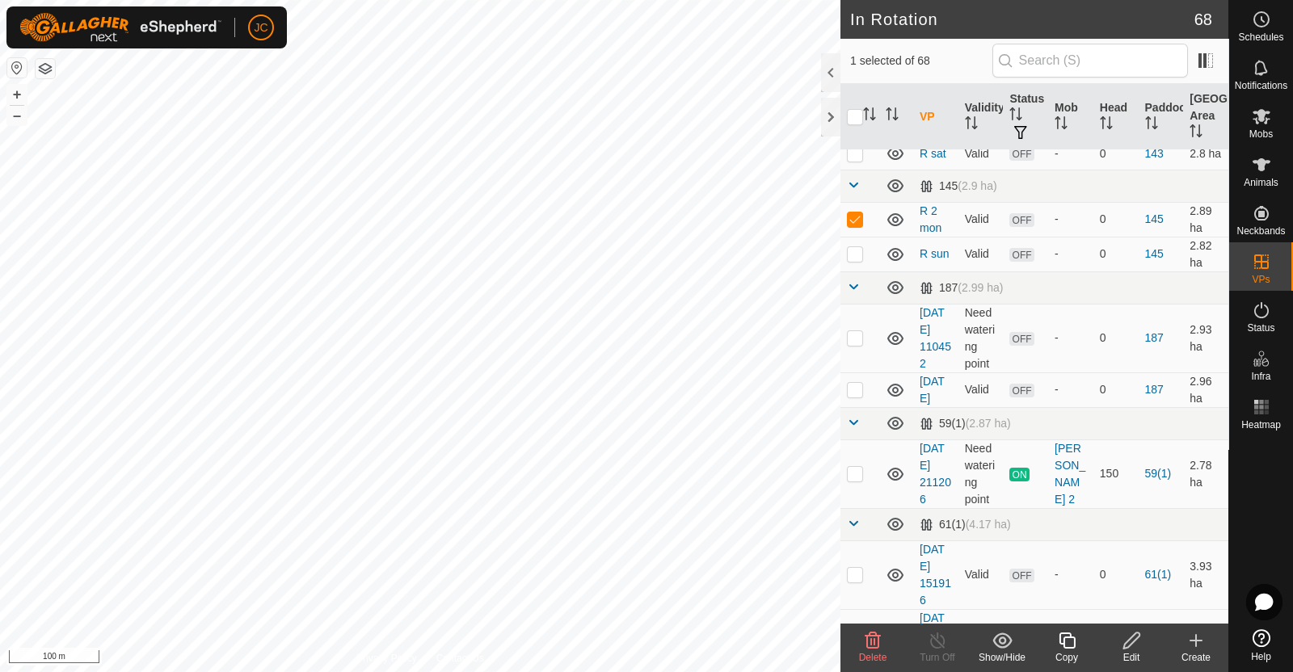
click at [1141, 646] on edit-svg-icon at bounding box center [1131, 640] width 65 height 19
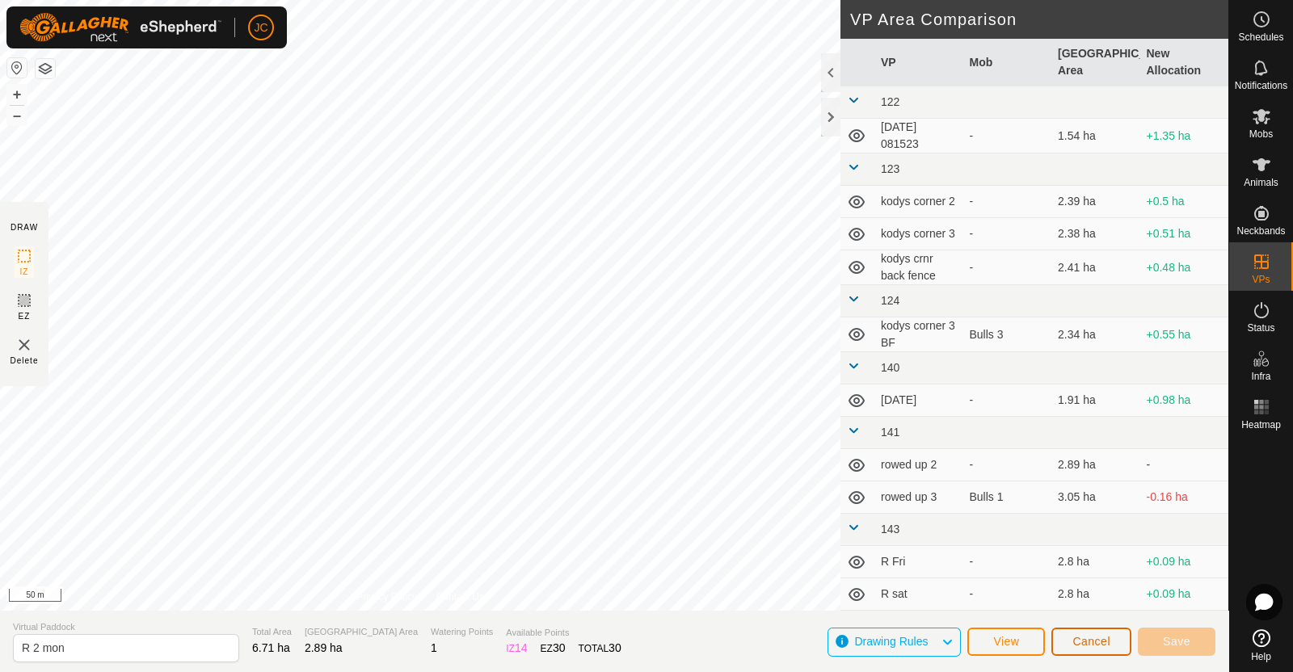
click at [1100, 647] on span "Cancel" at bounding box center [1091, 641] width 38 height 13
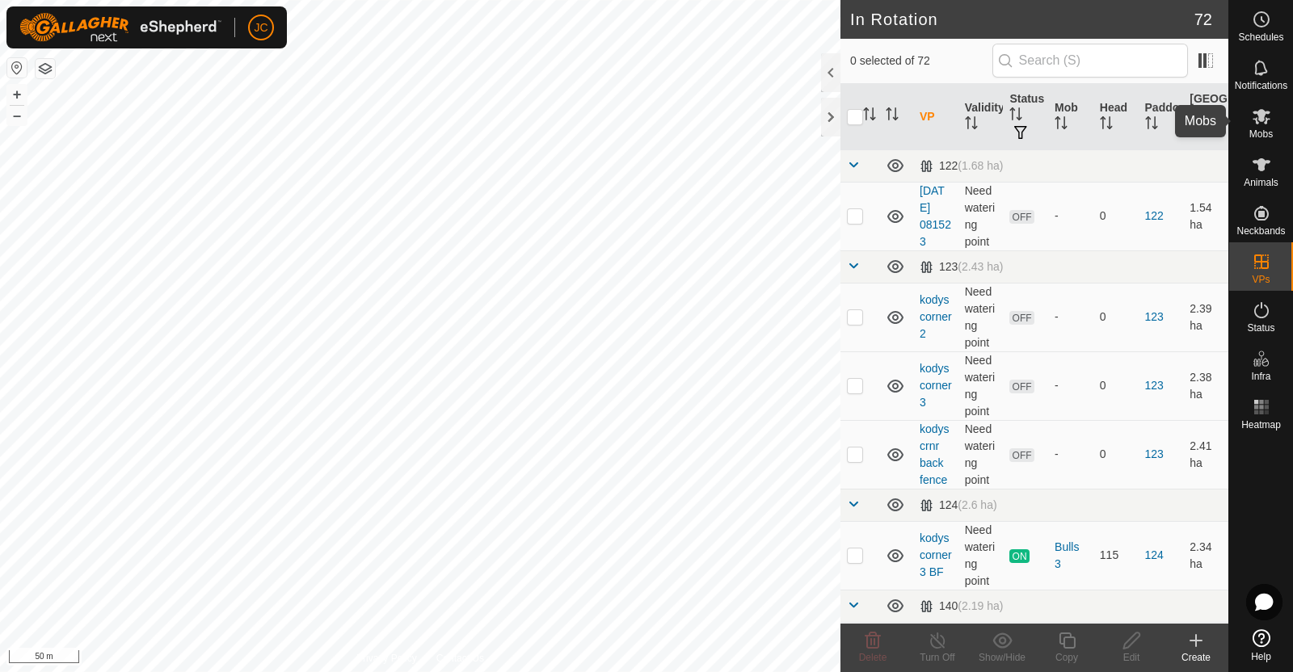
click at [1266, 131] on span "Mobs" at bounding box center [1260, 134] width 23 height 10
checkbox input "false"
checkbox input "true"
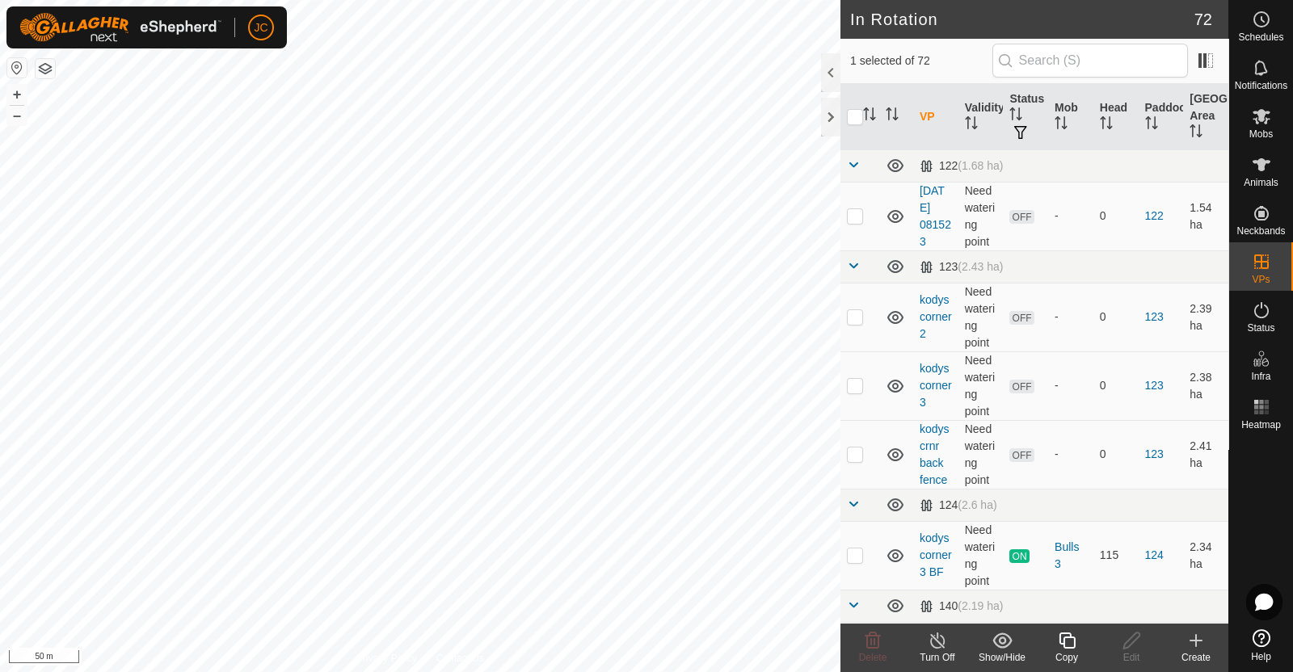
checkbox input "false"
checkbox input "true"
checkbox input "false"
click at [1261, 318] on icon at bounding box center [1261, 310] width 19 height 19
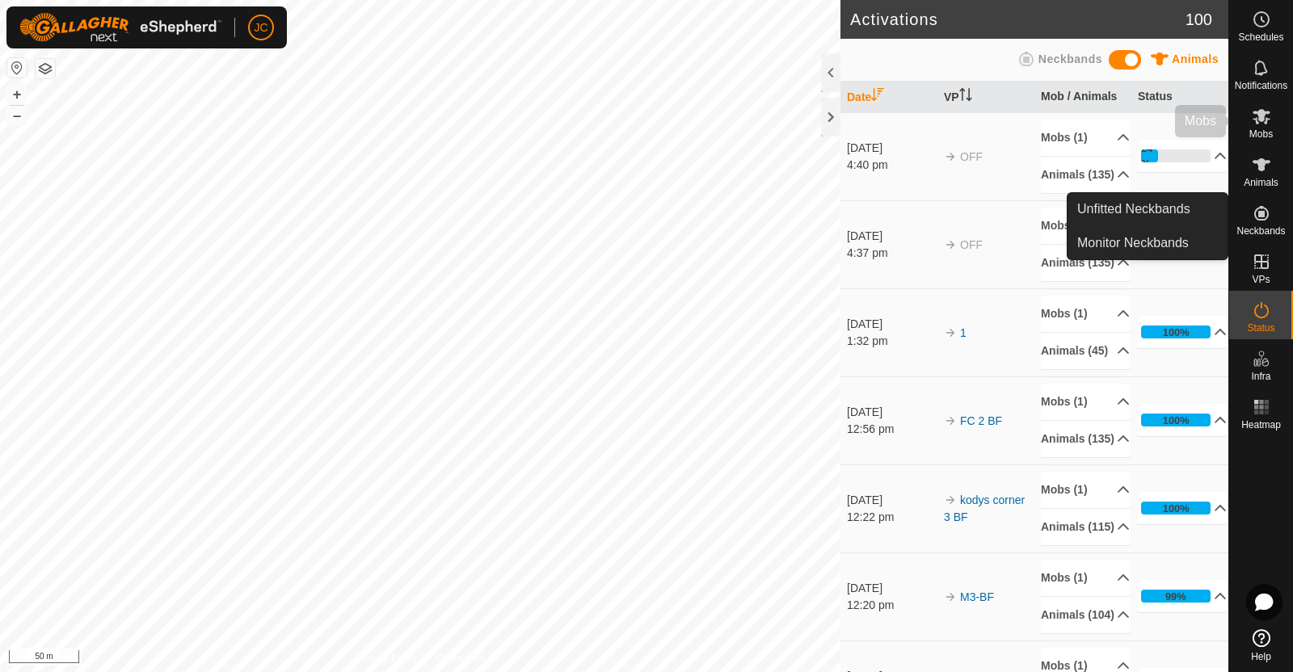
click at [1265, 133] on span "Mobs" at bounding box center [1260, 134] width 23 height 10
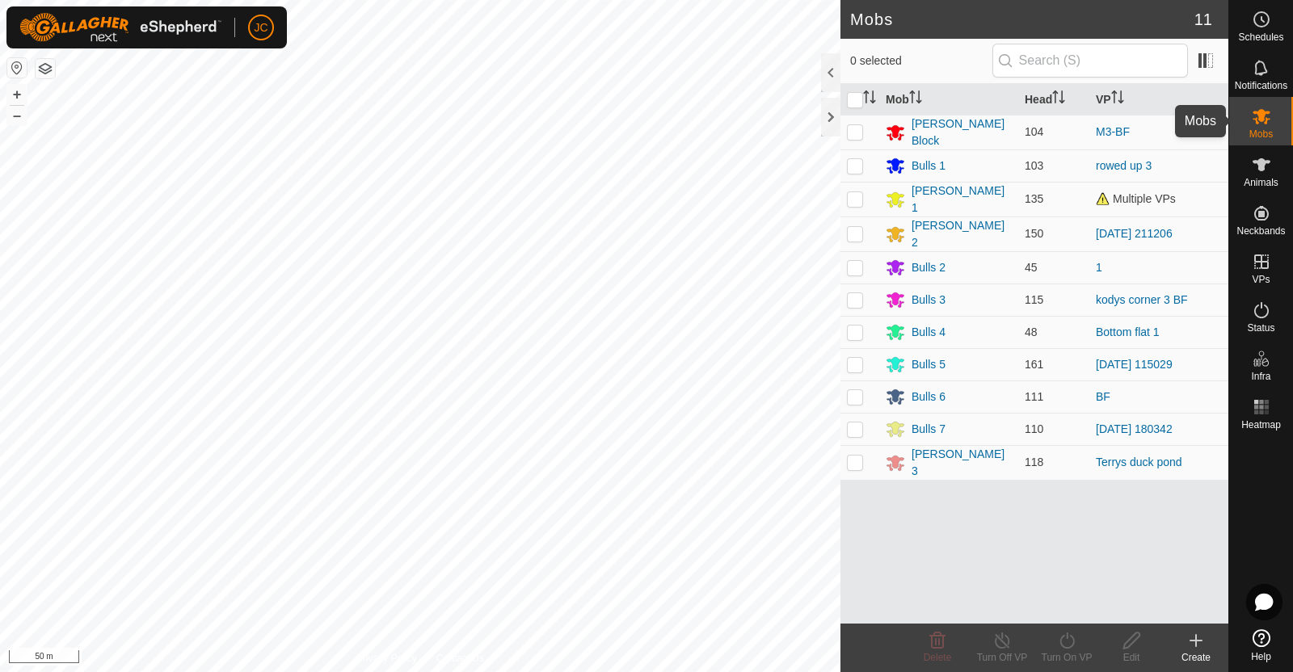
click at [1265, 120] on icon at bounding box center [1261, 116] width 19 height 19
